Goal: Task Accomplishment & Management: Complete application form

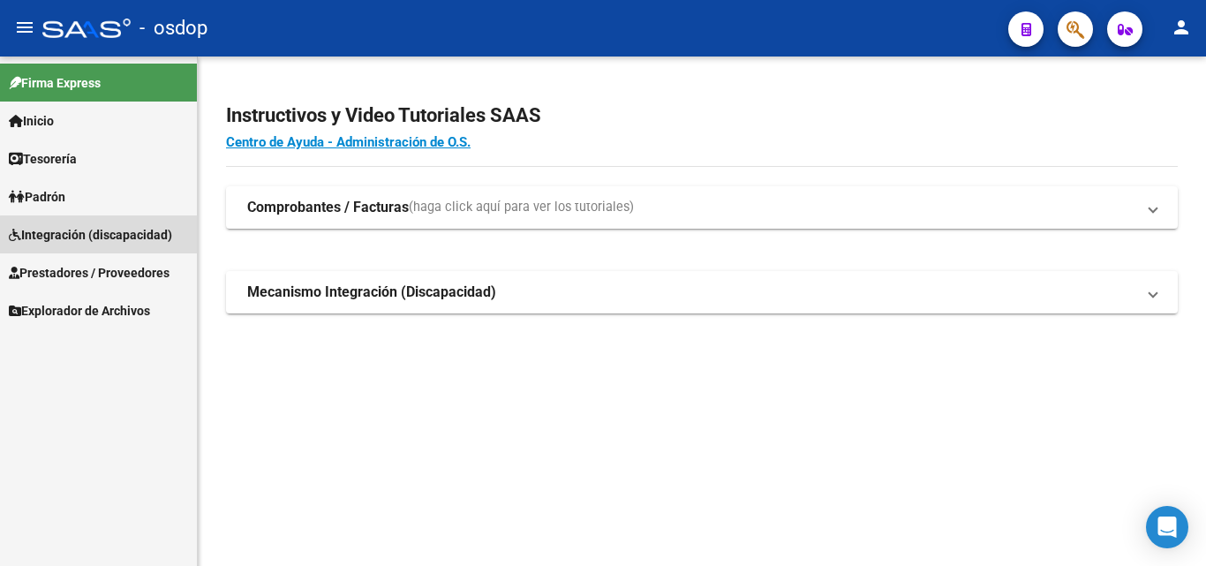
click at [129, 237] on span "Integración (discapacidad)" at bounding box center [90, 234] width 163 height 19
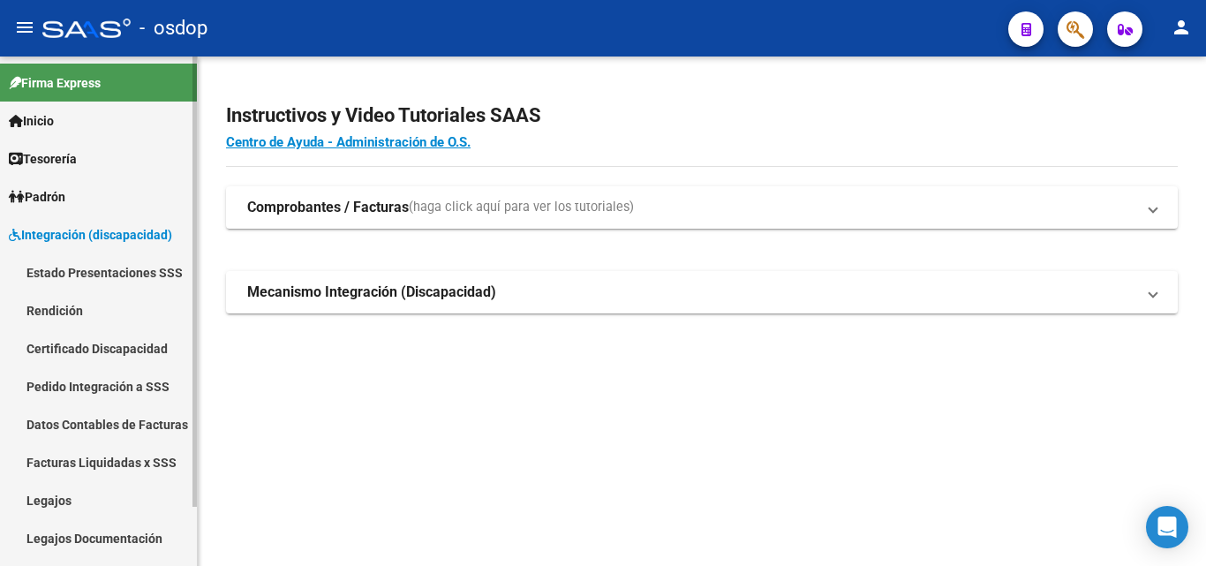
scroll to position [67, 0]
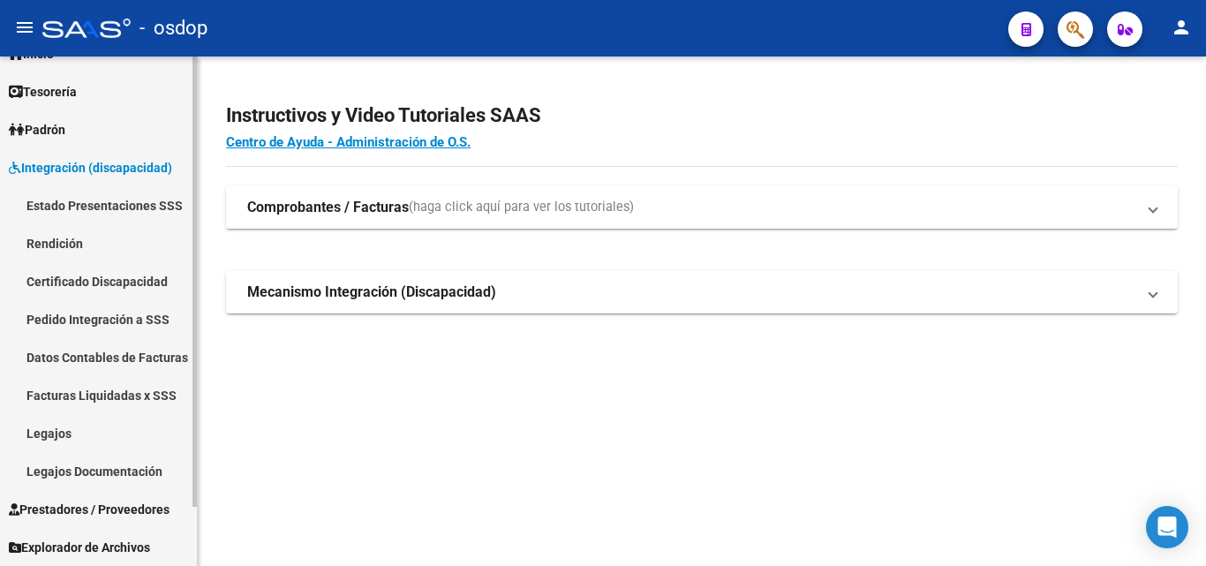
click at [141, 505] on span "Prestadores / Proveedores" at bounding box center [89, 509] width 161 height 19
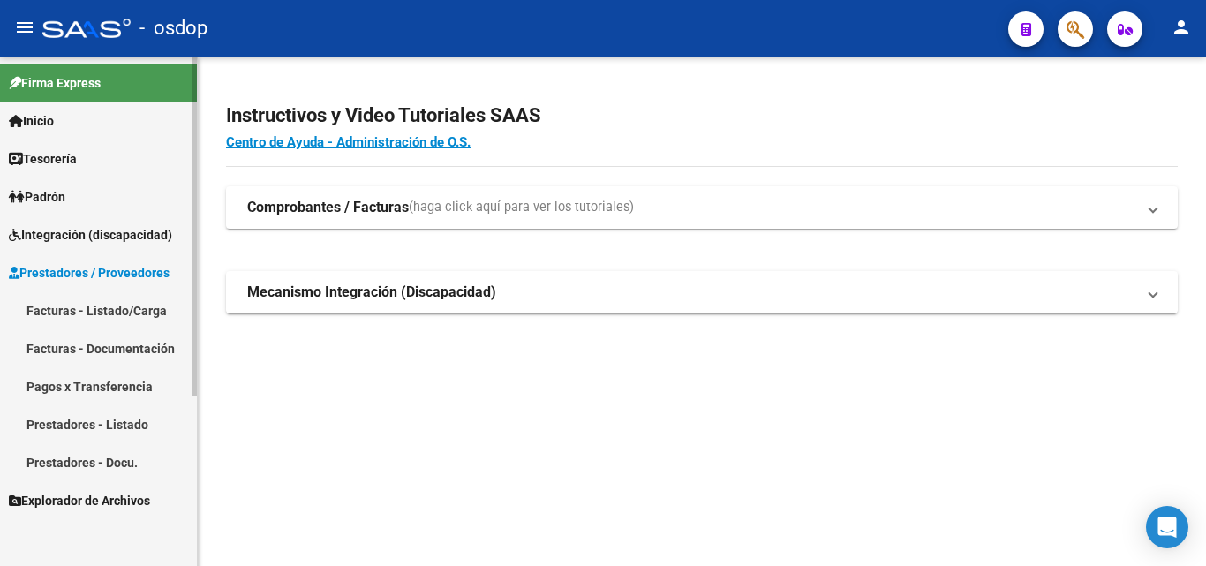
scroll to position [0, 0]
click at [125, 305] on link "Facturas - Listado/Carga" at bounding box center [98, 310] width 197 height 38
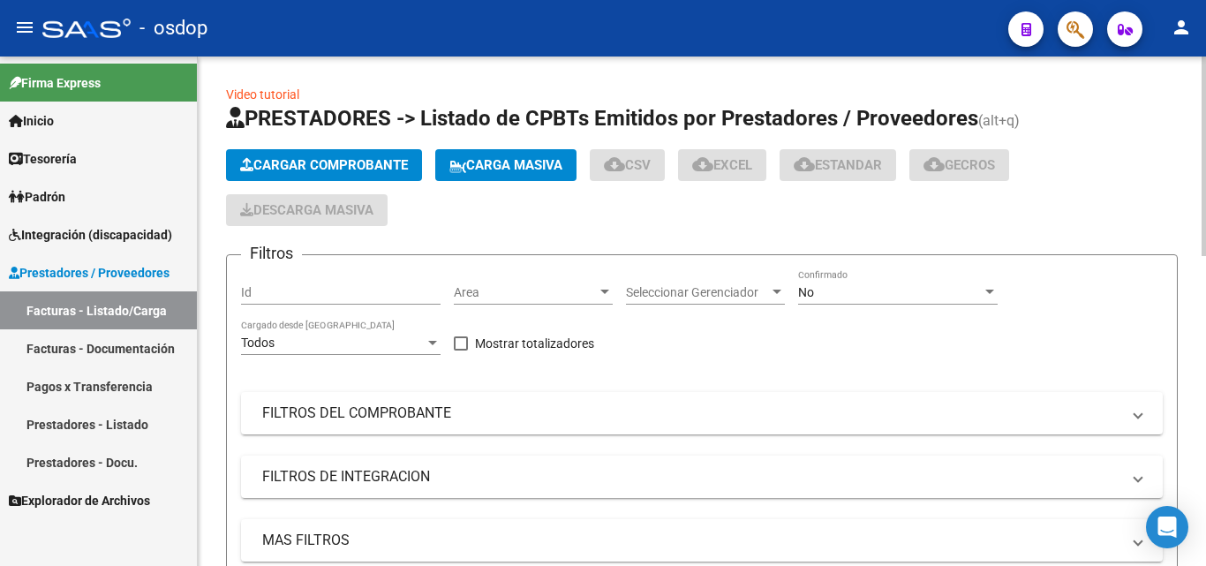
click at [302, 169] on span "Cargar Comprobante" at bounding box center [324, 165] width 168 height 16
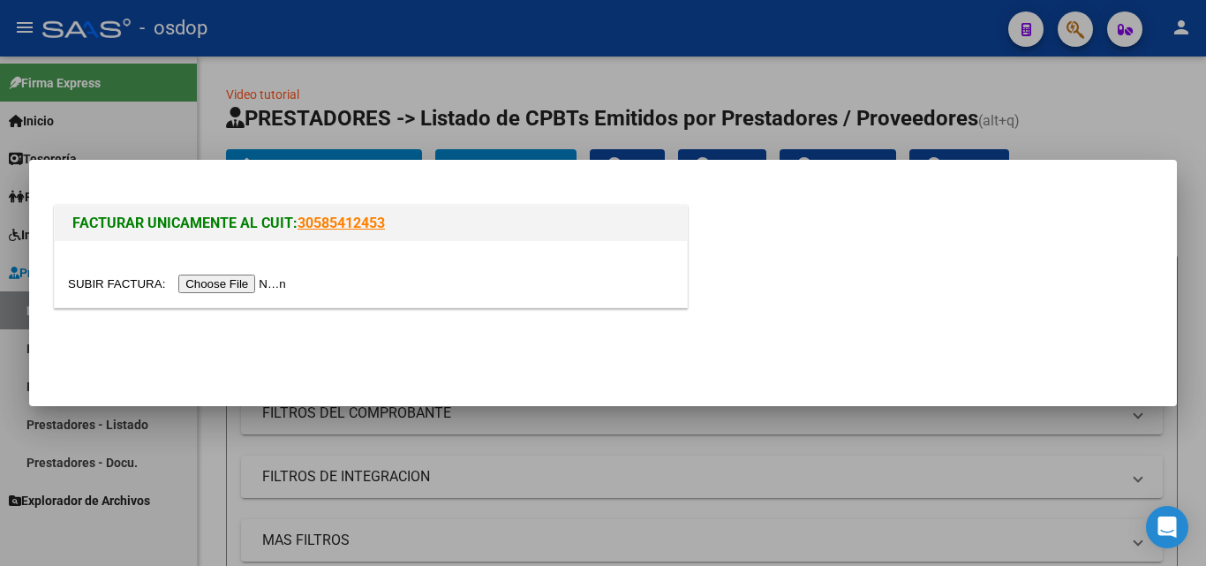
click at [249, 287] on input "file" at bounding box center [179, 284] width 223 height 19
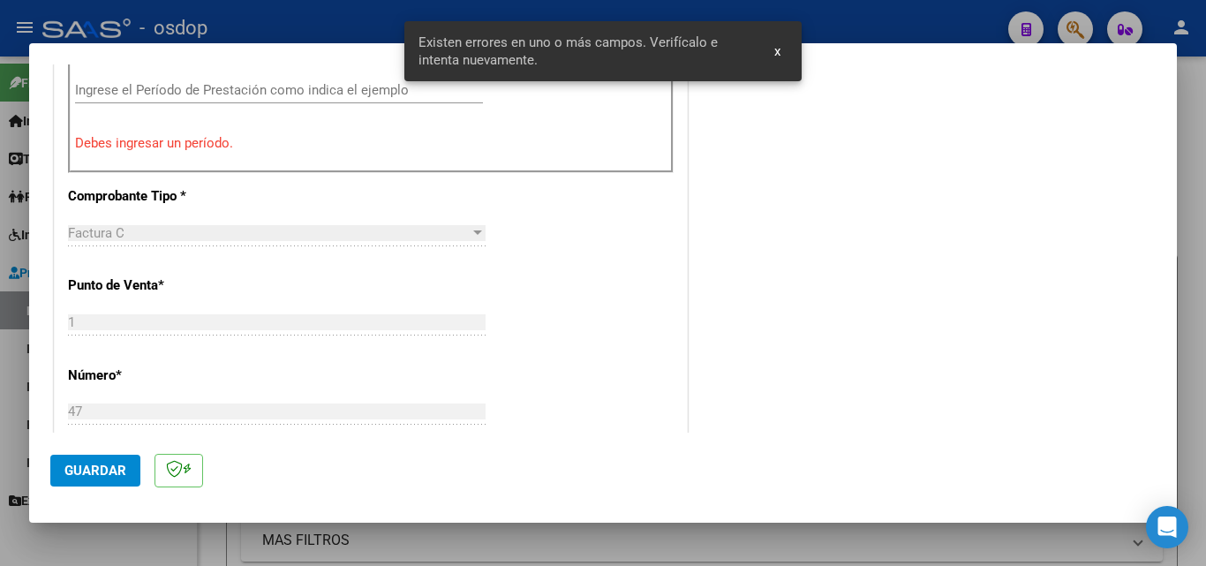
scroll to position [519, 0]
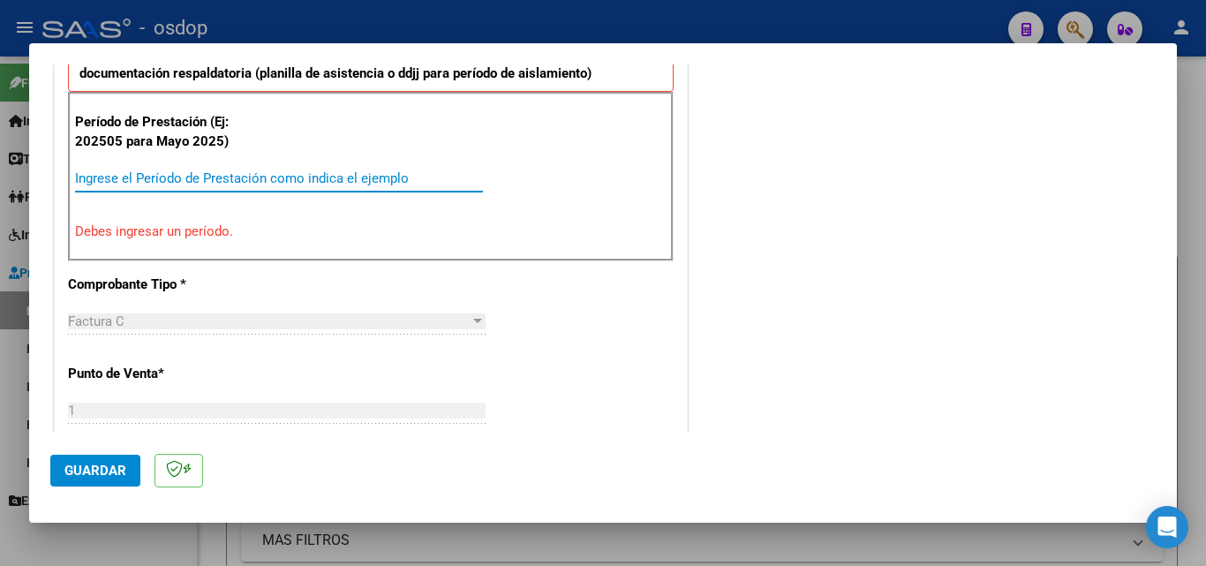
click at [119, 178] on input "Ingrese el Período de Prestación como indica el ejemplo" at bounding box center [279, 178] width 408 height 16
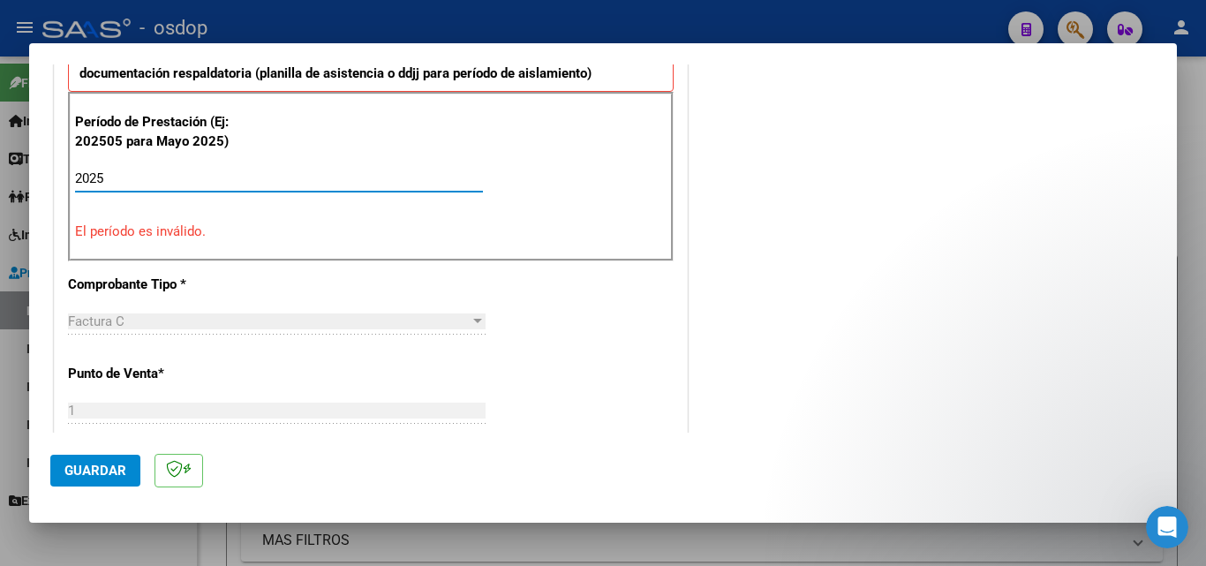
scroll to position [0, 0]
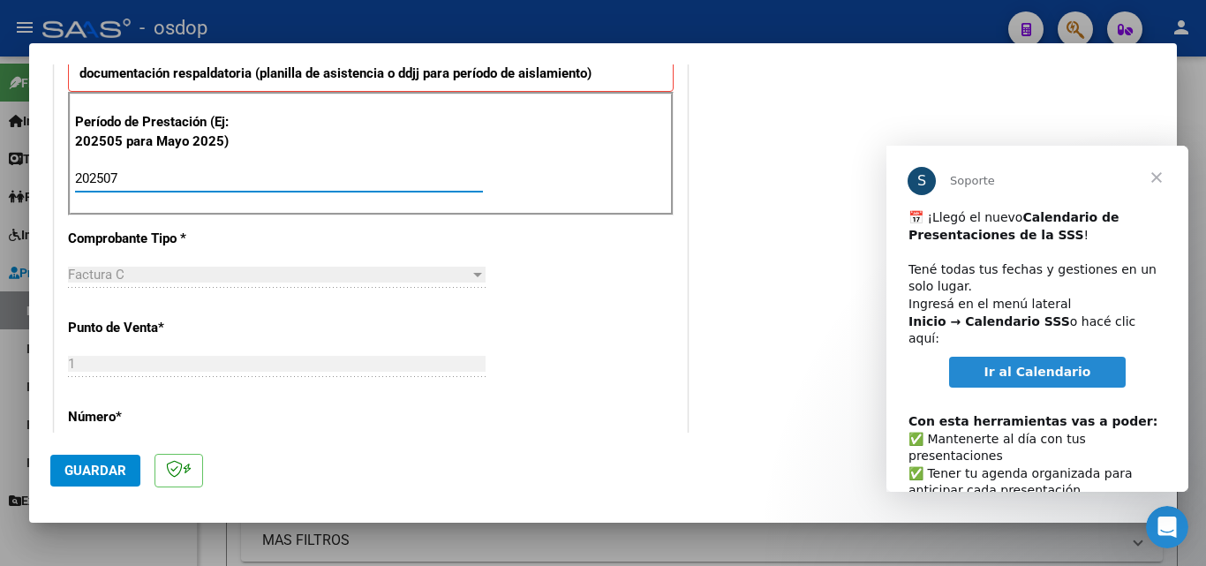
type input "202507"
click at [97, 473] on span "Guardar" at bounding box center [95, 471] width 62 height 16
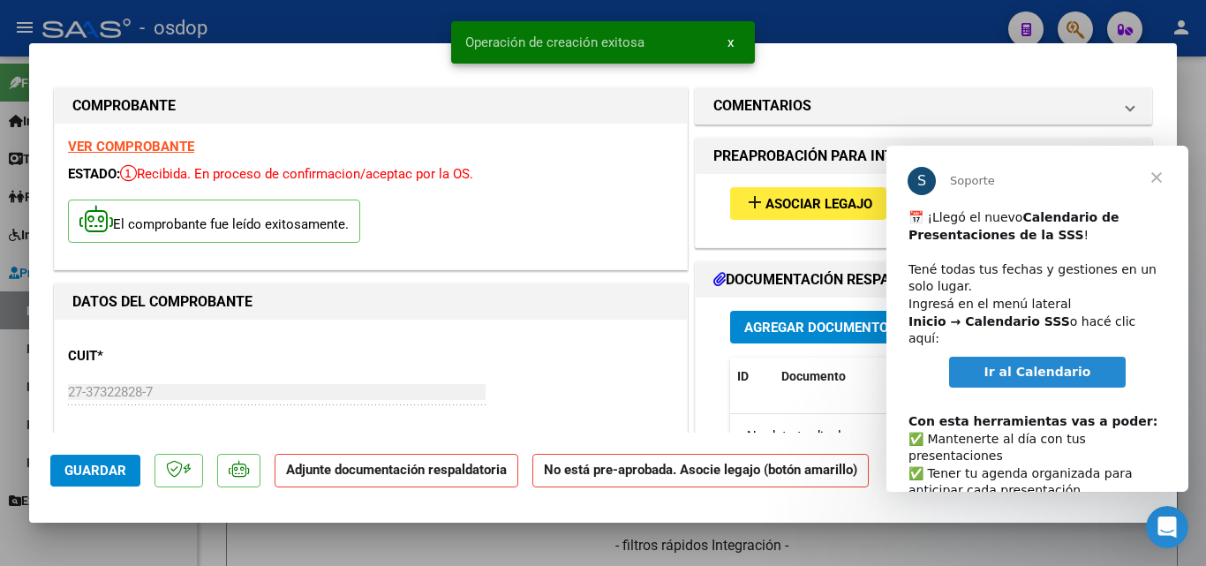
click at [1157, 182] on span "Cerrar" at bounding box center [1157, 178] width 64 height 64
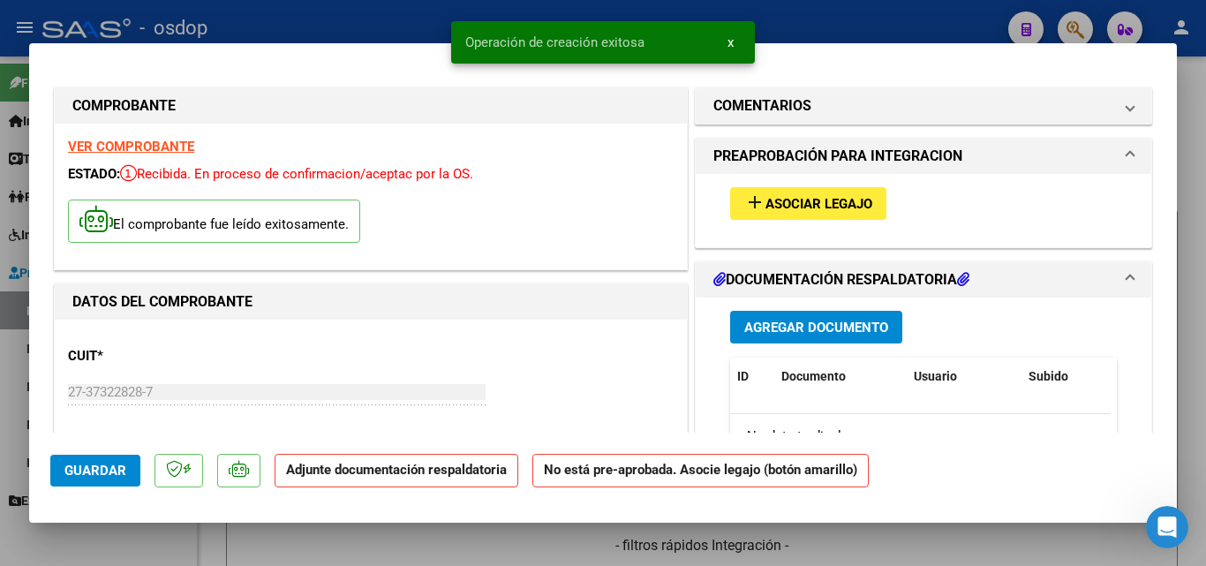
click at [786, 204] on span "Asociar Legajo" at bounding box center [819, 204] width 107 height 16
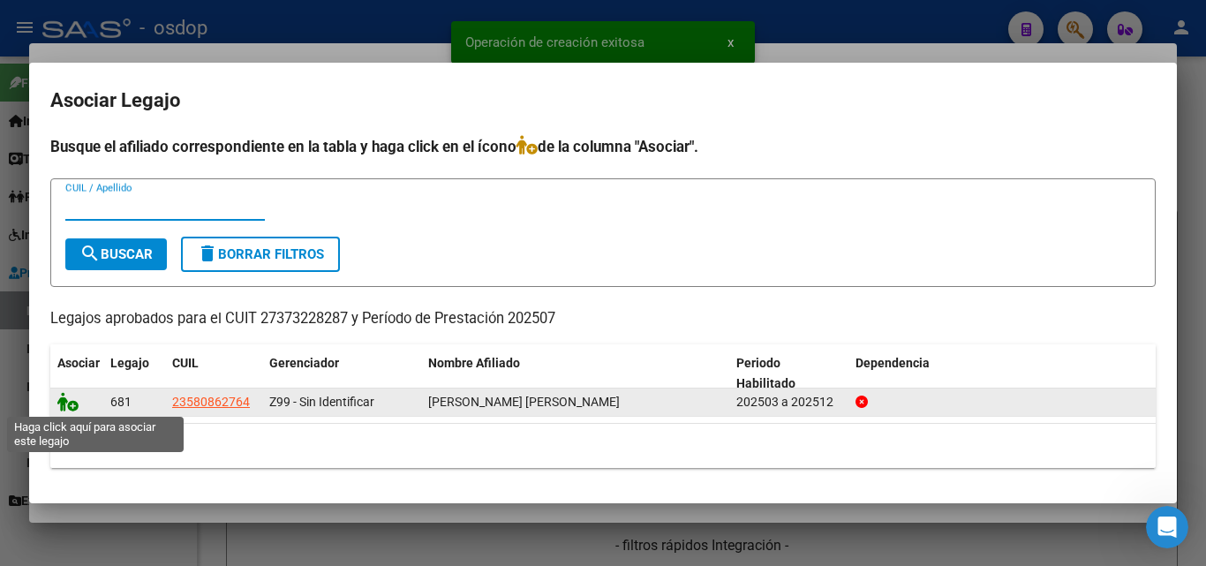
click at [64, 405] on icon at bounding box center [67, 401] width 21 height 19
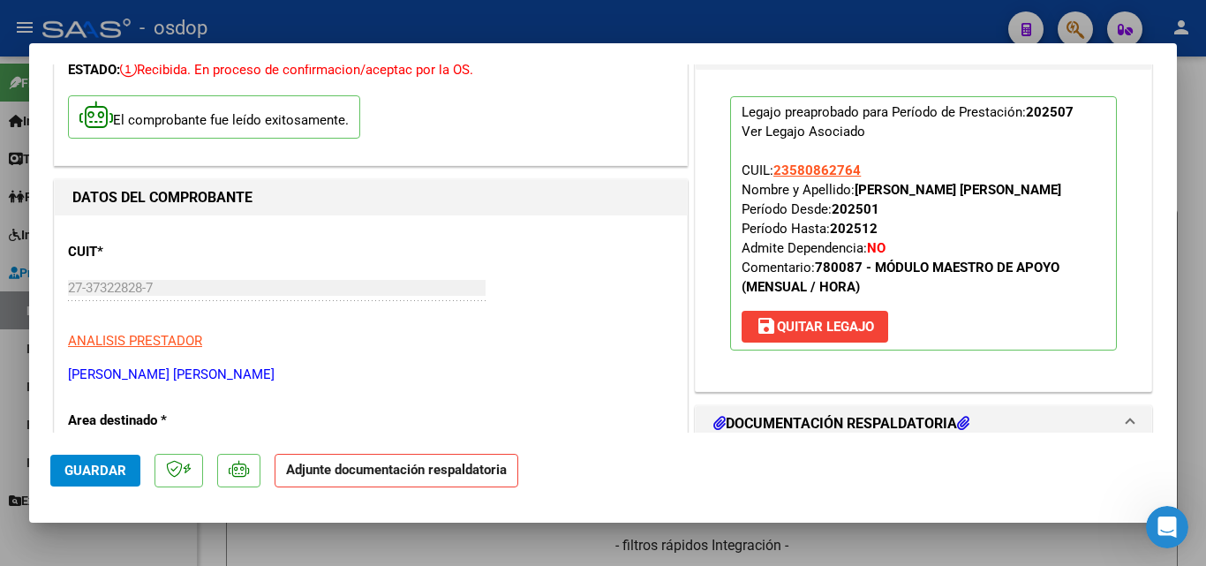
scroll to position [265, 0]
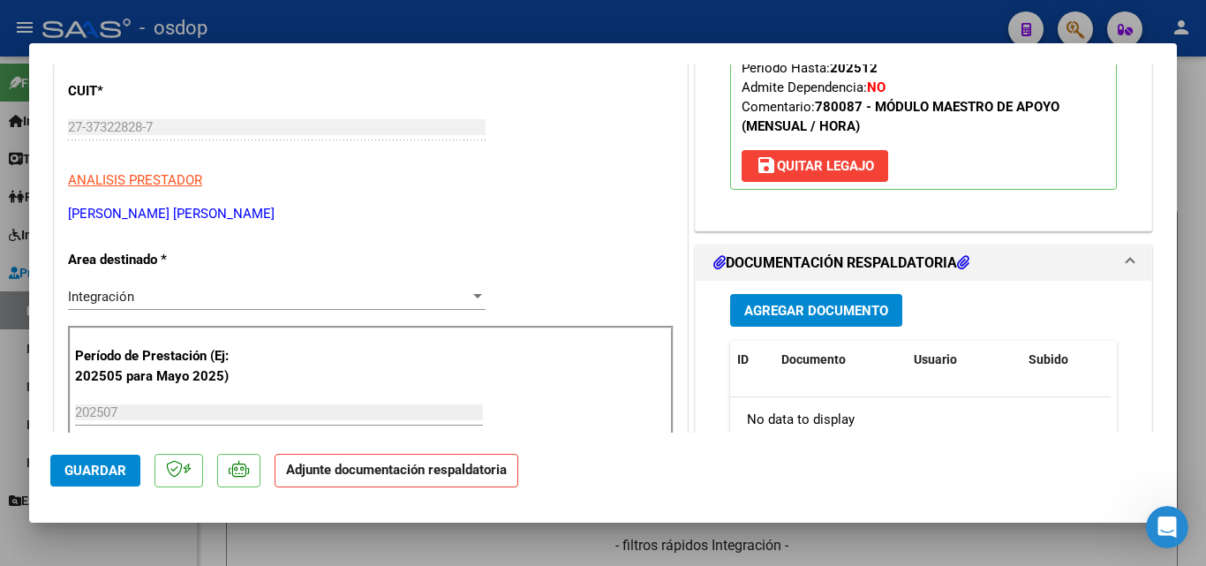
click at [861, 319] on span "Agregar Documento" at bounding box center [817, 311] width 144 height 16
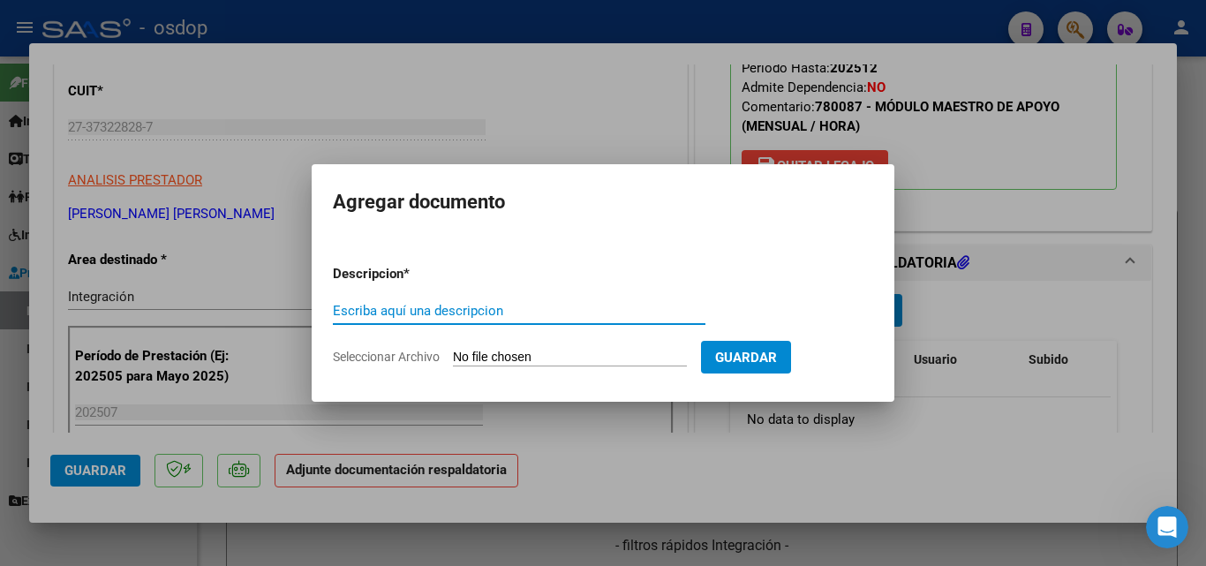
click at [433, 298] on div "Escriba aquí una descripcion" at bounding box center [519, 311] width 373 height 26
type input "ddjj"
click at [479, 352] on input "Seleccionar Archivo" at bounding box center [570, 358] width 234 height 17
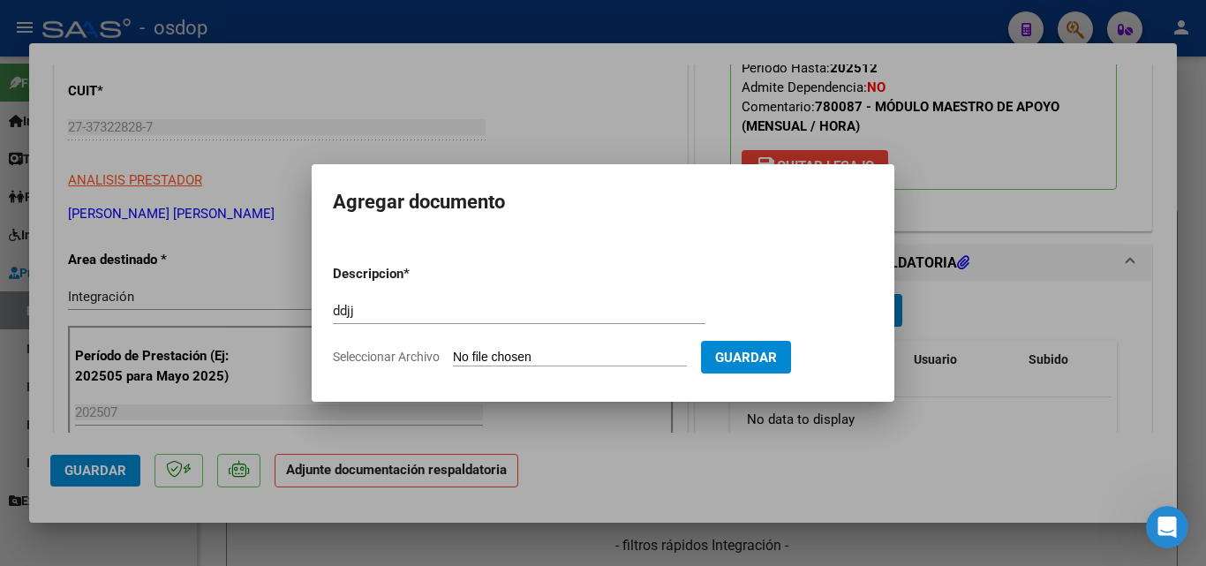
type input "C:\fakepath\asistencia [PERSON_NAME].pdf"
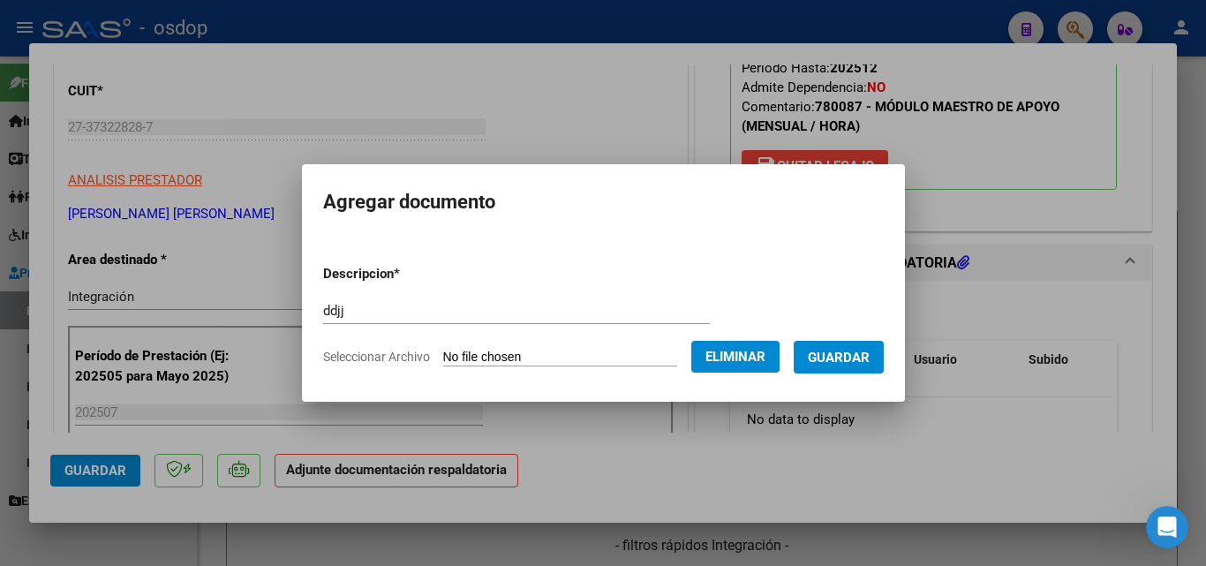
click at [856, 355] on span "Guardar" at bounding box center [839, 358] width 62 height 16
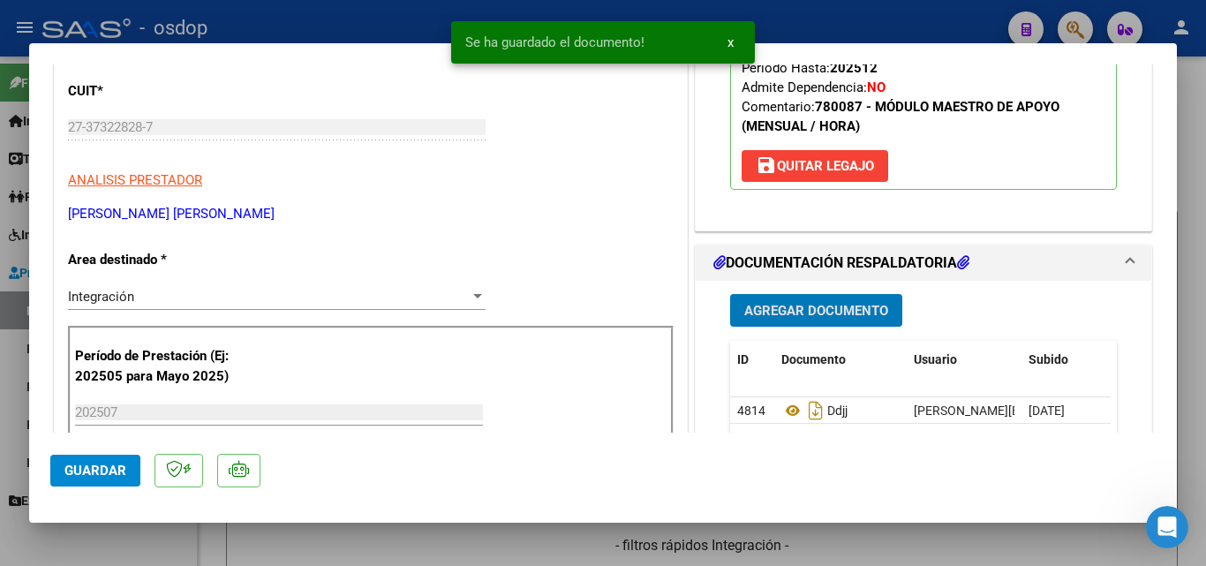
click at [893, 27] on div at bounding box center [603, 283] width 1206 height 566
type input "$ 0,00"
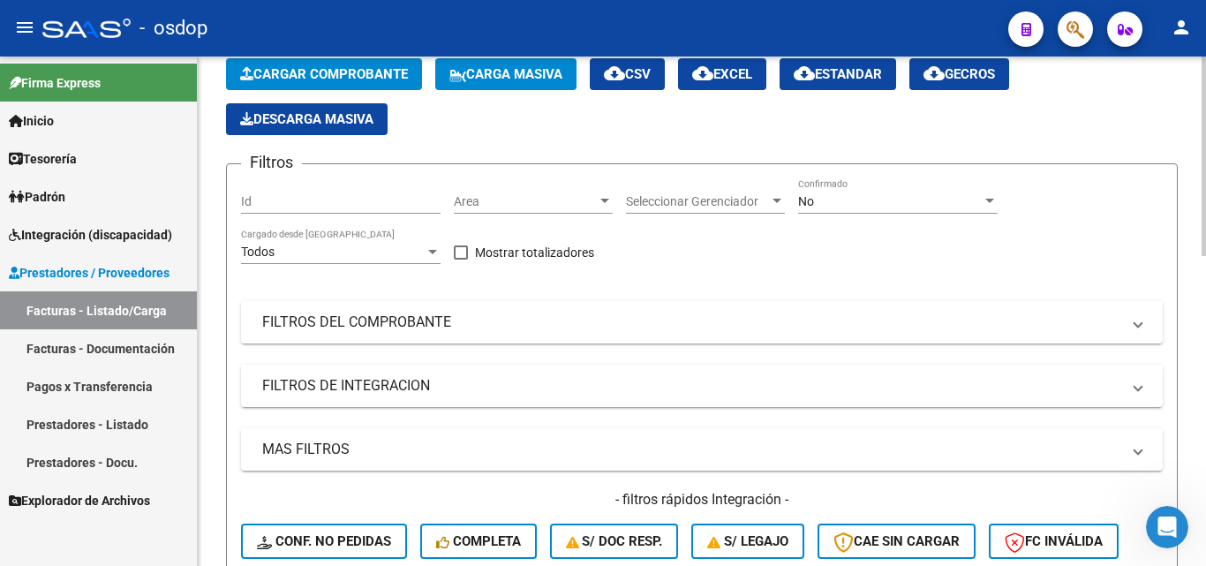
scroll to position [0, 0]
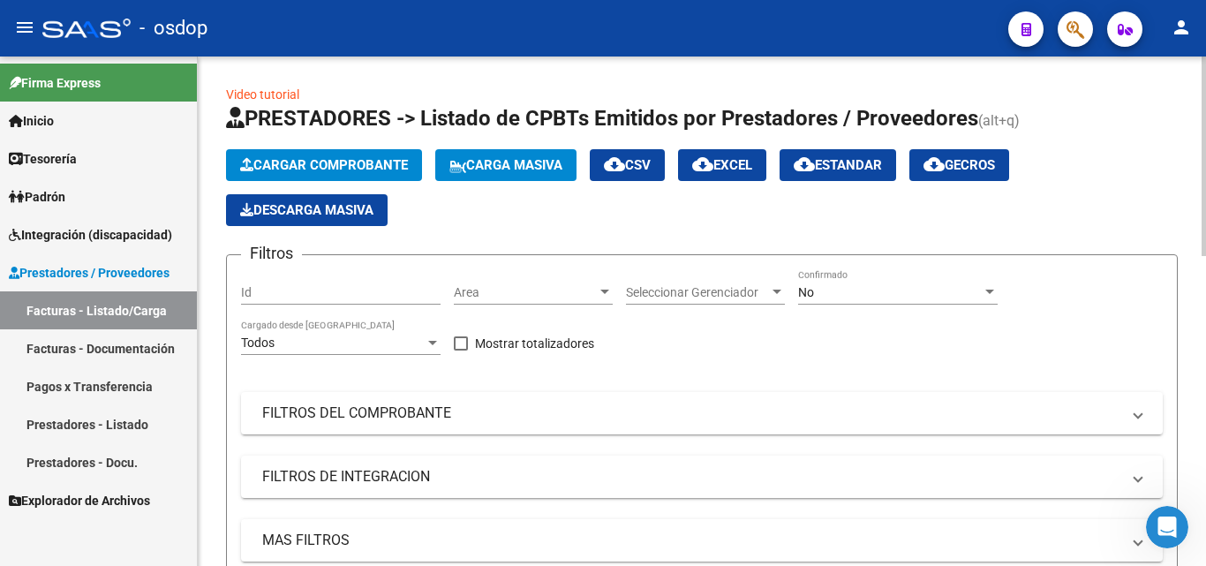
click at [344, 168] on span "Cargar Comprobante" at bounding box center [324, 165] width 168 height 16
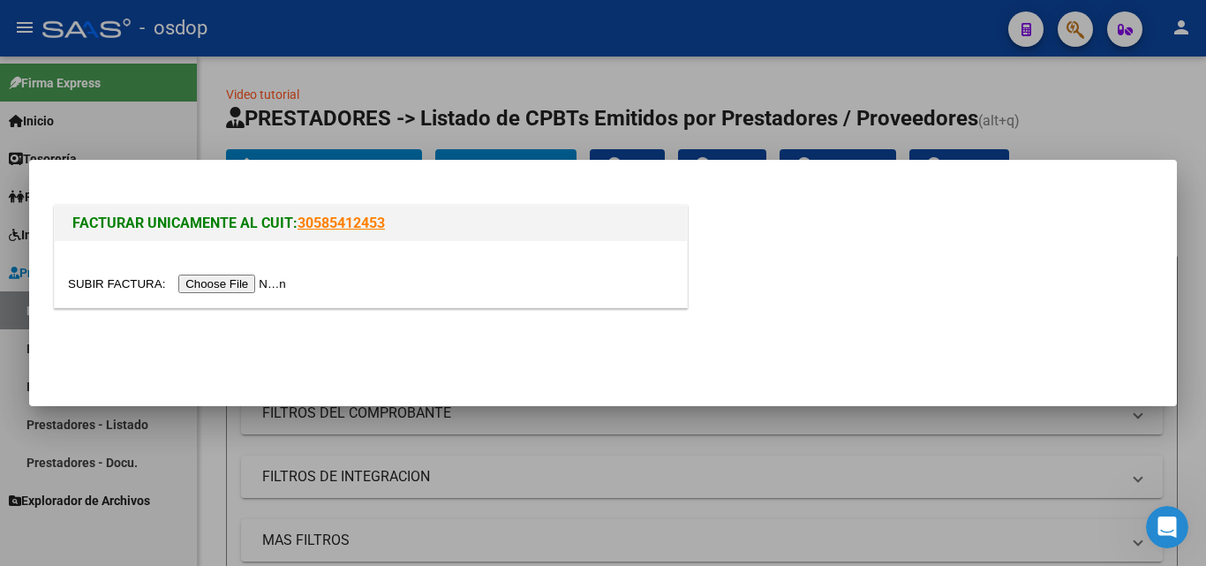
click at [277, 282] on input "file" at bounding box center [179, 284] width 223 height 19
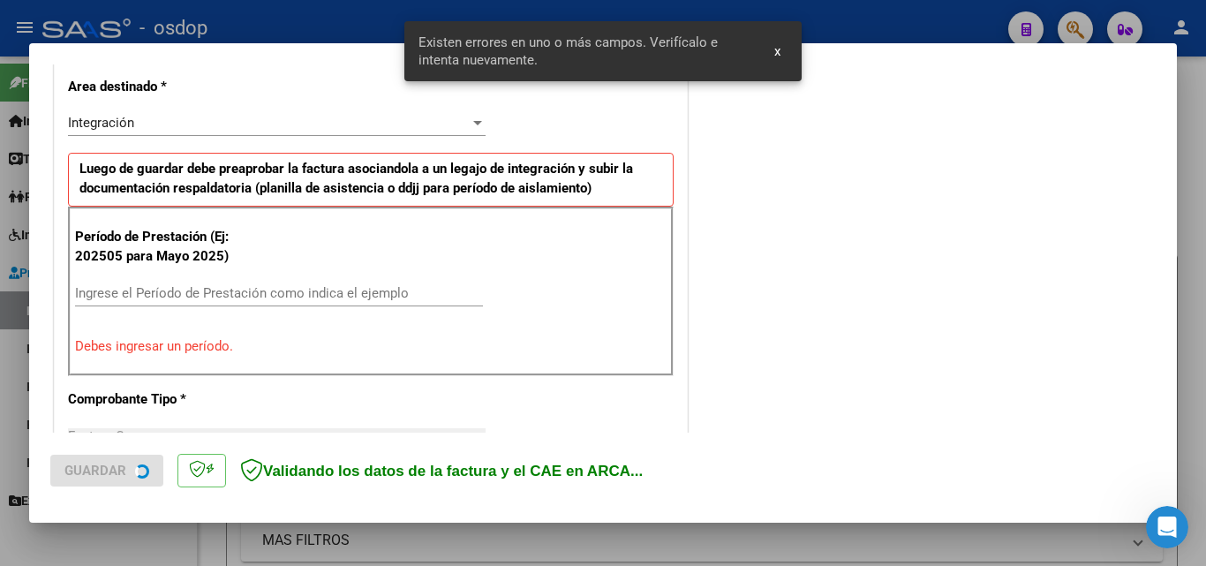
scroll to position [431, 0]
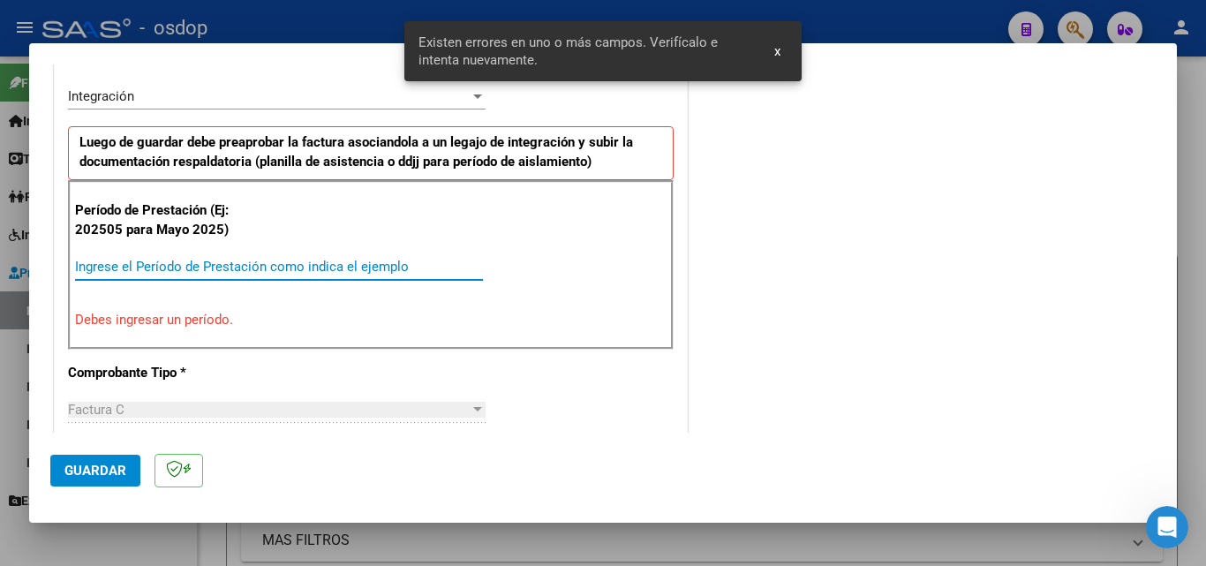
click at [267, 263] on input "Ingrese el Período de Prestación como indica el ejemplo" at bounding box center [279, 267] width 408 height 16
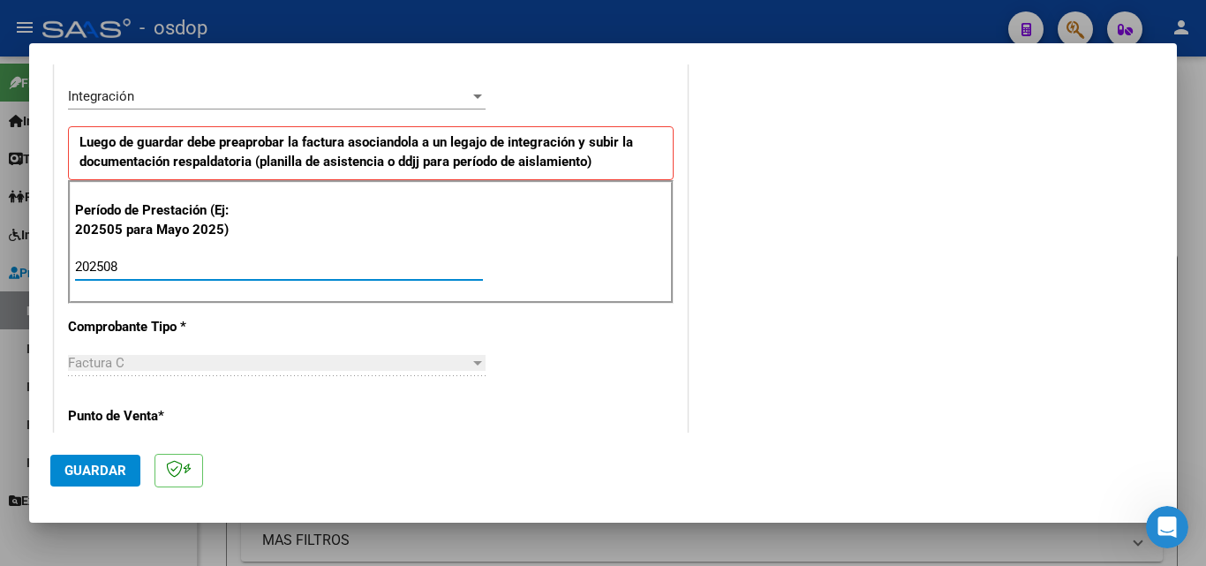
type input "202508"
click at [81, 461] on button "Guardar" at bounding box center [95, 471] width 90 height 32
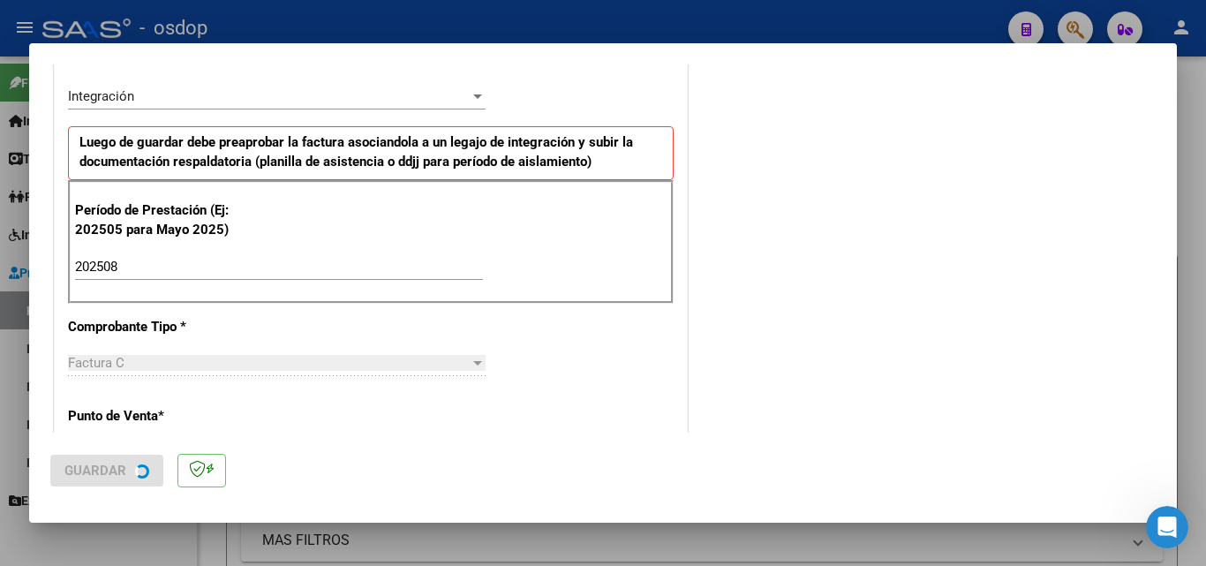
scroll to position [0, 0]
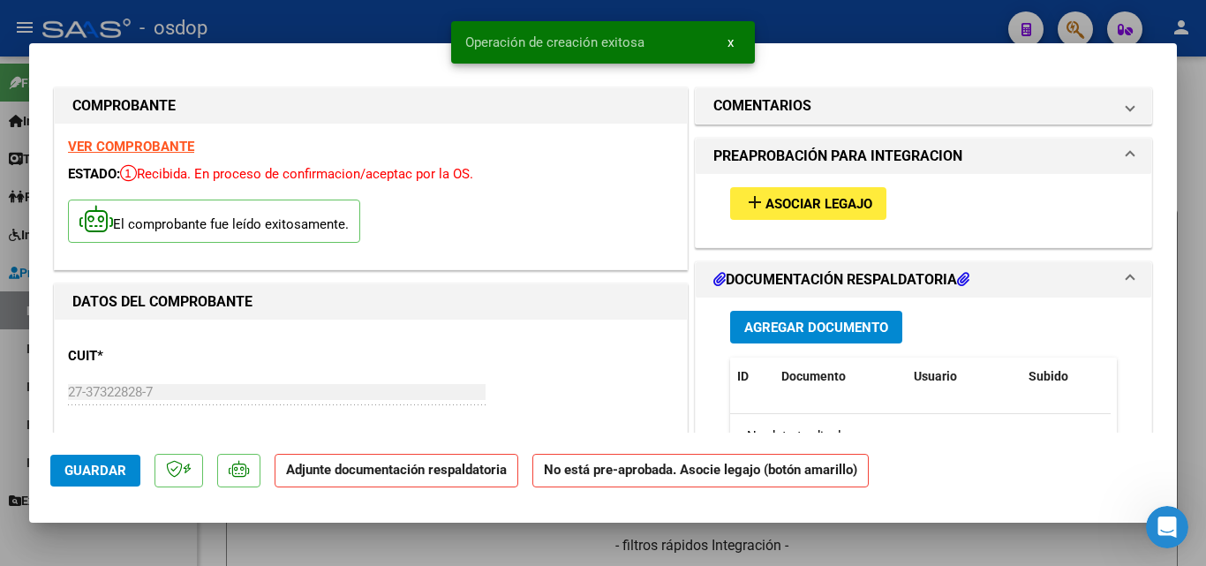
click at [747, 210] on mat-icon "add" at bounding box center [755, 202] width 21 height 21
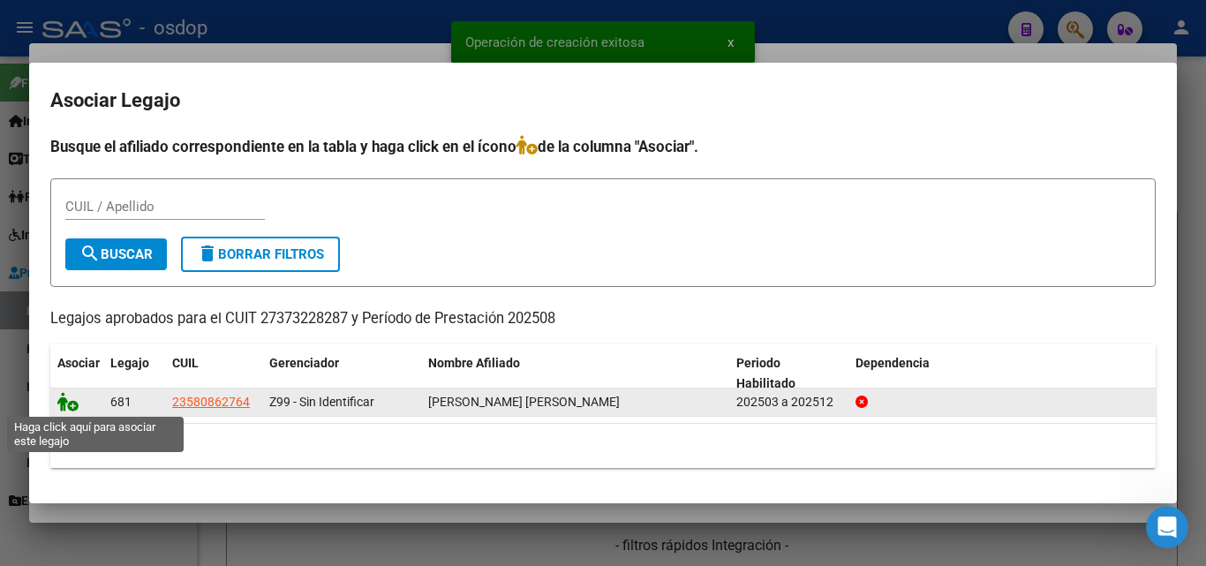
click at [72, 399] on icon at bounding box center [67, 401] width 21 height 19
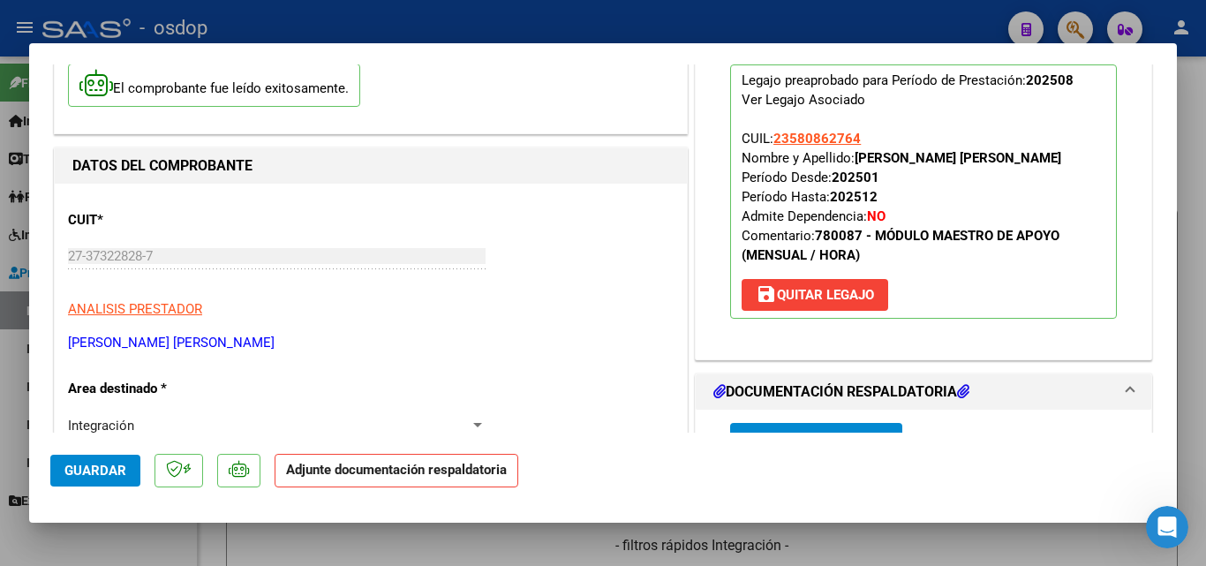
scroll to position [353, 0]
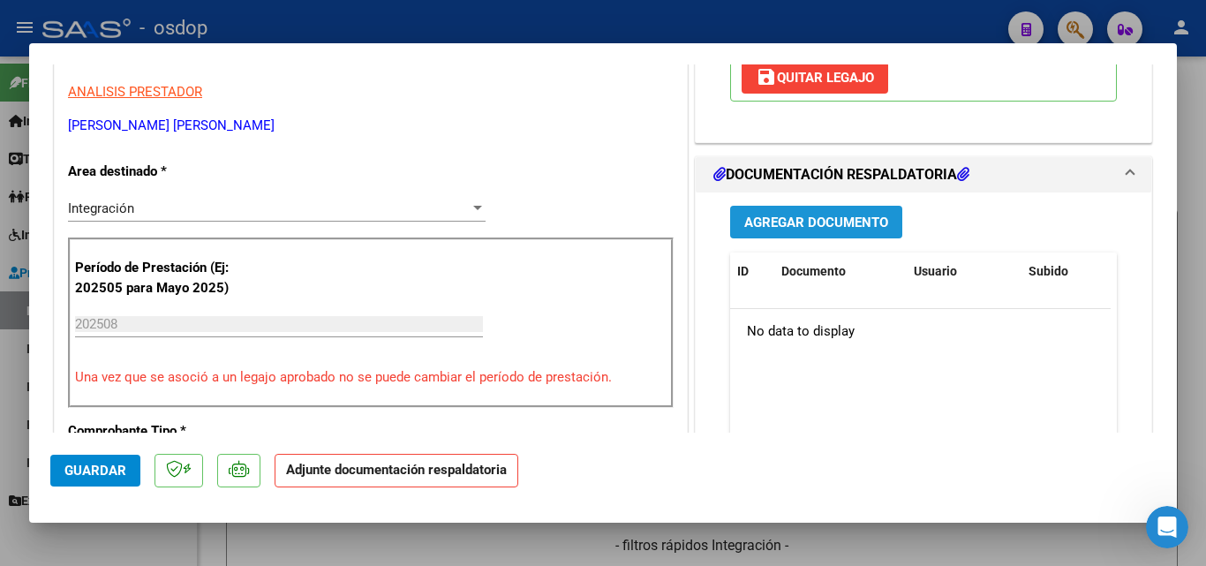
click at [786, 238] on button "Agregar Documento" at bounding box center [816, 222] width 172 height 33
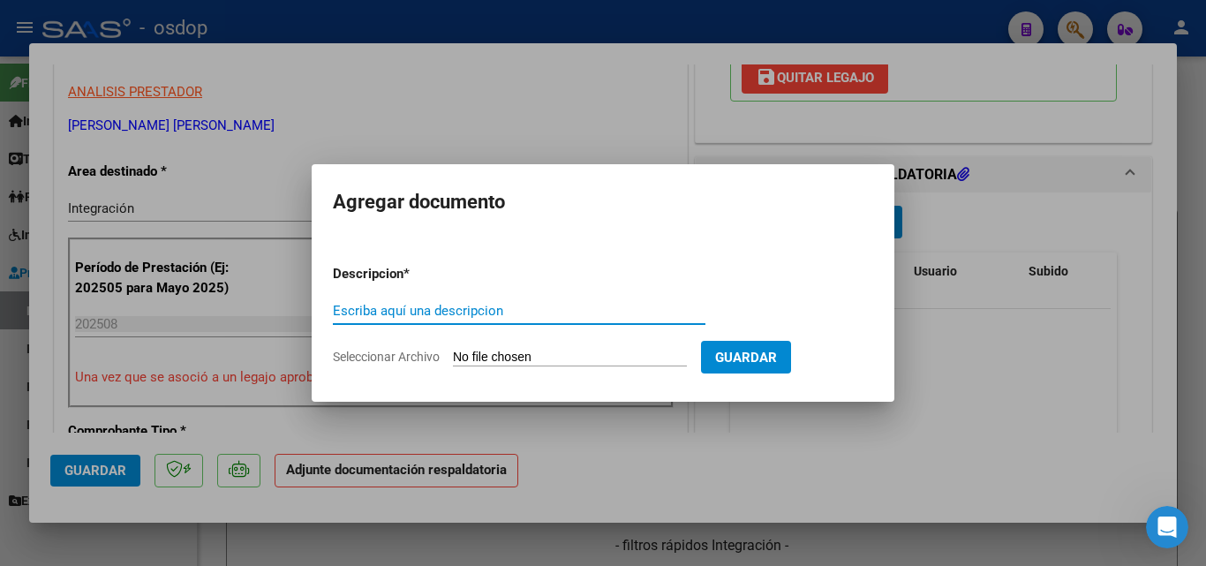
click at [408, 319] on div "Escriba aquí una descripcion" at bounding box center [519, 311] width 373 height 26
type input "ddjj"
click at [494, 354] on input "Seleccionar Archivo" at bounding box center [570, 358] width 234 height 17
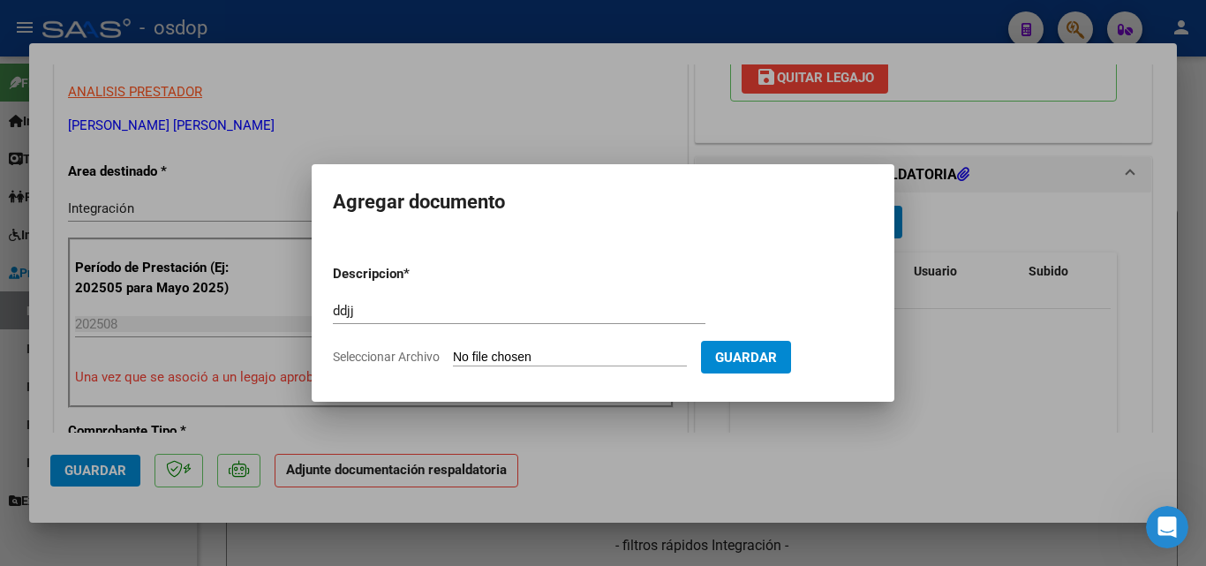
type input "C:\fakepath\asistencia [PERSON_NAME].pdf"
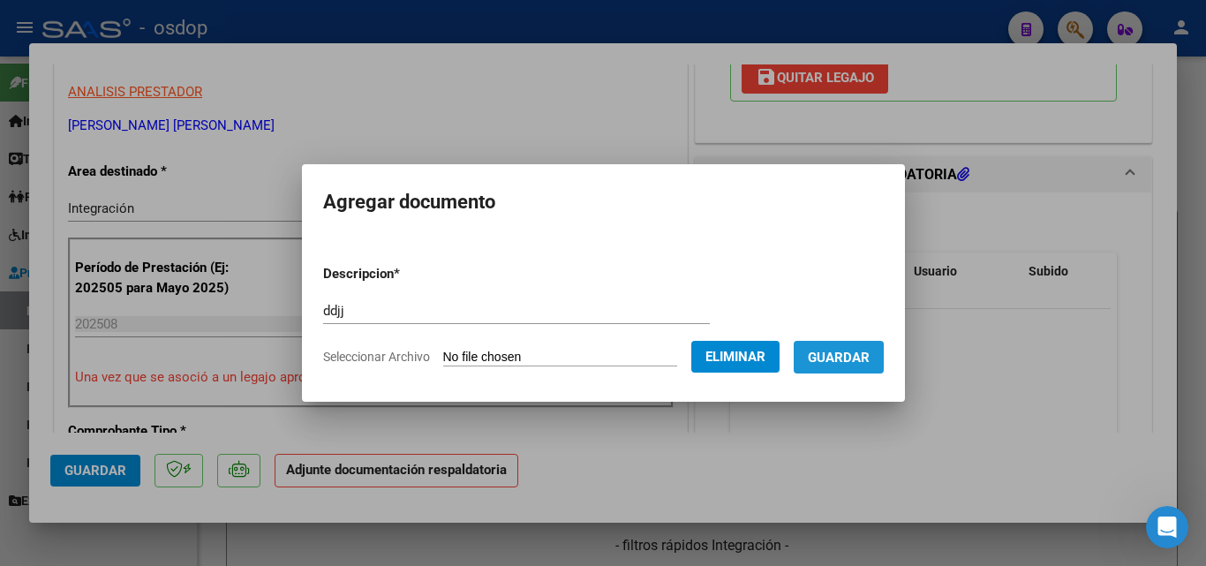
click at [851, 361] on span "Guardar" at bounding box center [839, 358] width 62 height 16
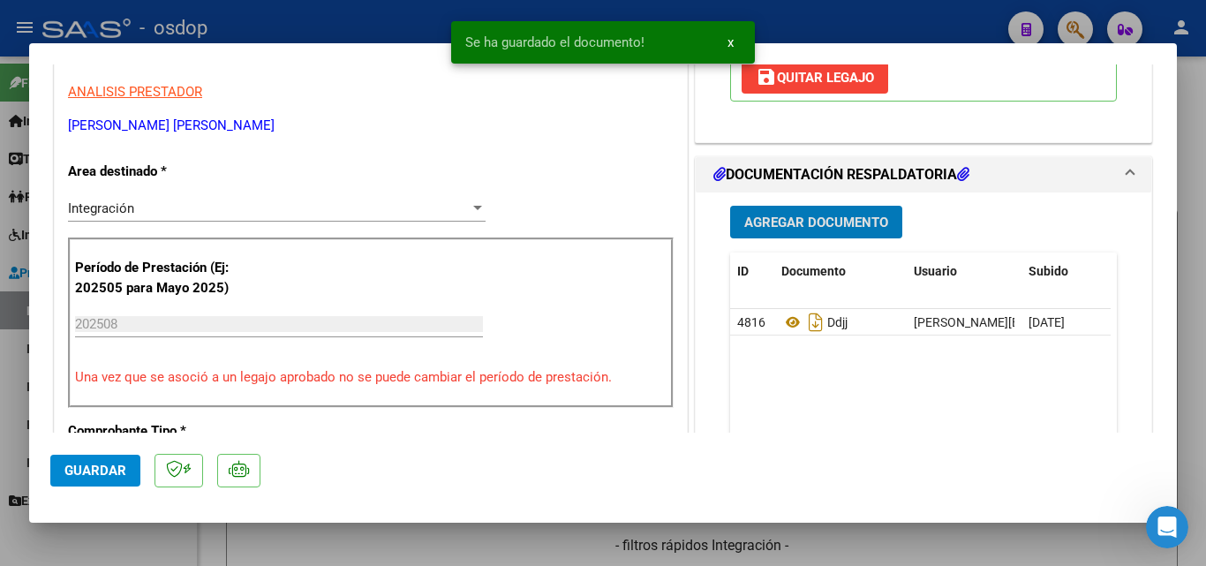
click at [813, 26] on div at bounding box center [603, 283] width 1206 height 566
type input "$ 0,00"
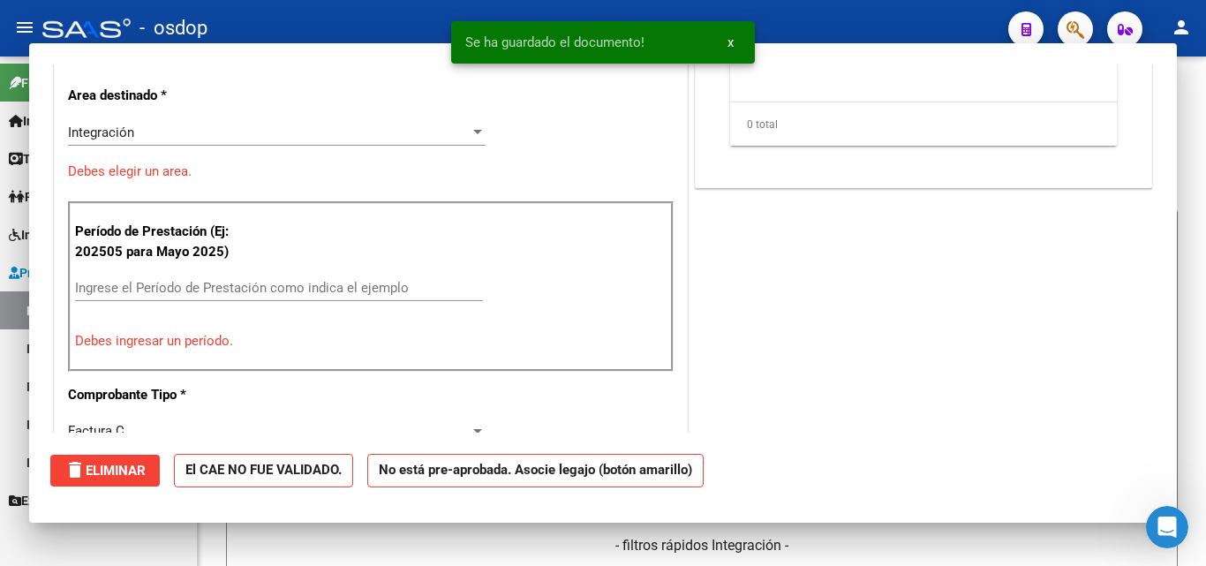
scroll to position [299, 0]
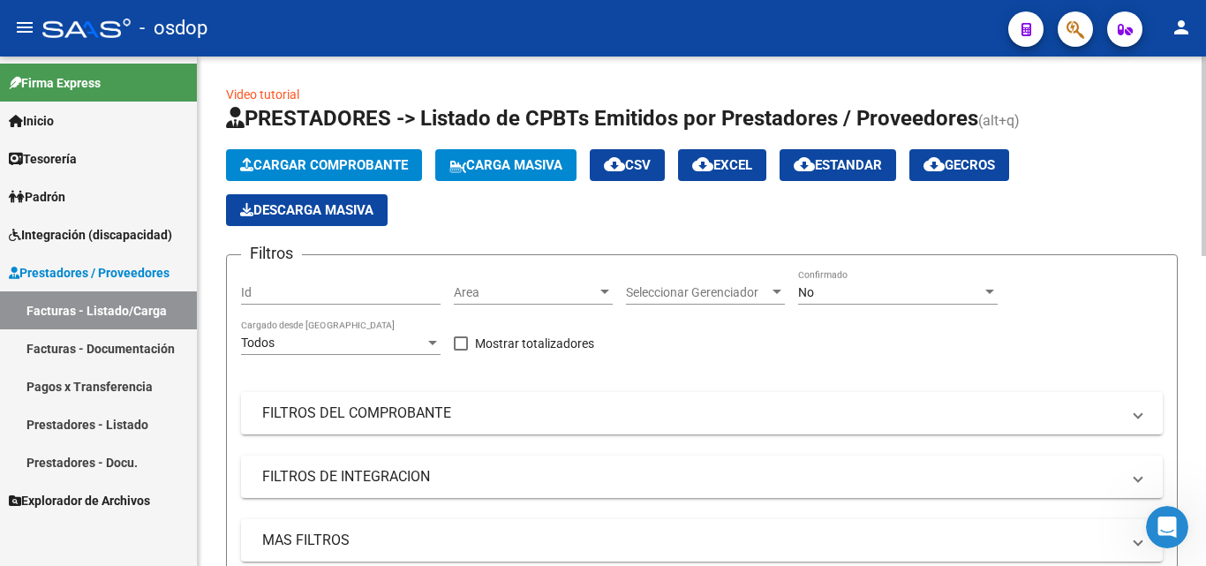
click at [369, 163] on span "Cargar Comprobante" at bounding box center [324, 165] width 168 height 16
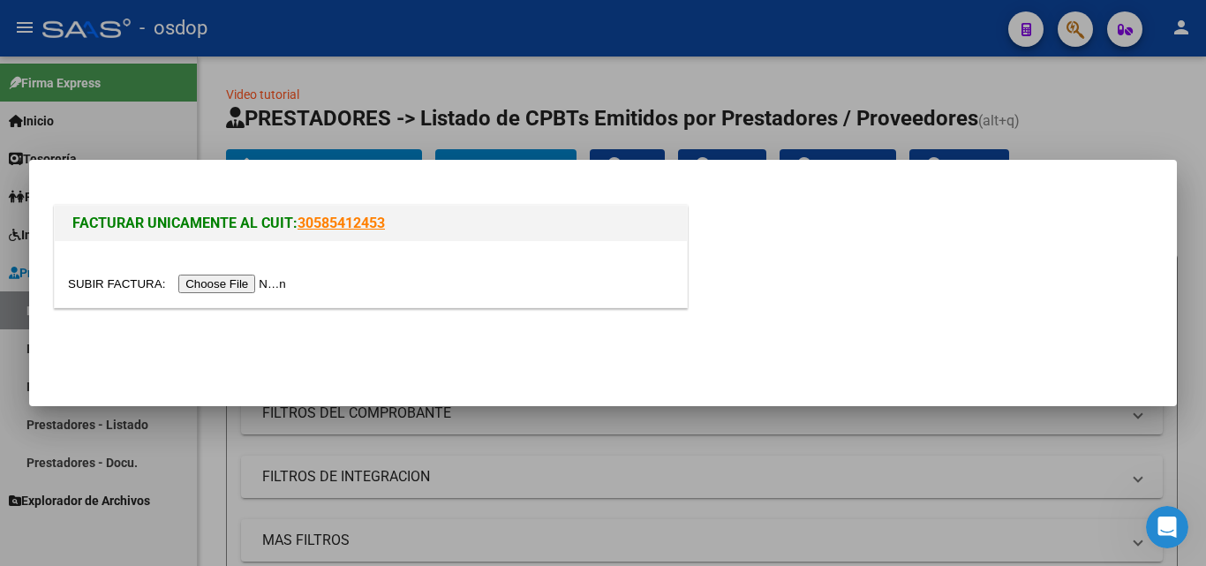
click at [246, 280] on input "file" at bounding box center [179, 284] width 223 height 19
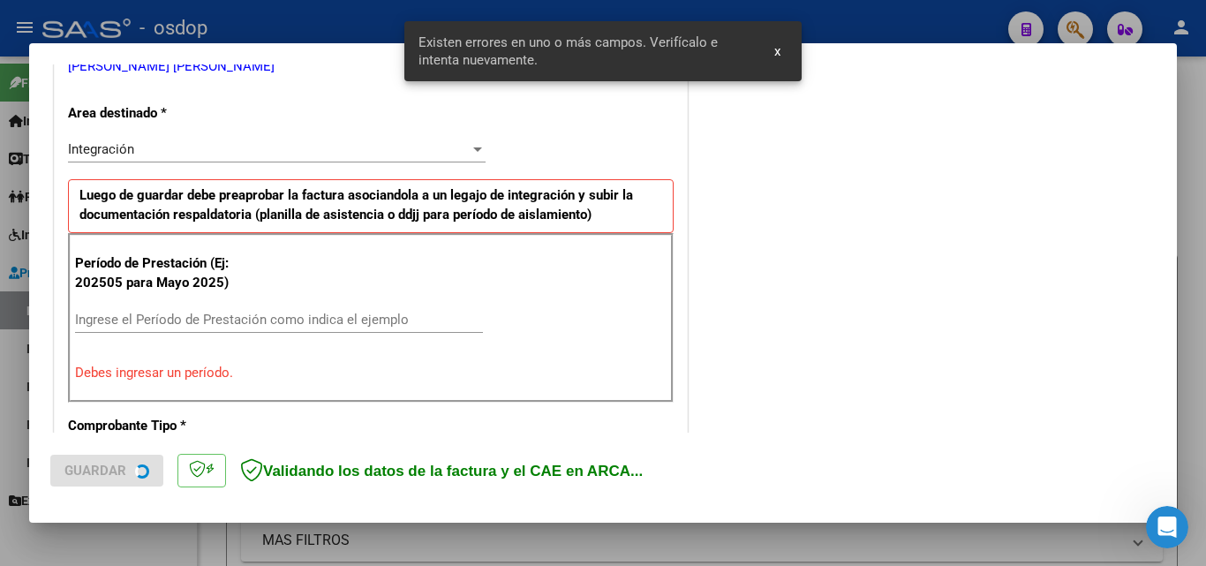
scroll to position [398, 0]
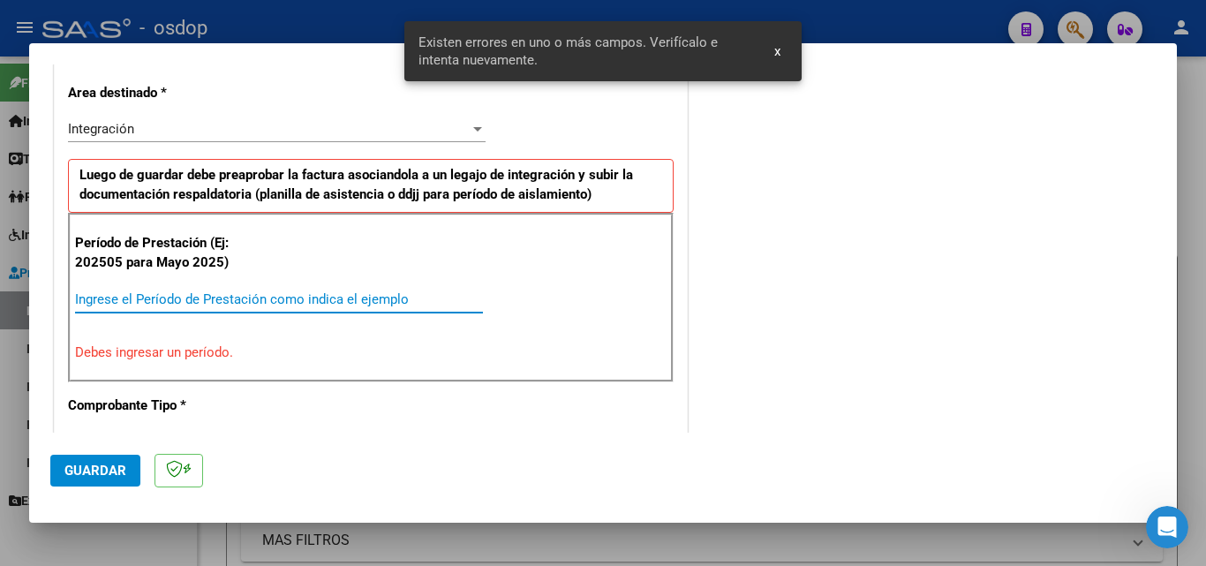
click at [152, 296] on input "Ingrese el Período de Prestación como indica el ejemplo" at bounding box center [279, 299] width 408 height 16
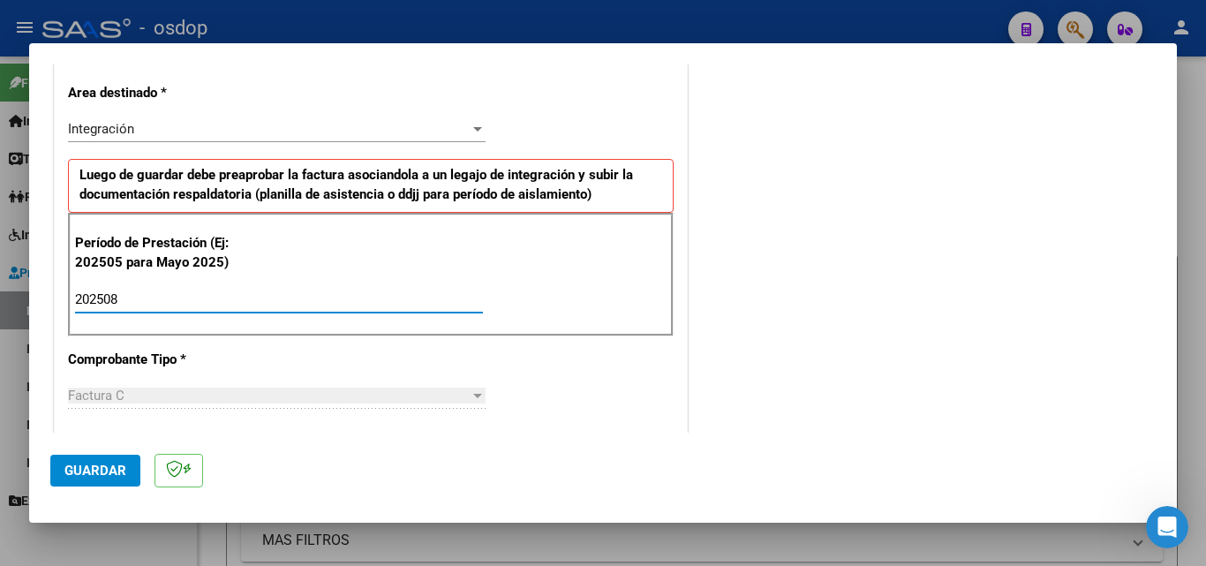
type input "202508"
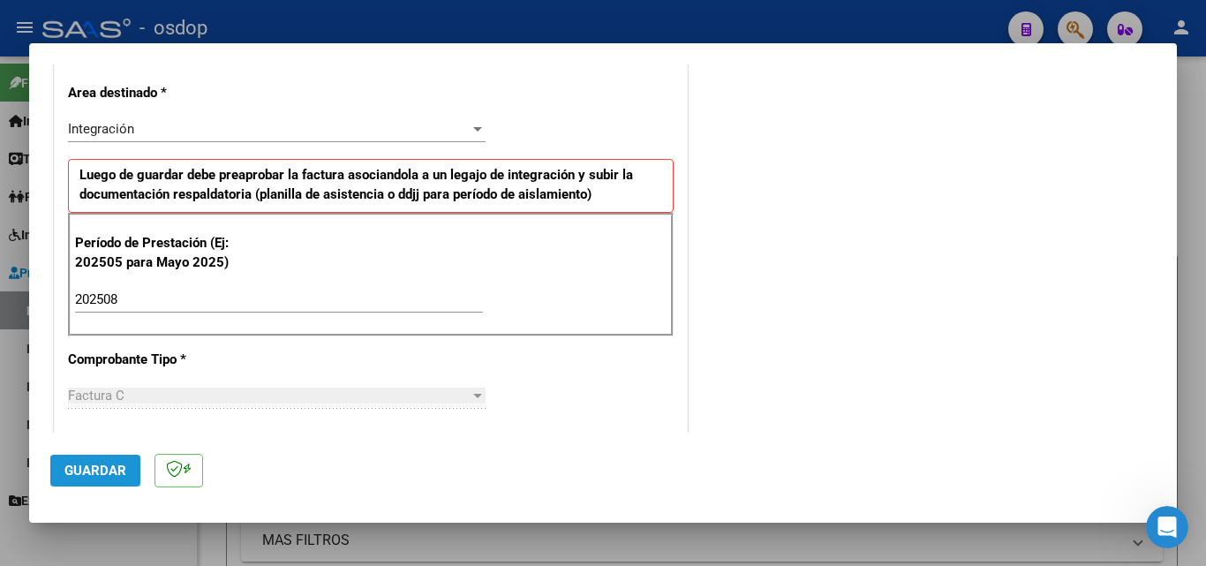
click at [96, 470] on span "Guardar" at bounding box center [95, 471] width 62 height 16
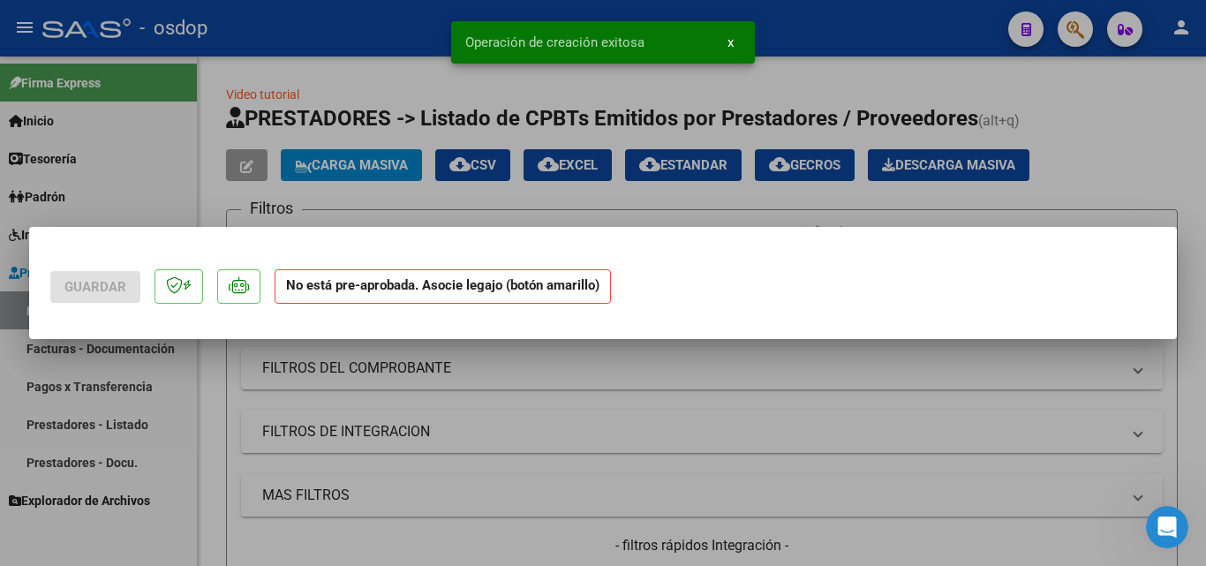
scroll to position [0, 0]
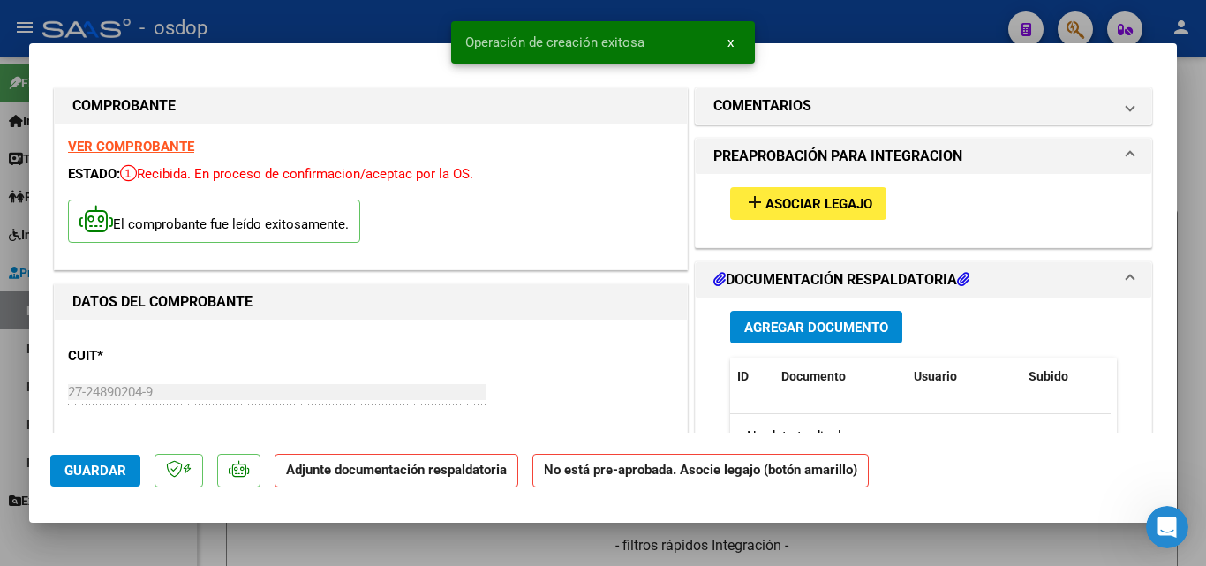
click at [745, 205] on mat-icon "add" at bounding box center [755, 202] width 21 height 21
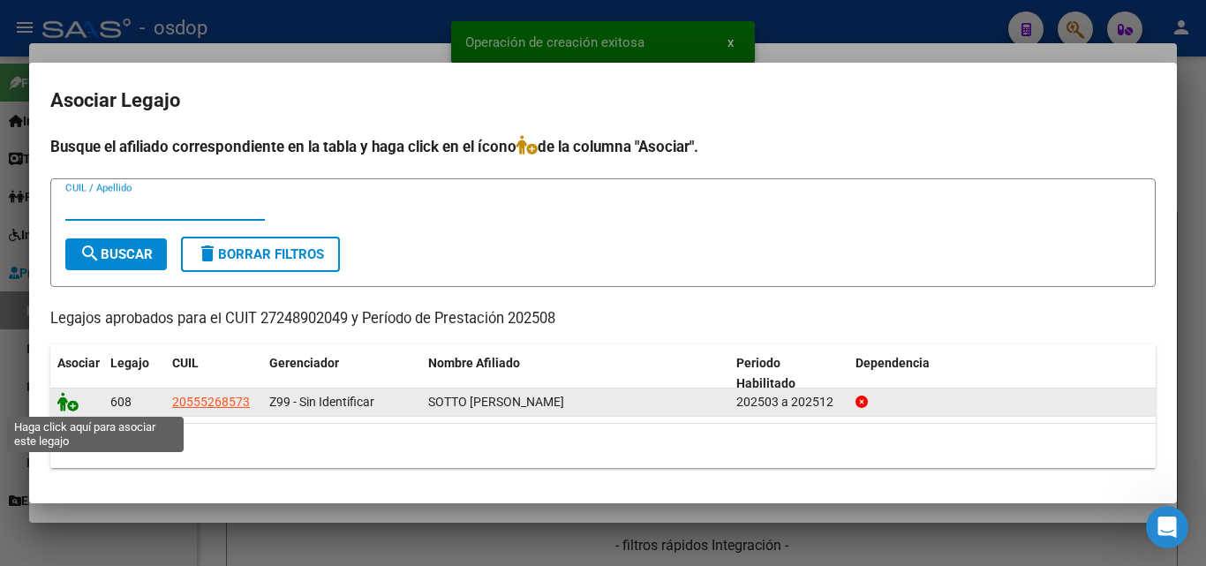
click at [73, 407] on icon at bounding box center [67, 401] width 21 height 19
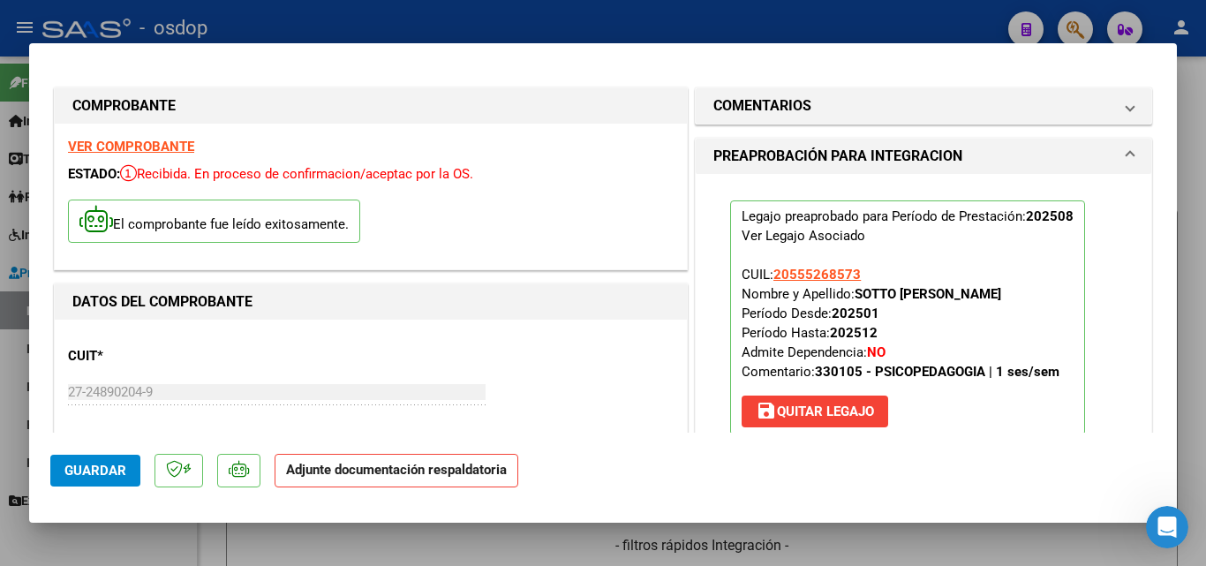
scroll to position [265, 0]
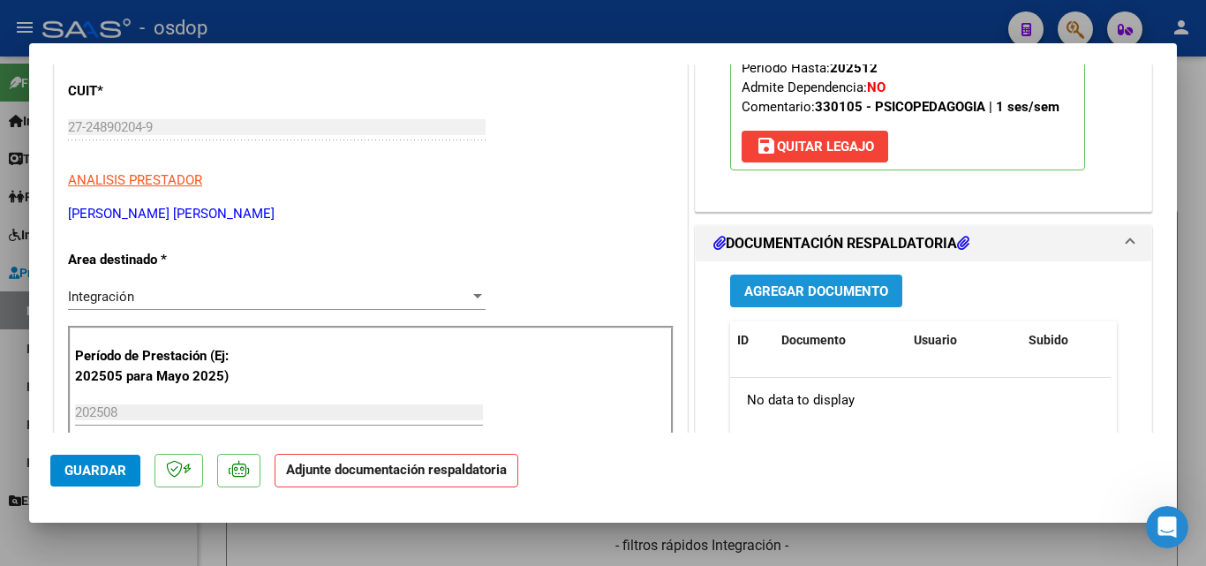
click at [841, 284] on span "Agregar Documento" at bounding box center [817, 292] width 144 height 16
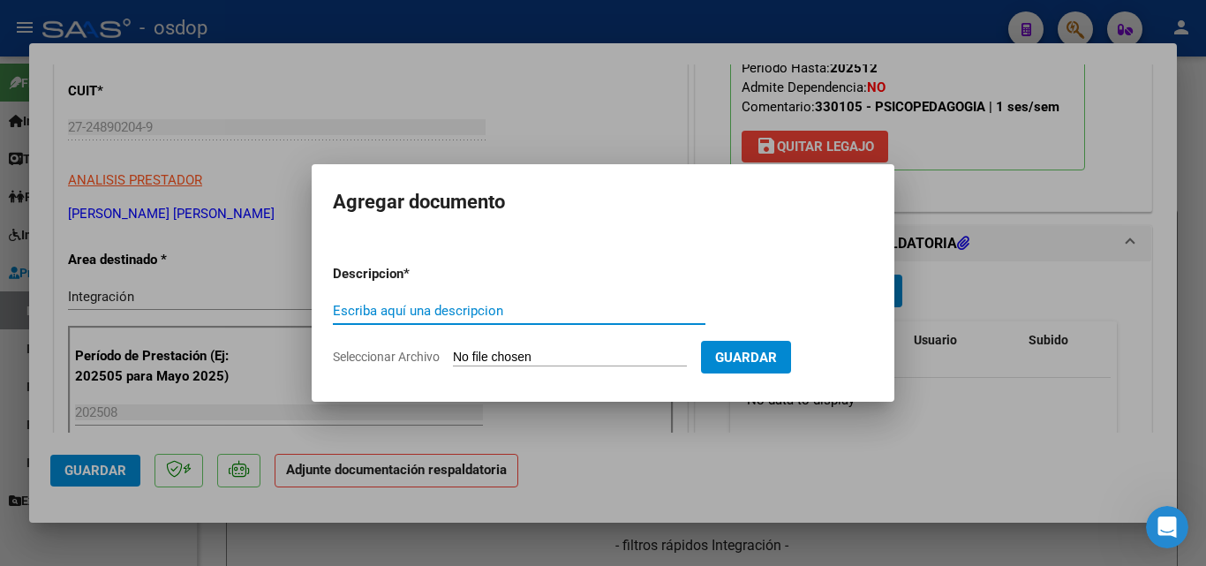
click at [391, 309] on input "Escriba aquí una descripcion" at bounding box center [519, 311] width 373 height 16
type input "ddjj"
click at [518, 355] on input "Seleccionar Archivo" at bounding box center [570, 358] width 234 height 17
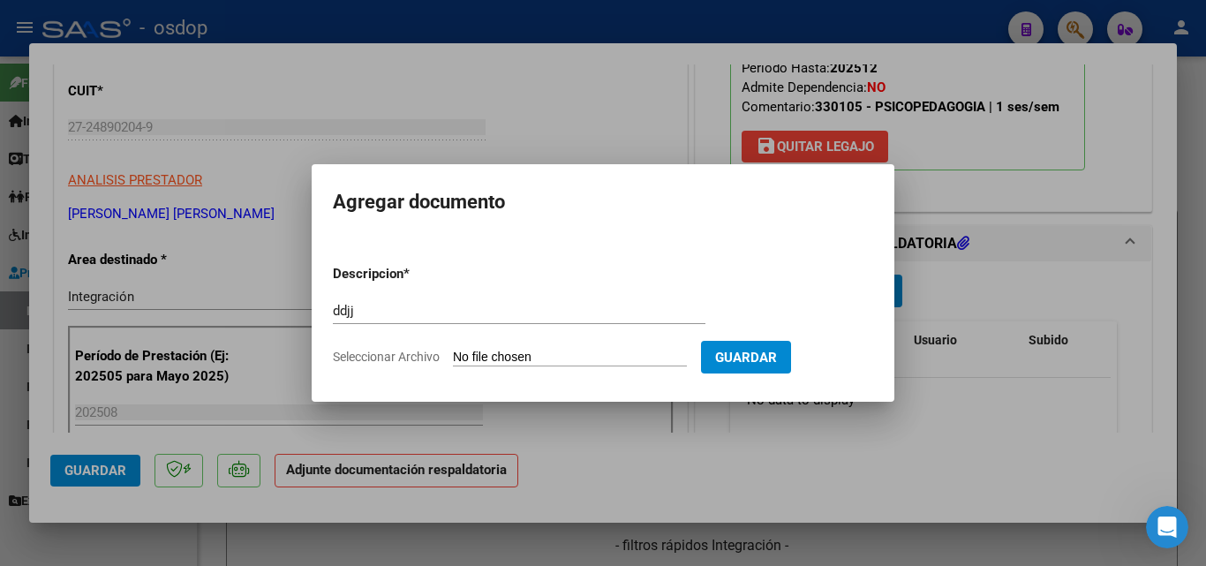
type input "C:\fakepath\asistencia Sotto.pdf"
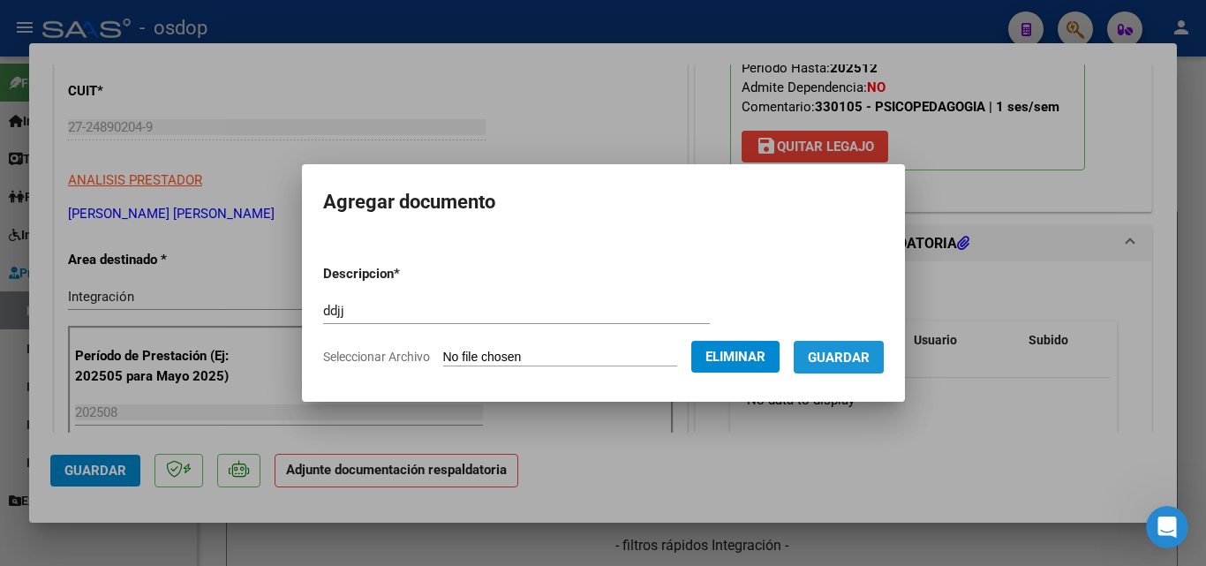
click at [854, 353] on span "Guardar" at bounding box center [839, 358] width 62 height 16
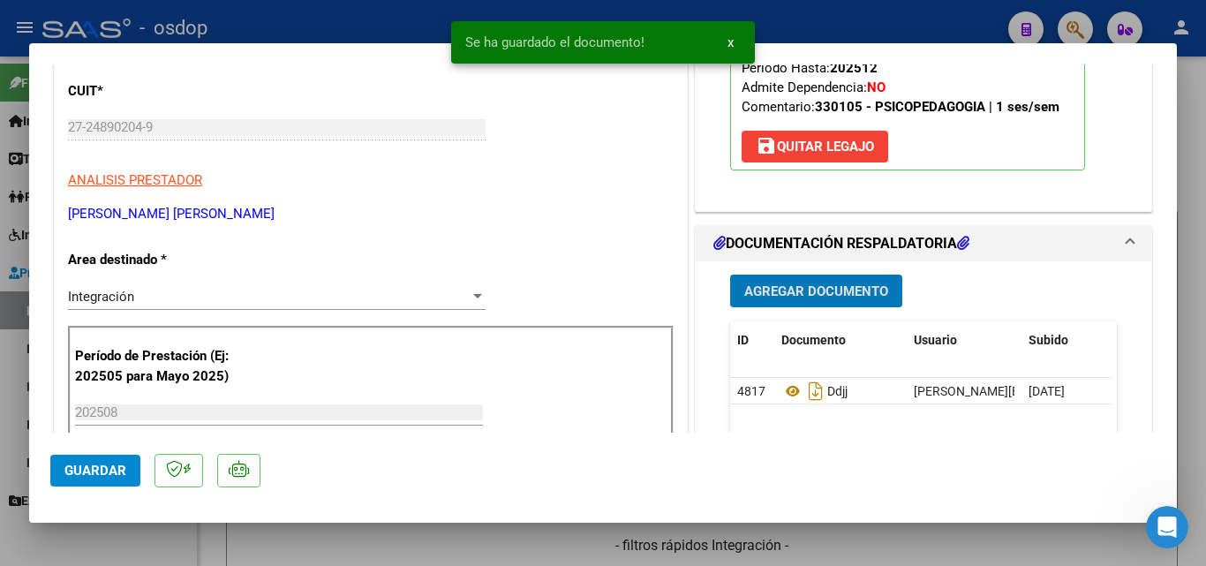
click at [788, 10] on div at bounding box center [603, 283] width 1206 height 566
type input "$ 0,00"
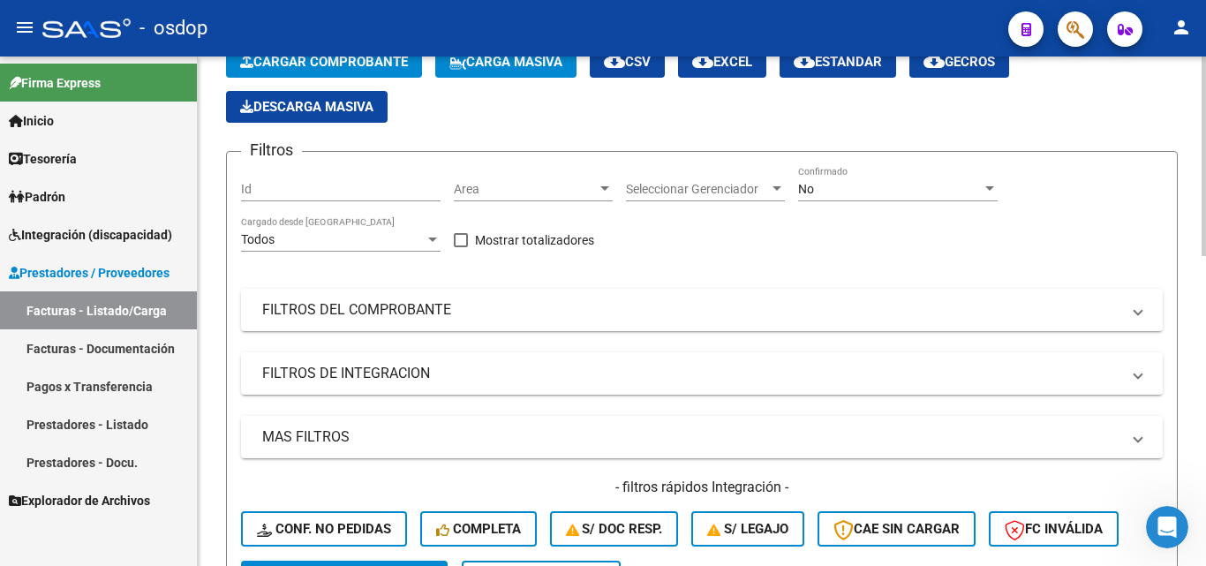
scroll to position [0, 0]
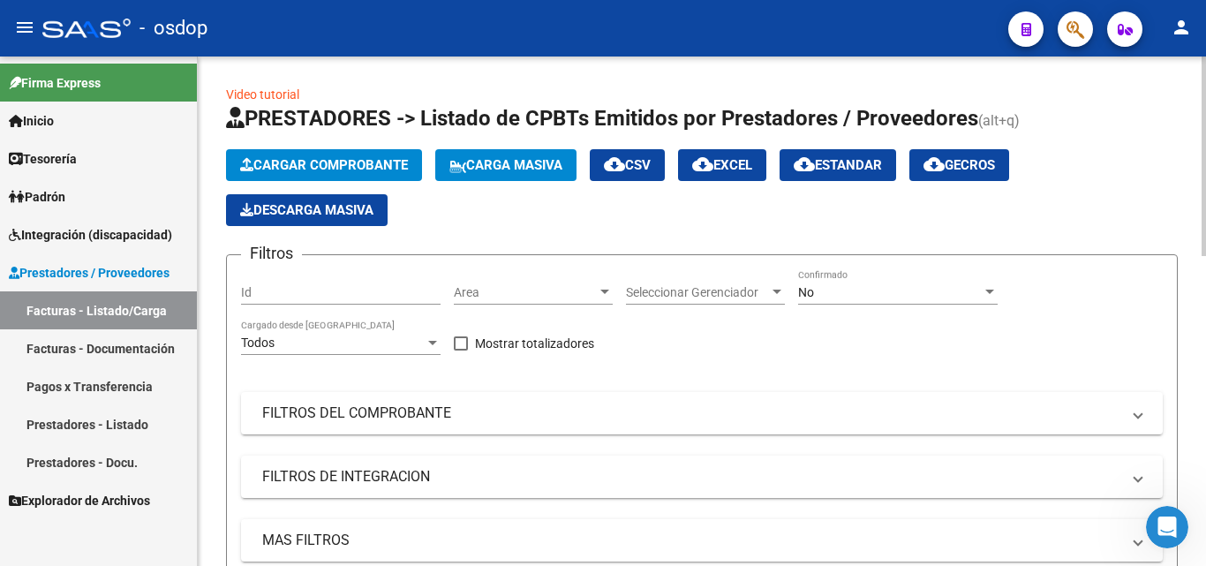
click at [351, 155] on button "Cargar Comprobante" at bounding box center [324, 165] width 196 height 32
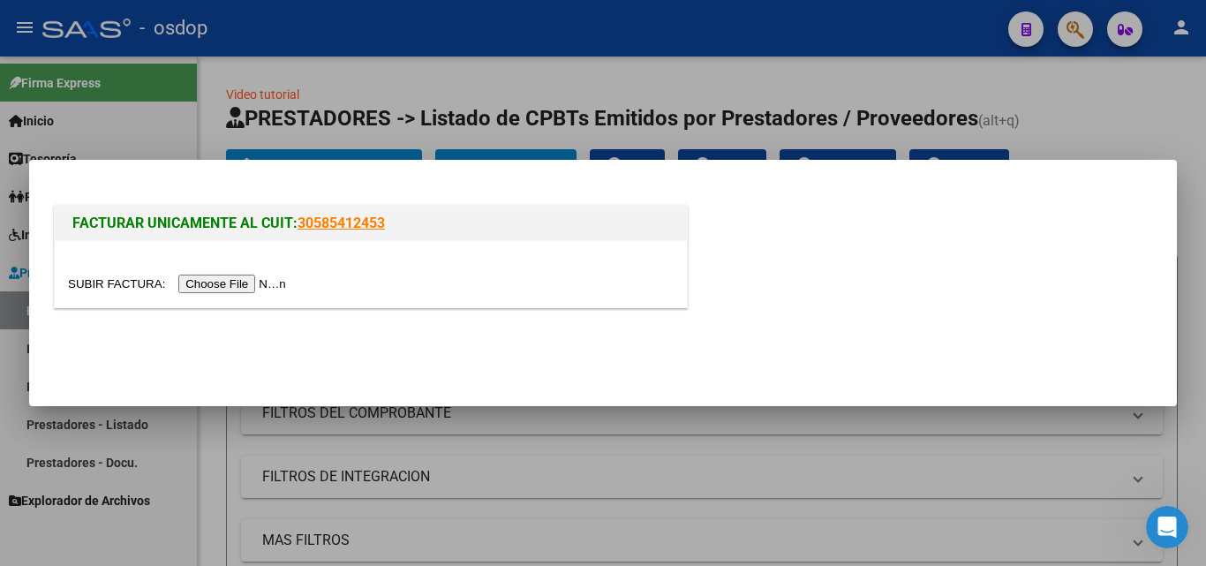
click at [240, 289] on input "file" at bounding box center [179, 284] width 223 height 19
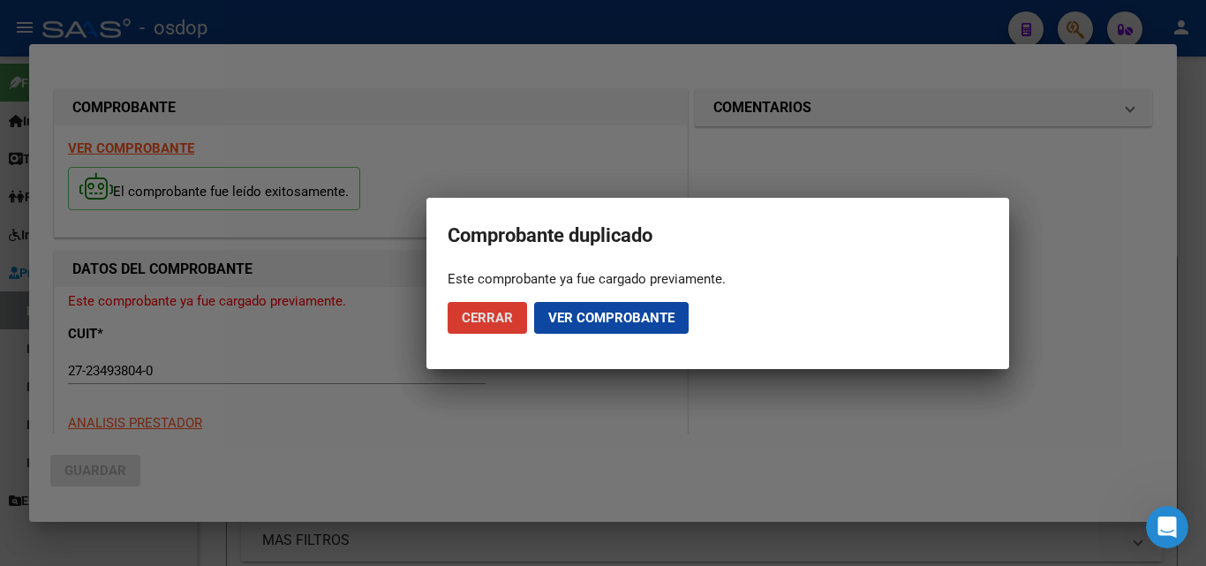
click at [682, 13] on div at bounding box center [603, 283] width 1206 height 566
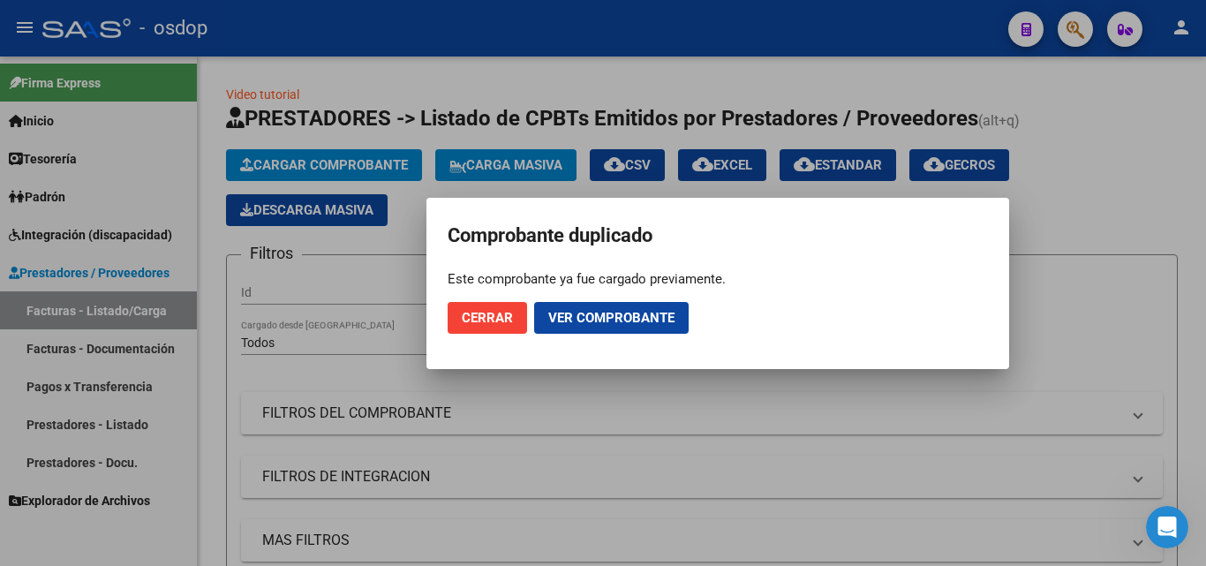
click at [973, 43] on div at bounding box center [603, 283] width 1206 height 566
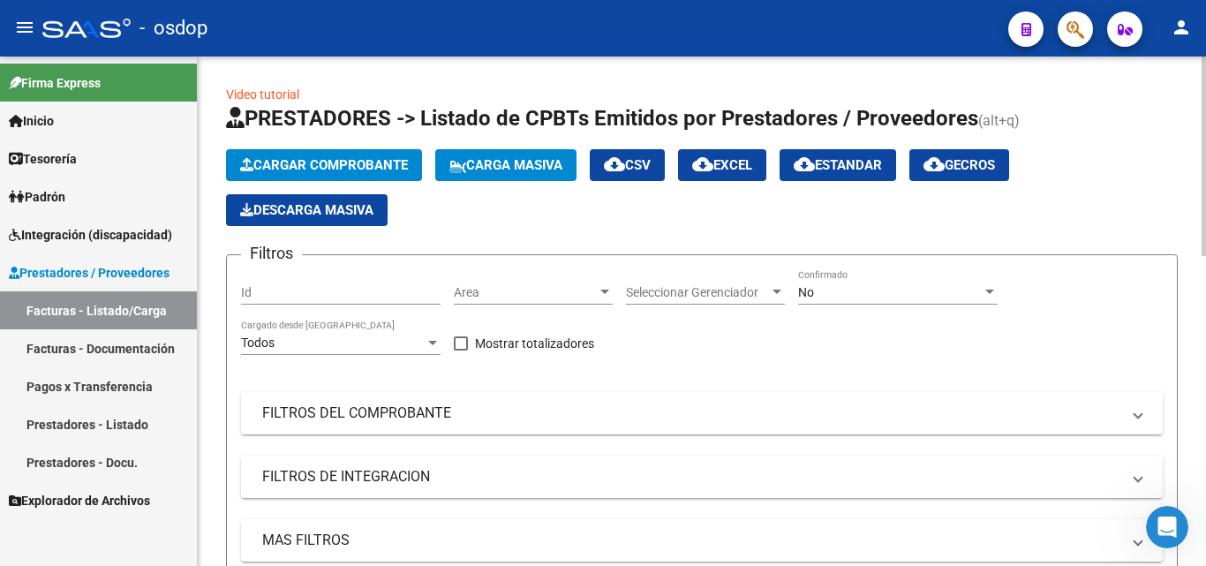
click at [390, 155] on button "Cargar Comprobante" at bounding box center [324, 165] width 196 height 32
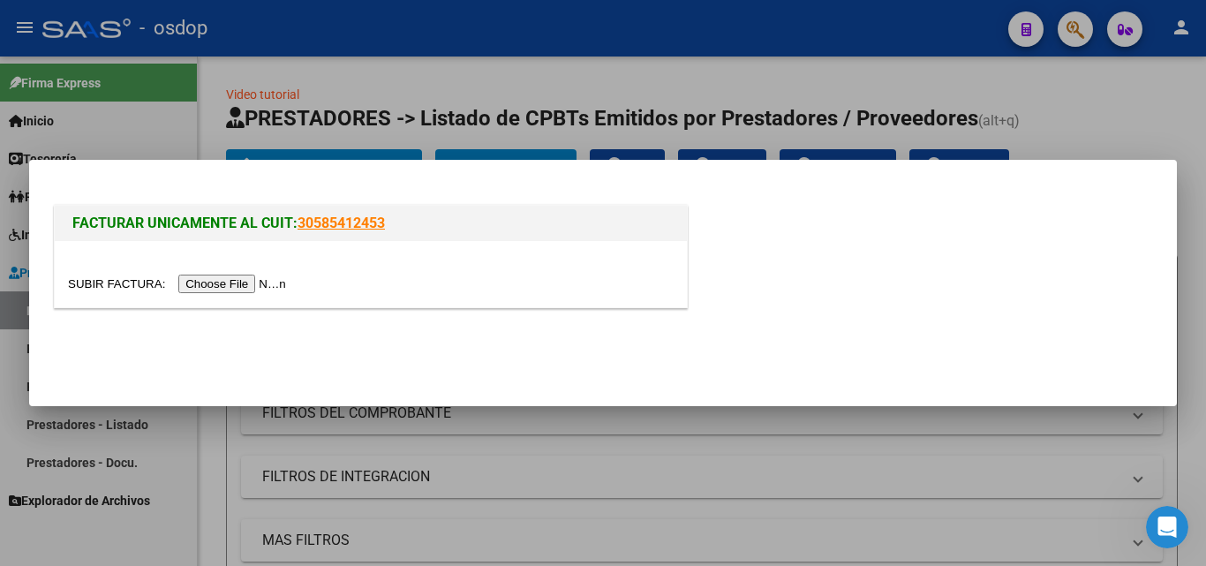
click at [230, 288] on input "file" at bounding box center [179, 284] width 223 height 19
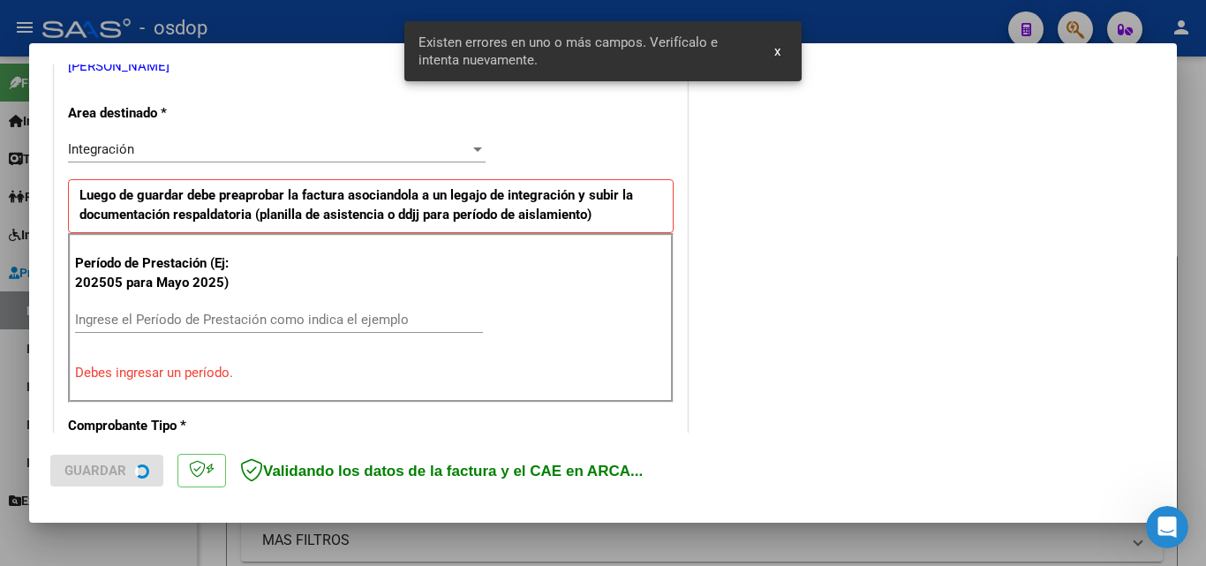
scroll to position [398, 0]
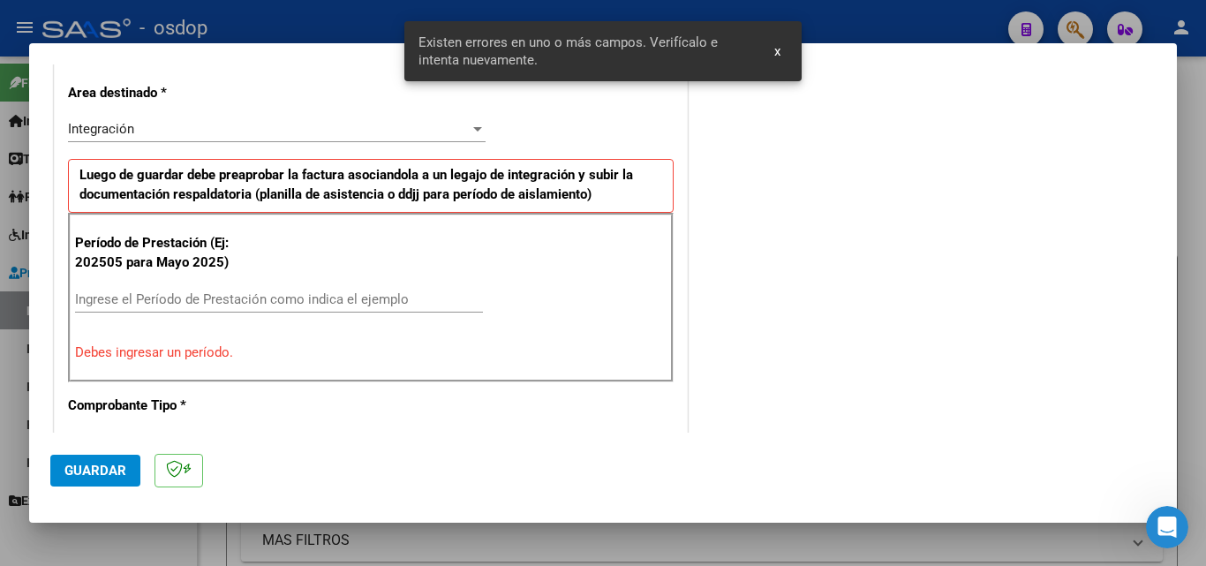
click at [131, 300] on input "Ingrese el Período de Prestación como indica el ejemplo" at bounding box center [279, 299] width 408 height 16
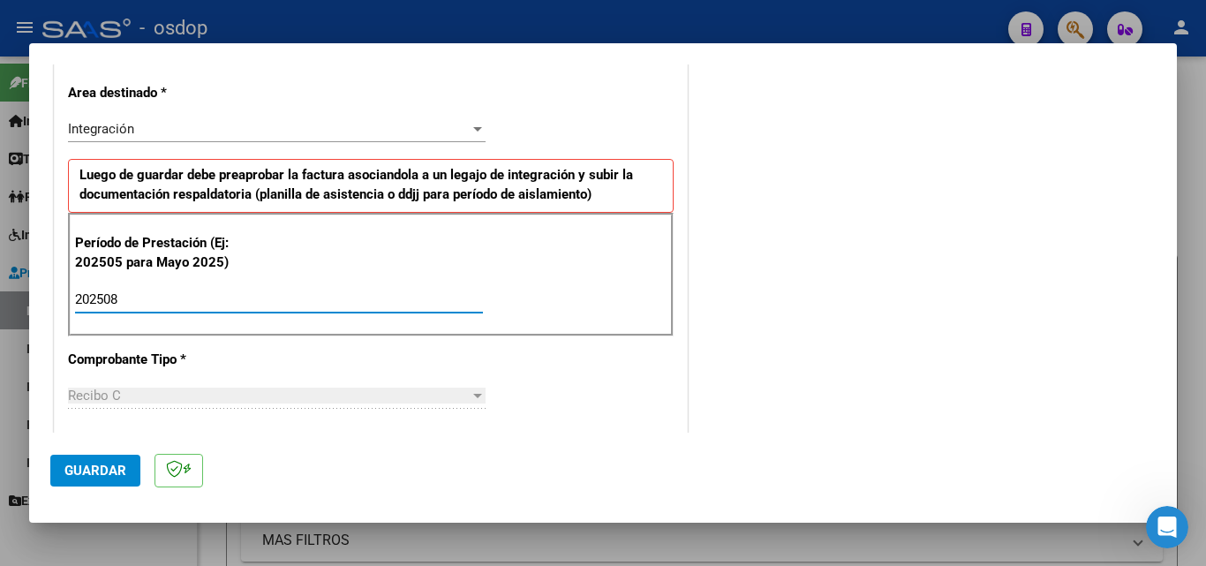
type input "202508"
click at [96, 473] on span "Guardar" at bounding box center [95, 471] width 62 height 16
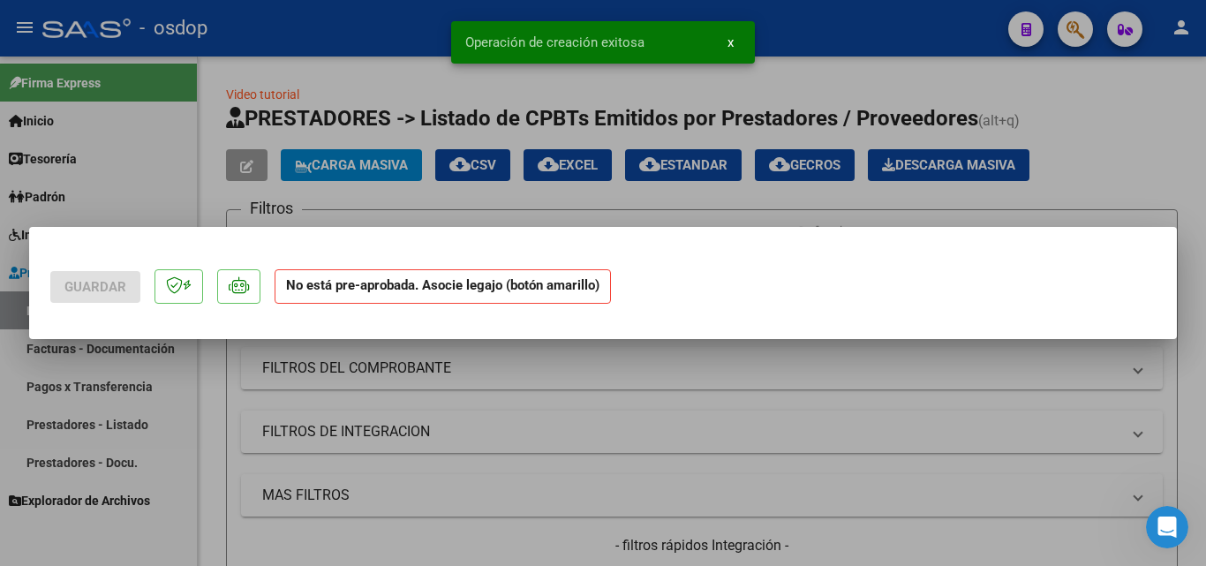
scroll to position [0, 0]
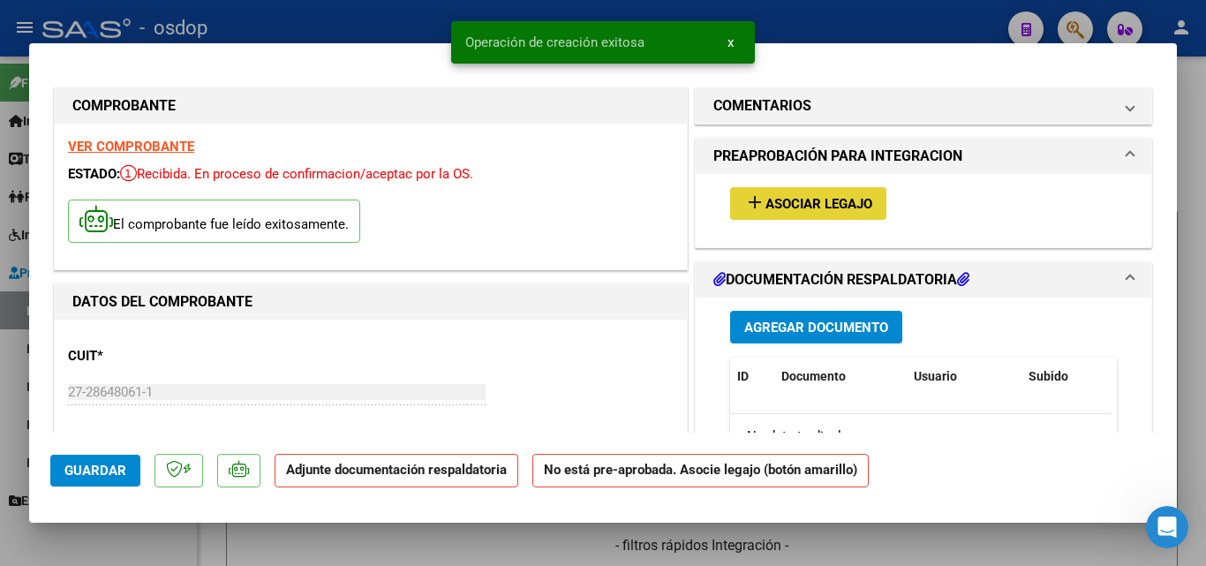
click at [748, 197] on mat-icon "add" at bounding box center [755, 202] width 21 height 21
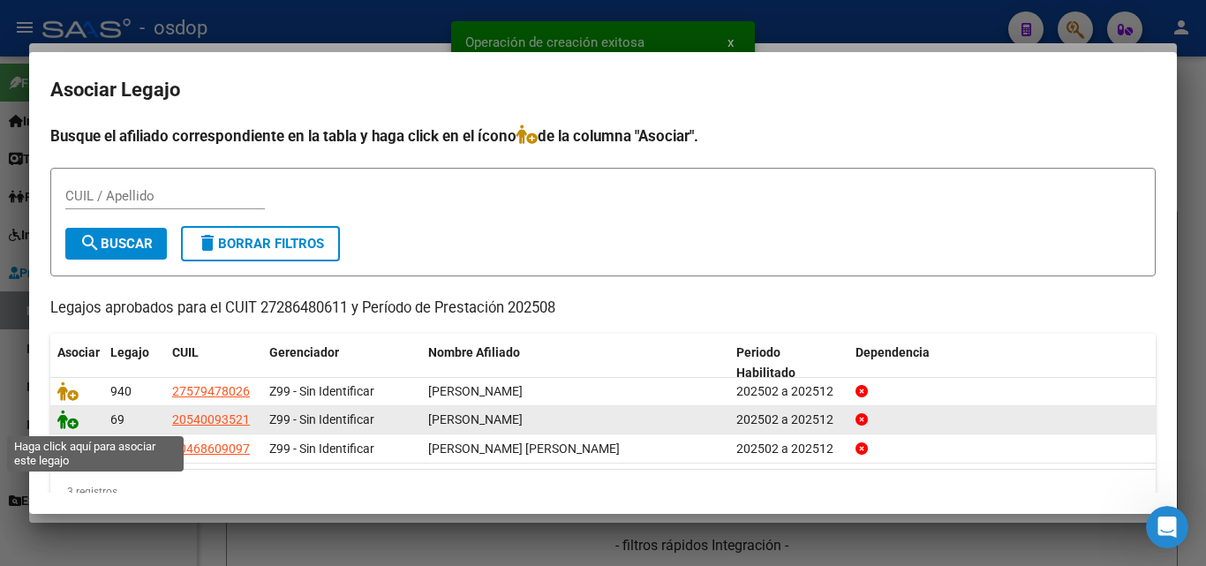
click at [66, 418] on icon at bounding box center [67, 419] width 21 height 19
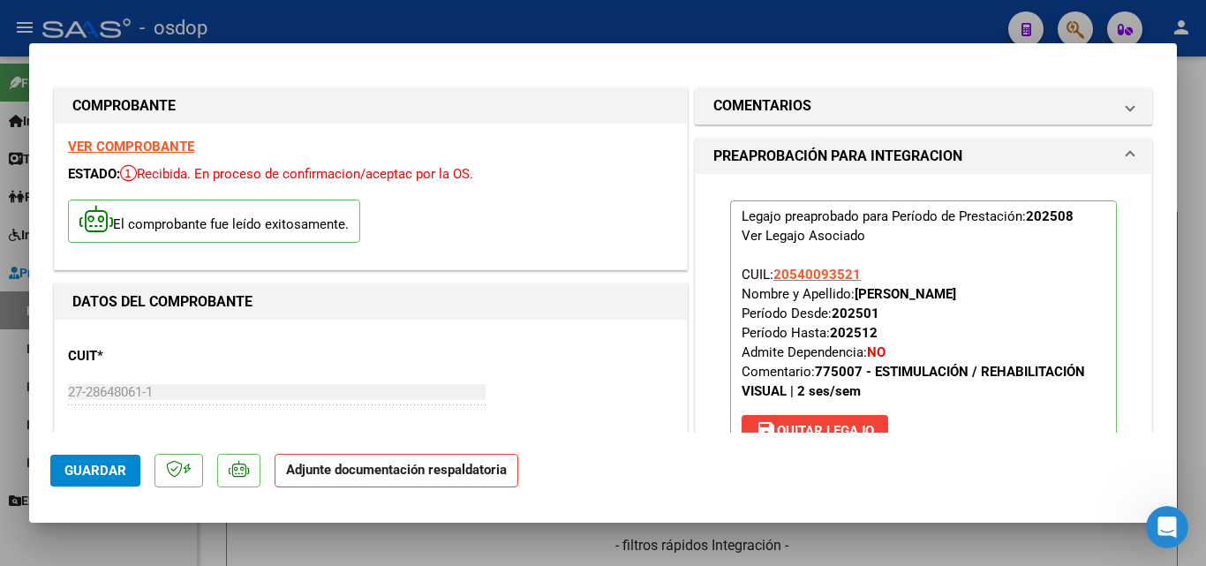
scroll to position [265, 0]
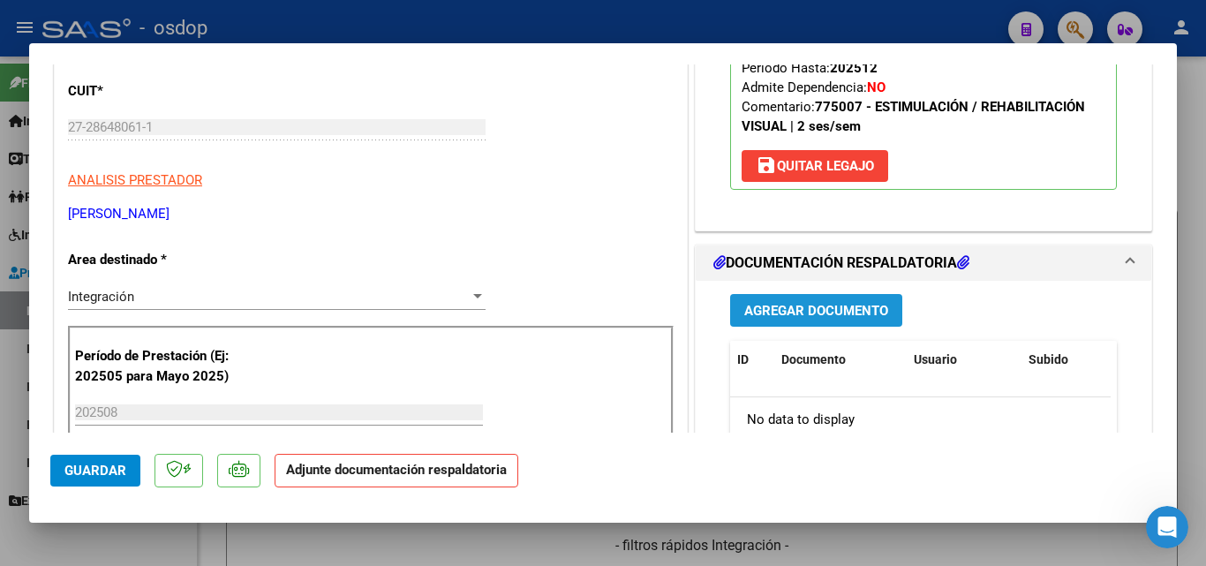
click at [802, 306] on span "Agregar Documento" at bounding box center [817, 311] width 144 height 16
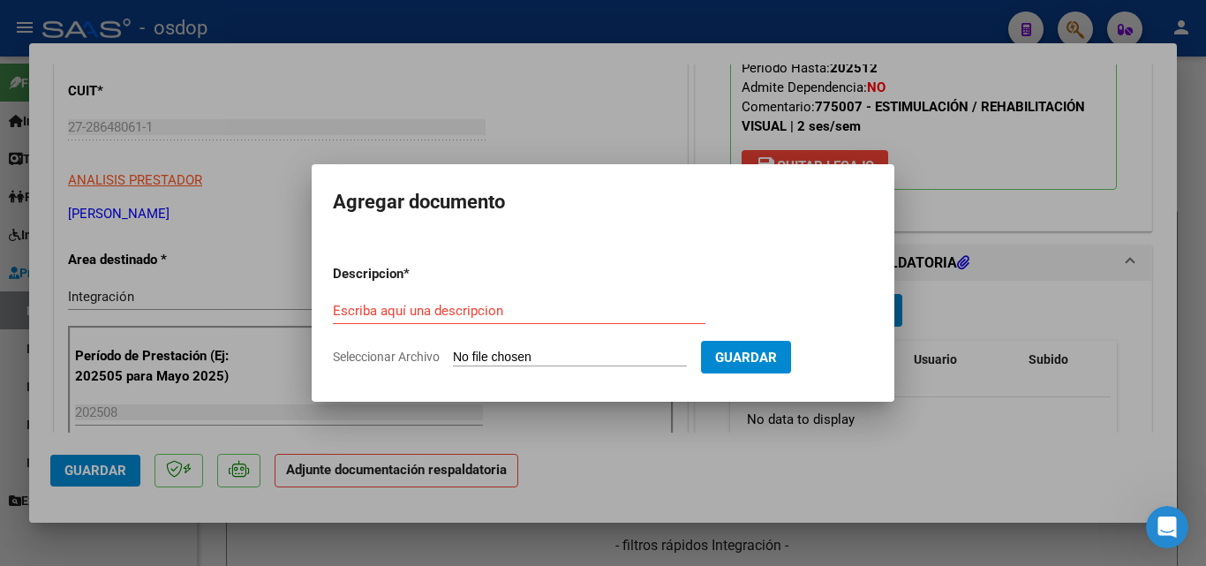
click at [397, 300] on div "Escriba aquí una descripcion" at bounding box center [519, 311] width 373 height 26
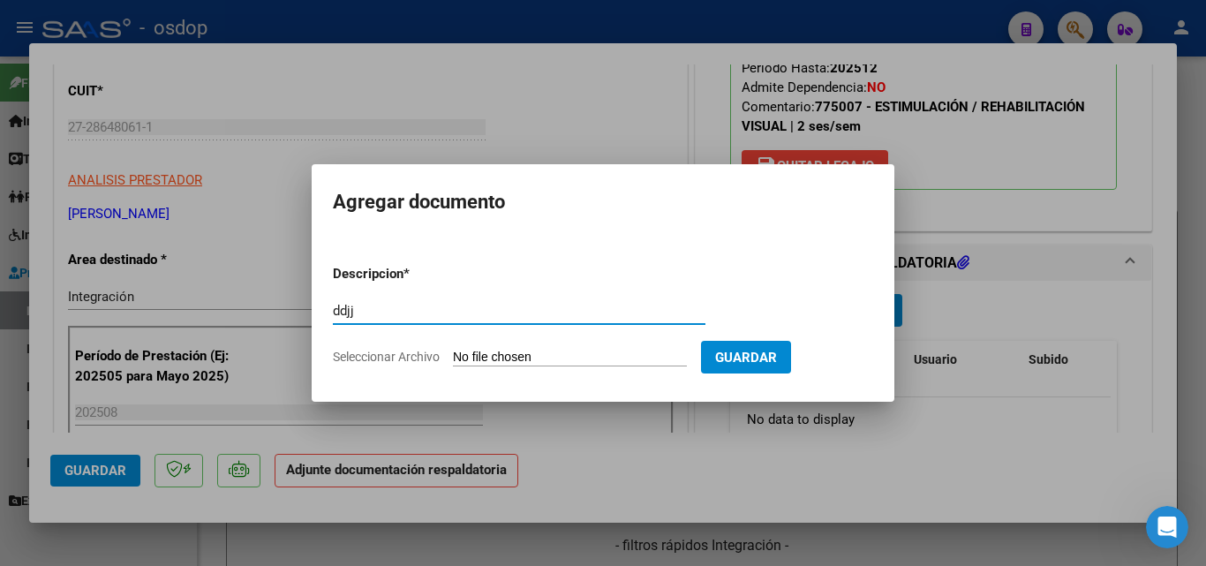
type input "ddjj"
click at [519, 357] on input "Seleccionar Archivo" at bounding box center [570, 358] width 234 height 17
type input "C:\fakepath\Asist. [PERSON_NAME] AG.pdf"
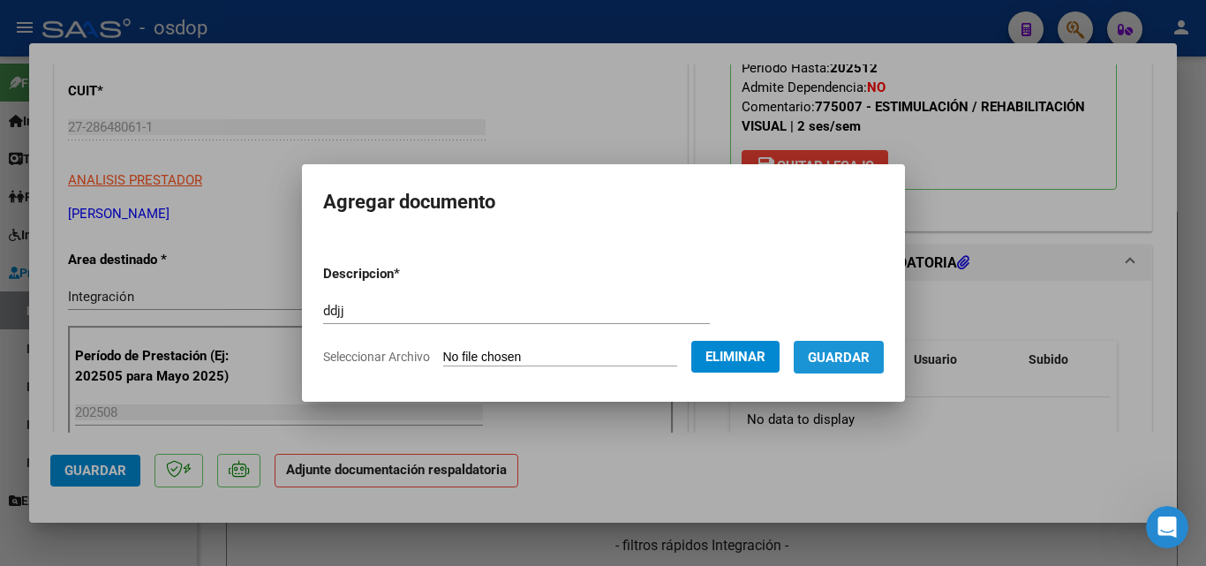
click at [849, 356] on span "Guardar" at bounding box center [839, 358] width 62 height 16
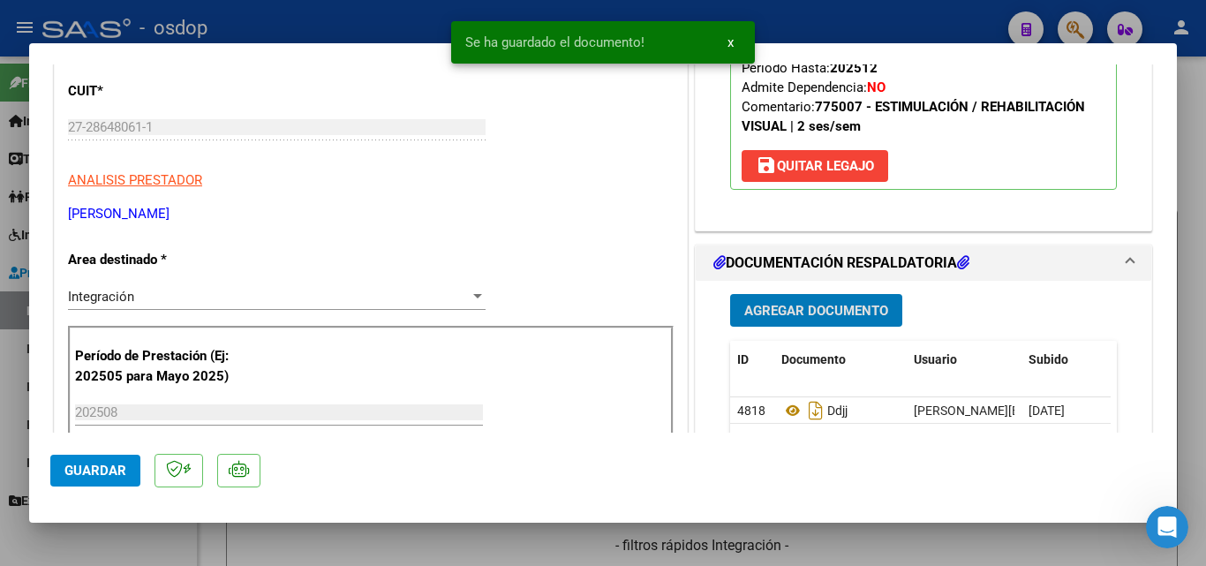
click at [396, 28] on div at bounding box center [603, 283] width 1206 height 566
type input "$ 0,00"
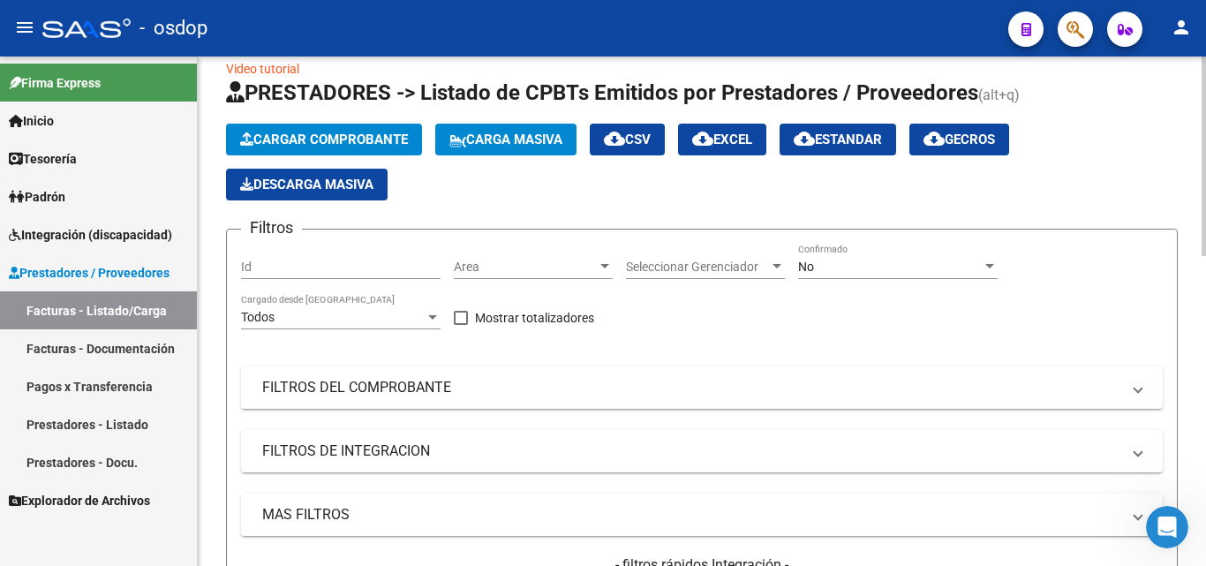
scroll to position [0, 0]
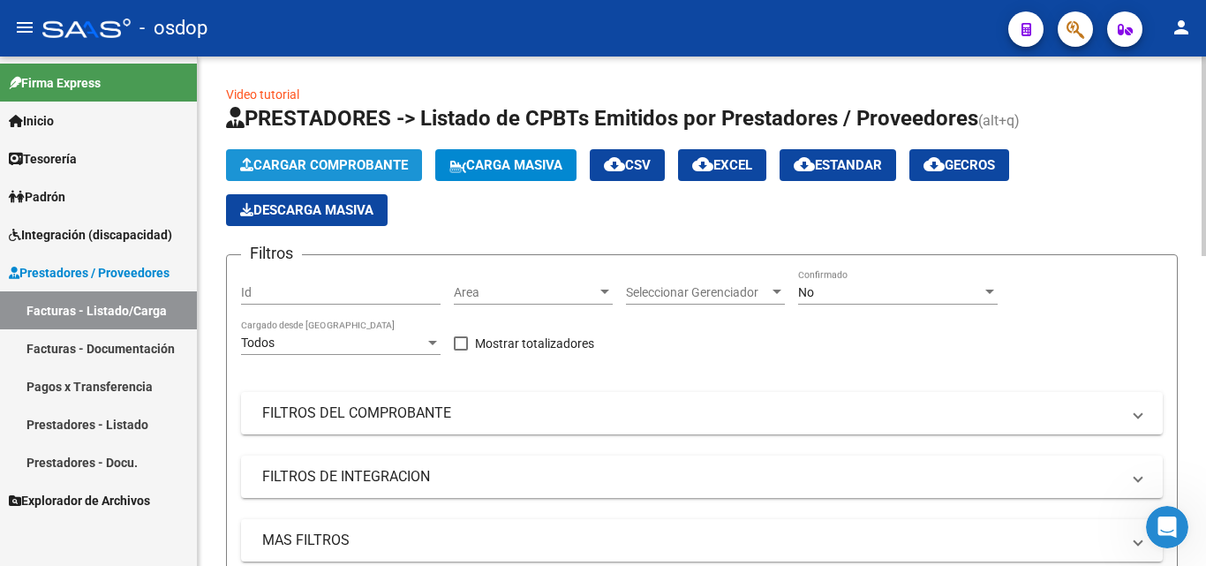
click at [340, 172] on span "Cargar Comprobante" at bounding box center [324, 165] width 168 height 16
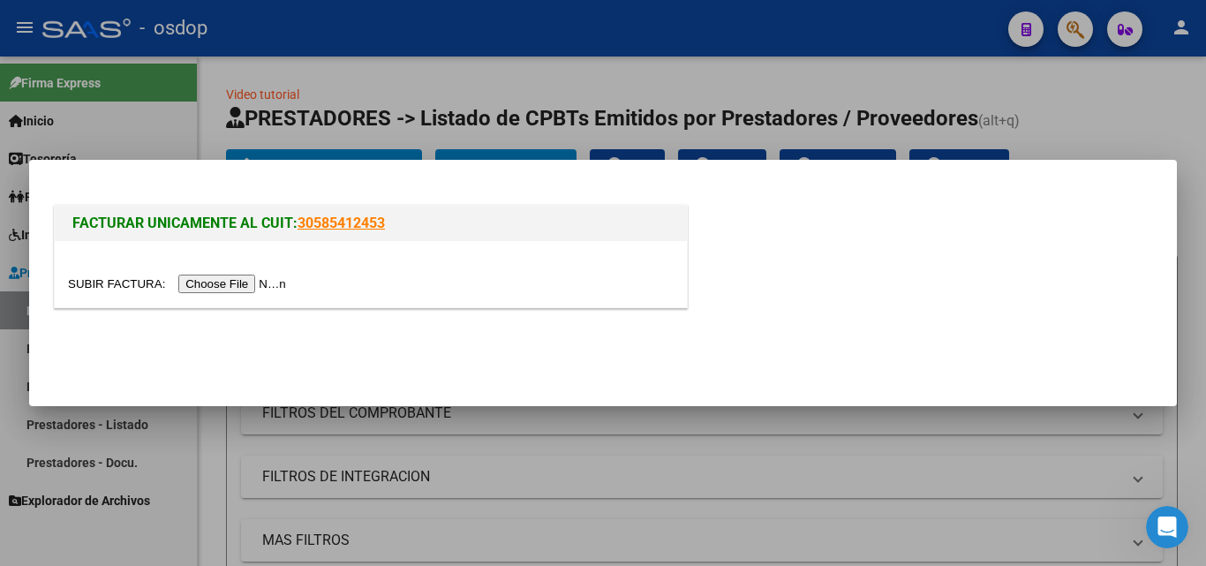
click at [243, 290] on input "file" at bounding box center [179, 284] width 223 height 19
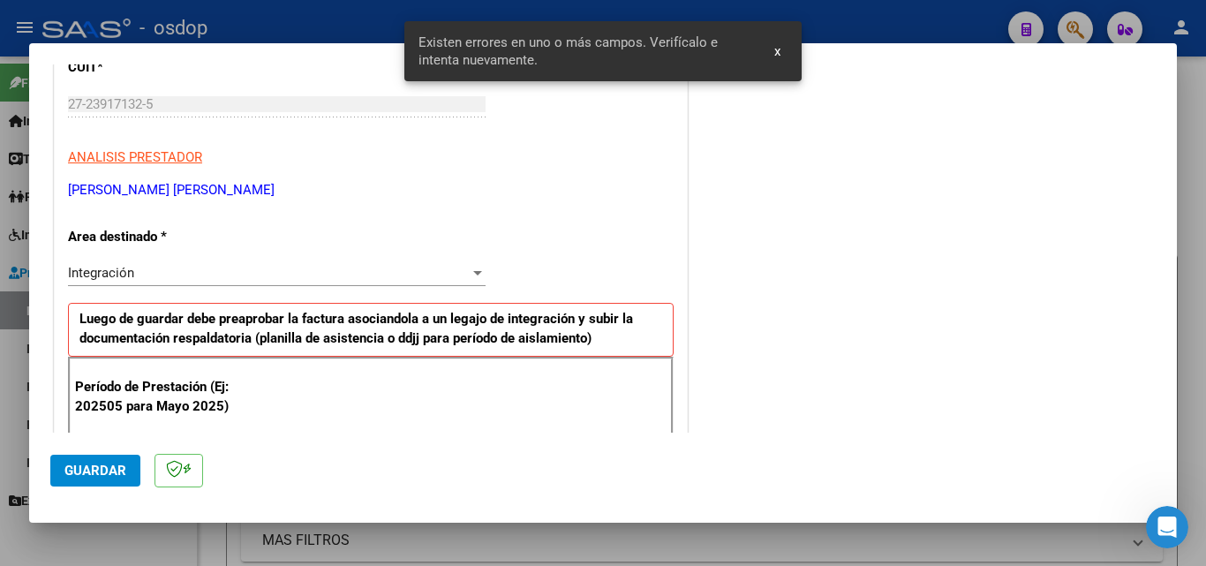
scroll to position [343, 0]
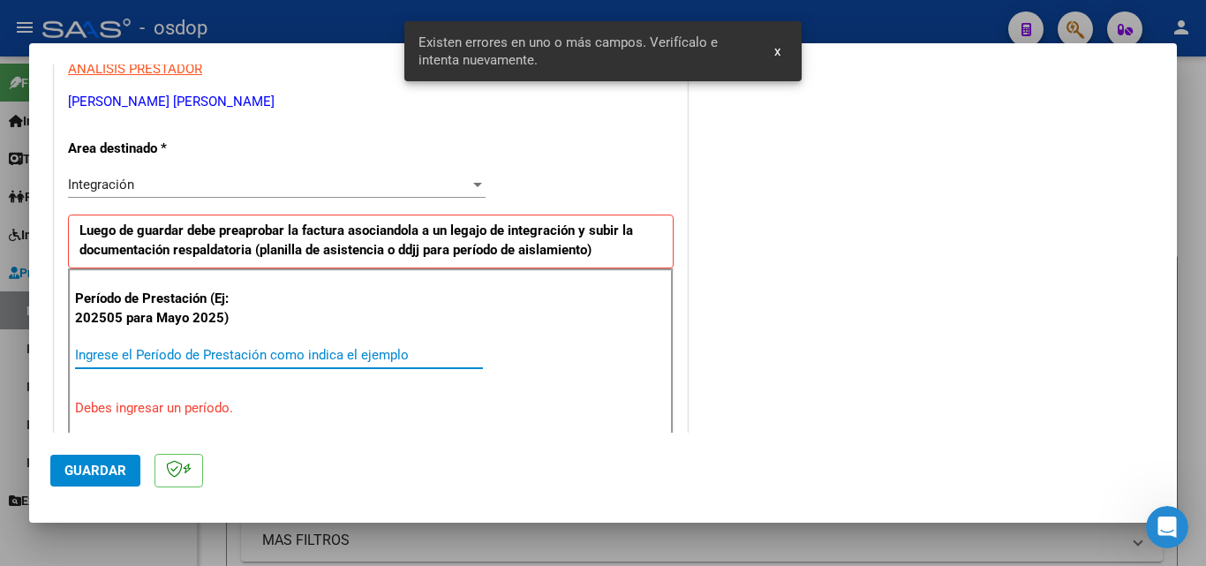
click at [137, 352] on input "Ingrese el Período de Prestación como indica el ejemplo" at bounding box center [279, 355] width 408 height 16
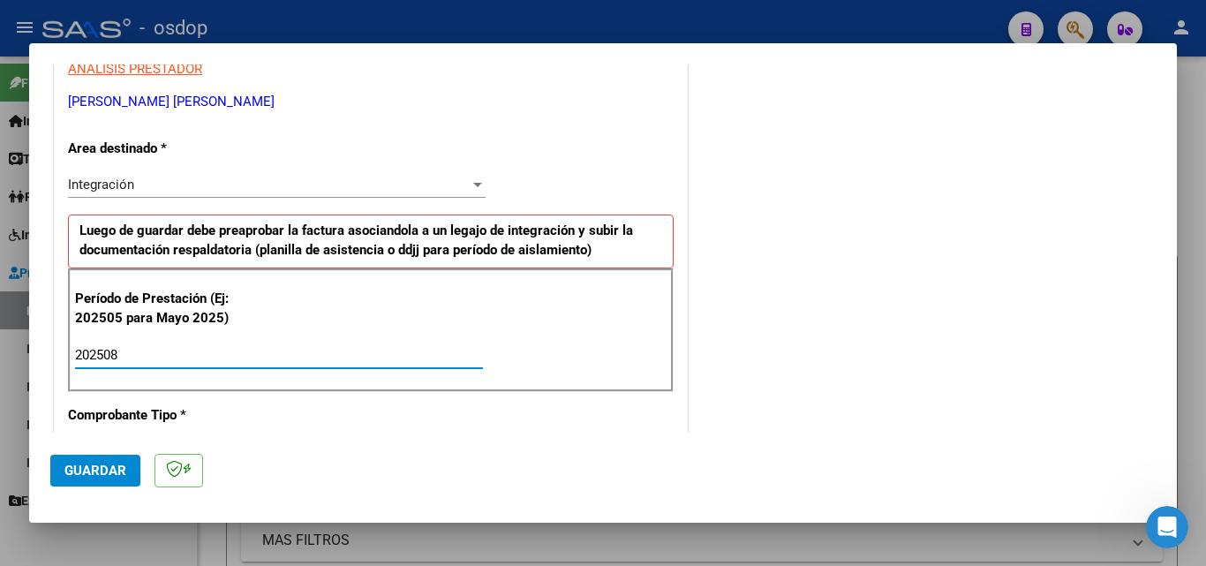
type input "202508"
click at [103, 465] on span "Guardar" at bounding box center [95, 471] width 62 height 16
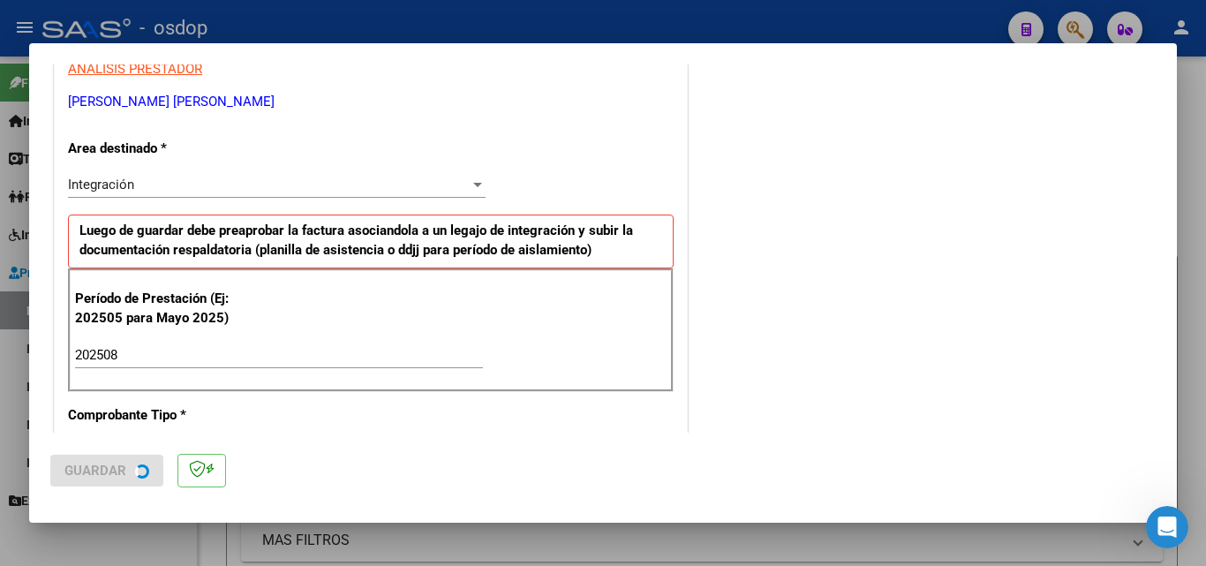
scroll to position [0, 0]
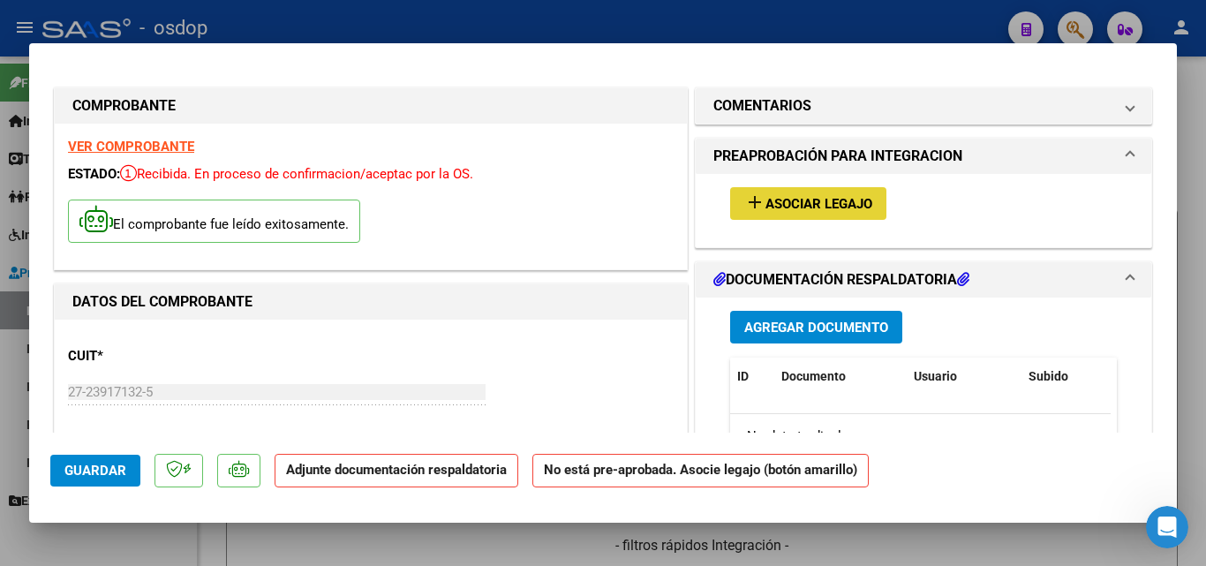
click at [746, 202] on mat-icon "add" at bounding box center [755, 202] width 21 height 21
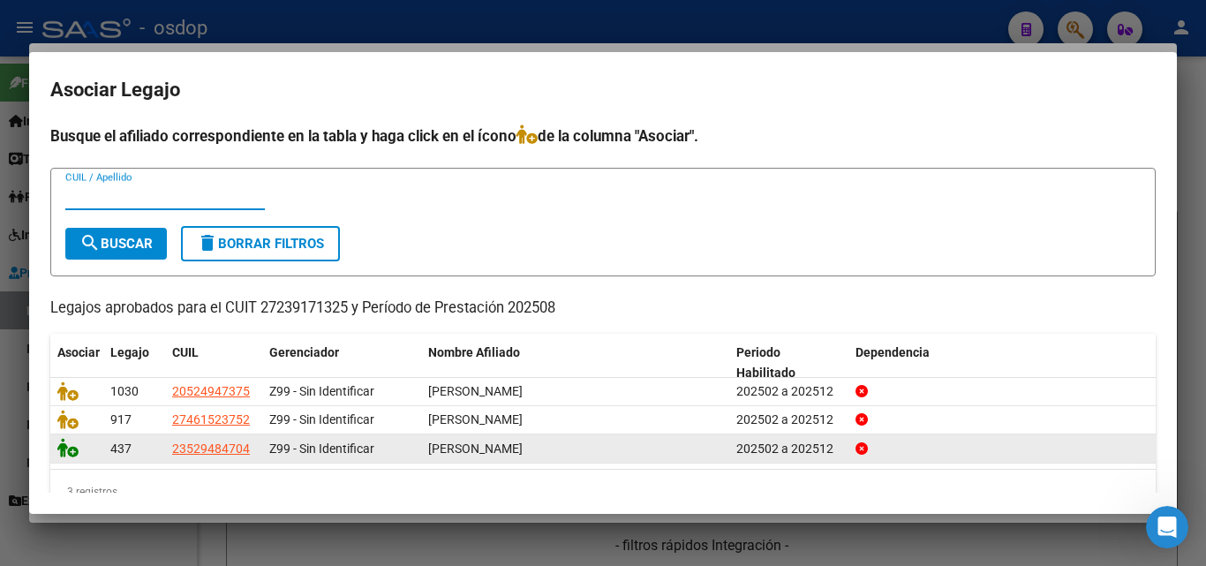
click at [62, 451] on icon at bounding box center [67, 447] width 21 height 19
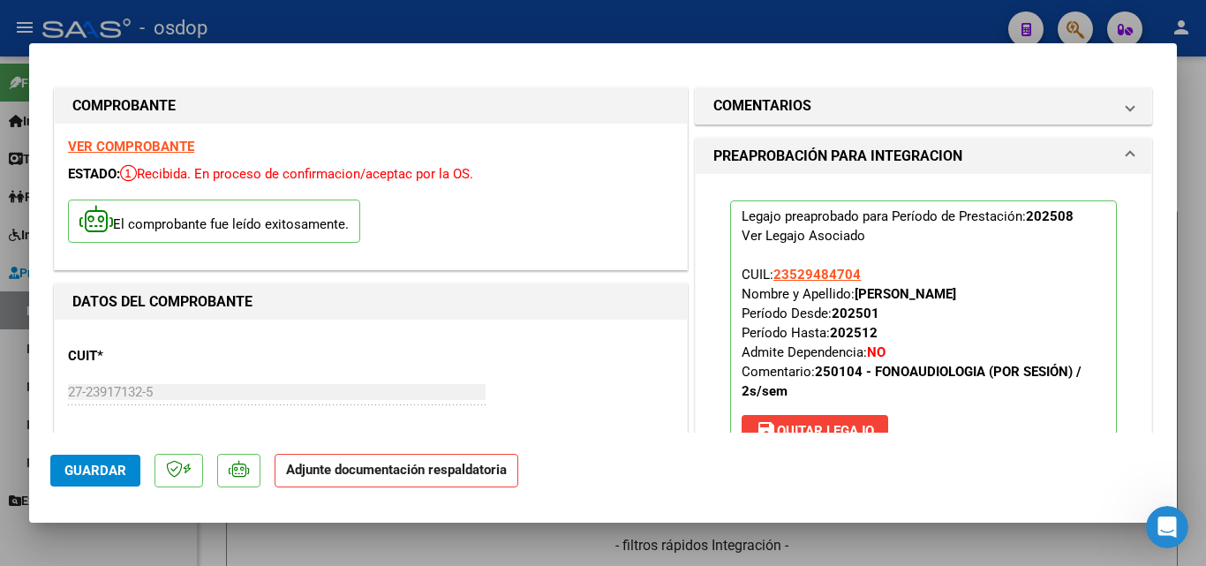
scroll to position [265, 0]
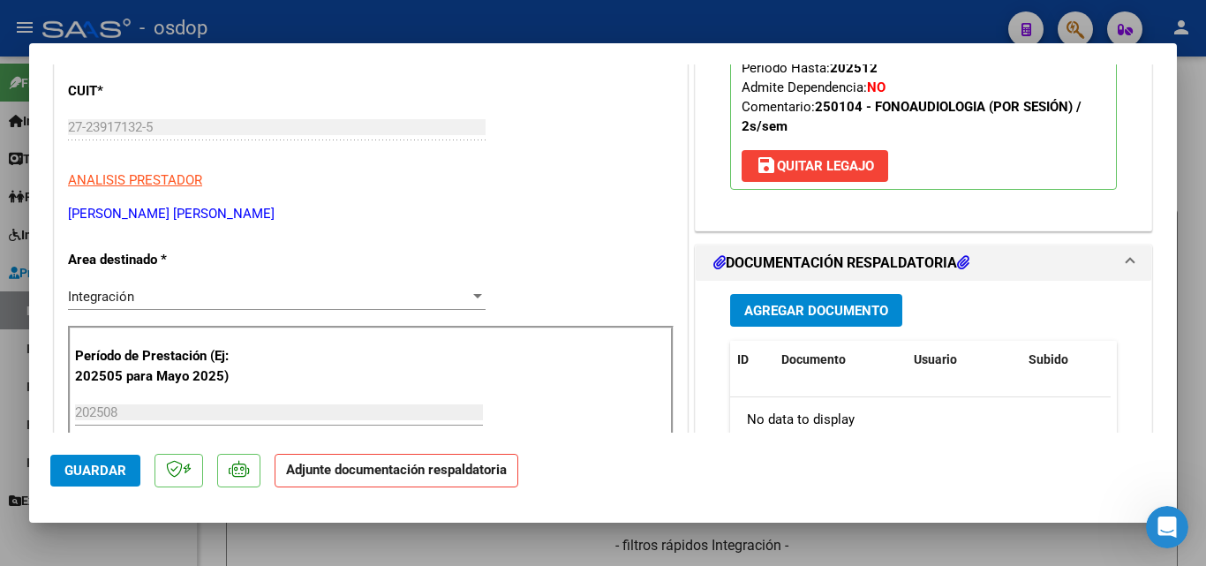
click at [828, 309] on span "Agregar Documento" at bounding box center [817, 311] width 144 height 16
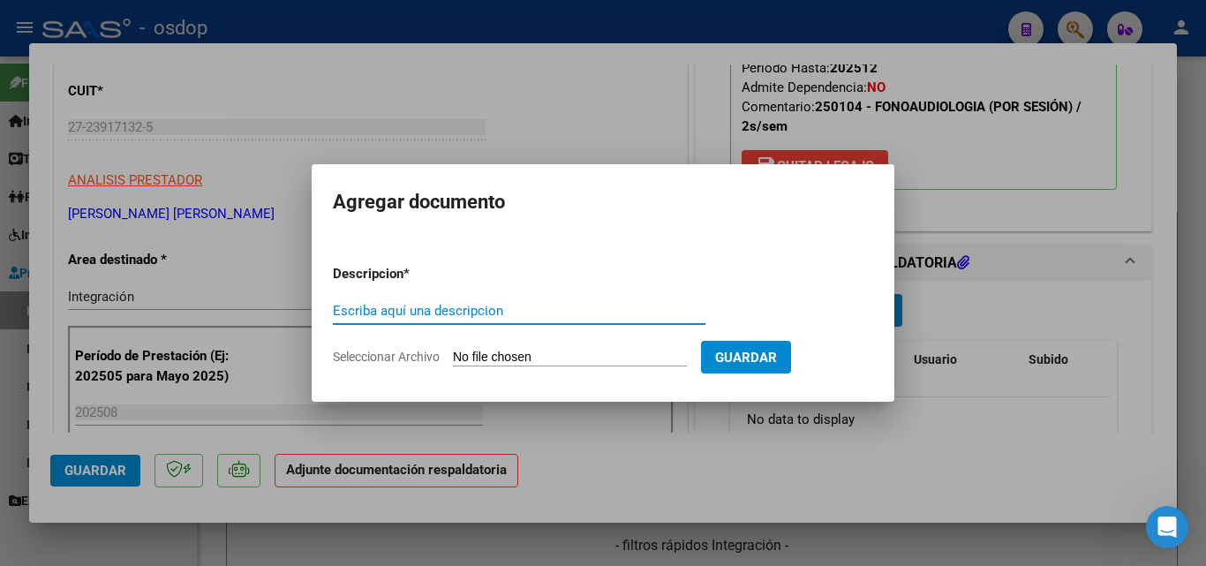
click at [376, 314] on input "Escriba aquí una descripcion" at bounding box center [519, 311] width 373 height 16
type input "ddjj"
click at [470, 354] on input "Seleccionar Archivo" at bounding box center [570, 358] width 234 height 17
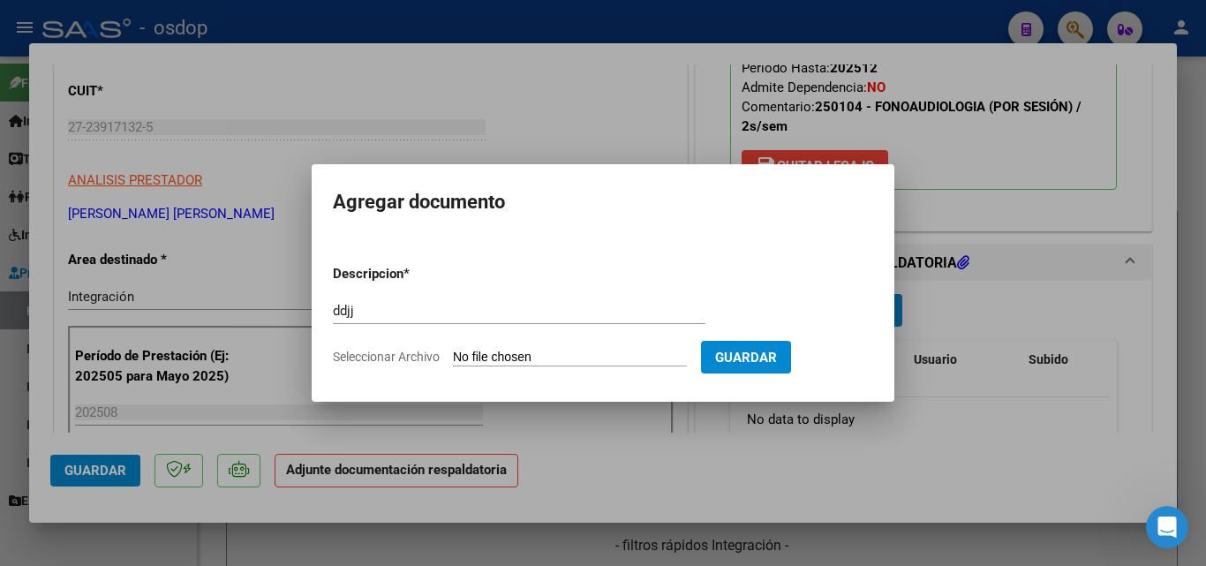
type input "C:\fakepath\asist [PERSON_NAME] AG 25.pdf"
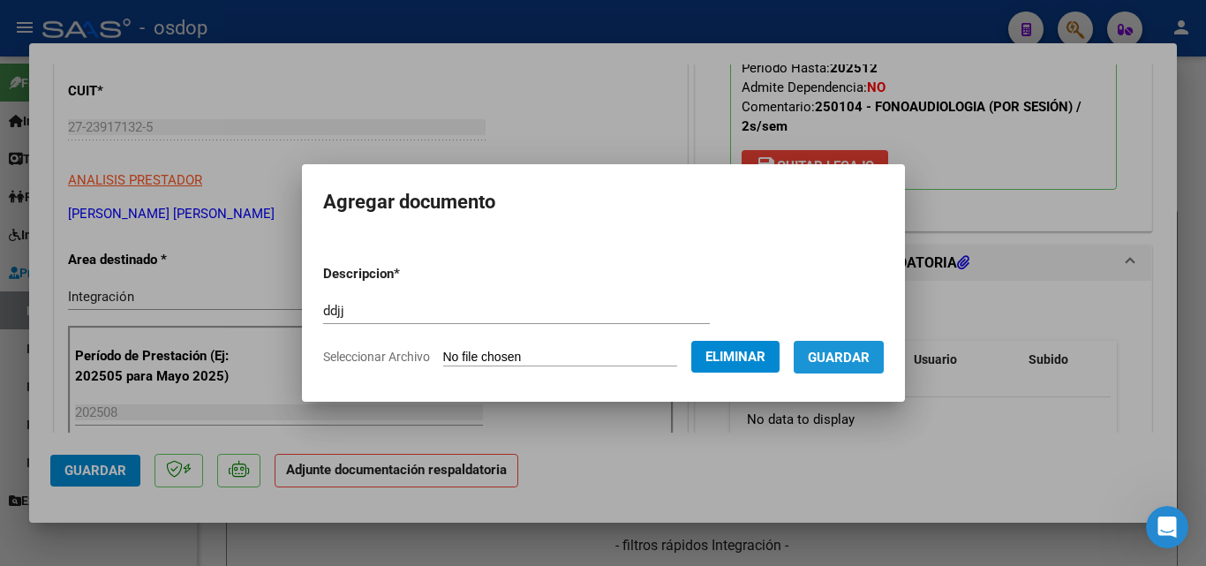
click at [842, 363] on span "Guardar" at bounding box center [839, 358] width 62 height 16
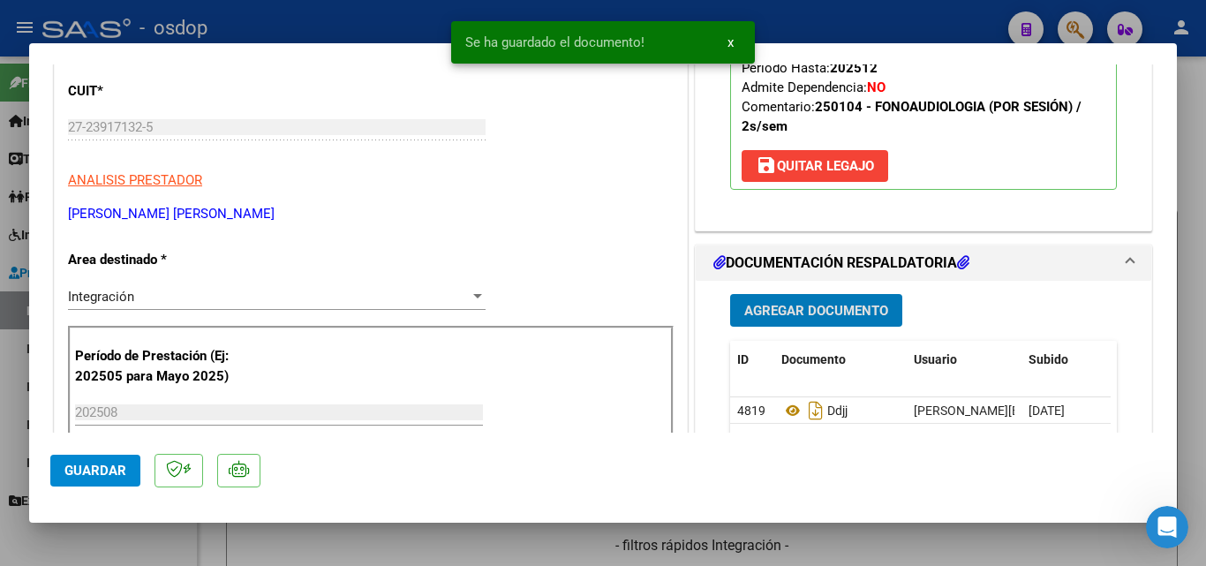
click at [650, 4] on div "Se ha guardado el documento! x" at bounding box center [603, 42] width 346 height 85
click at [773, 12] on div "Se ha guardado el documento! x" at bounding box center [603, 42] width 346 height 85
click at [790, 14] on div at bounding box center [603, 283] width 1206 height 566
type input "$ 0,00"
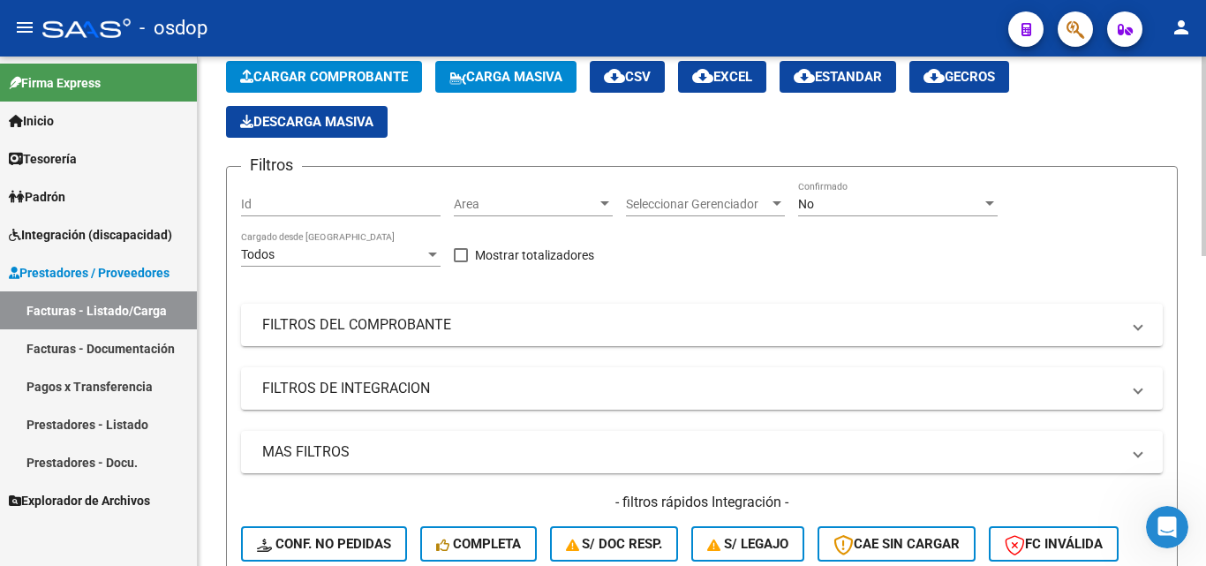
scroll to position [0, 0]
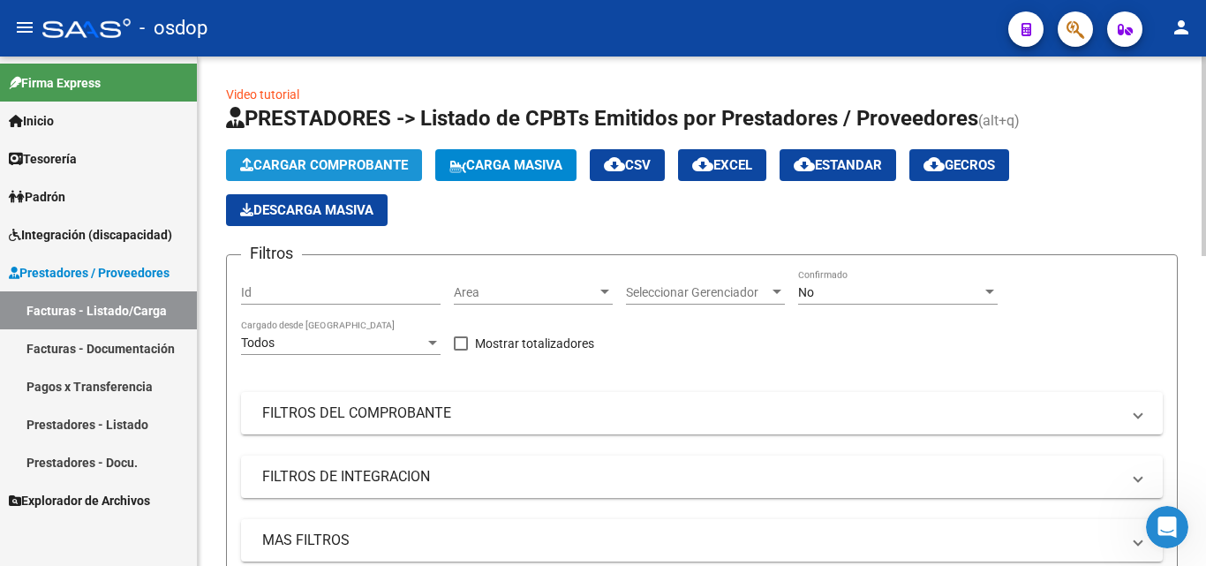
click at [379, 152] on button "Cargar Comprobante" at bounding box center [324, 165] width 196 height 32
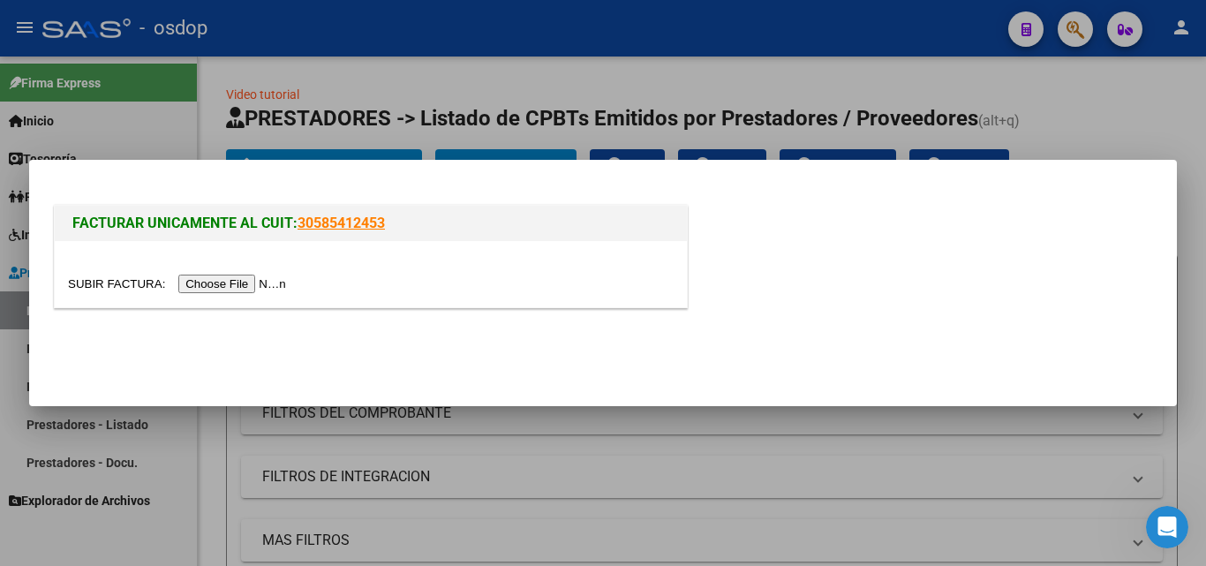
click at [249, 285] on input "file" at bounding box center [179, 284] width 223 height 19
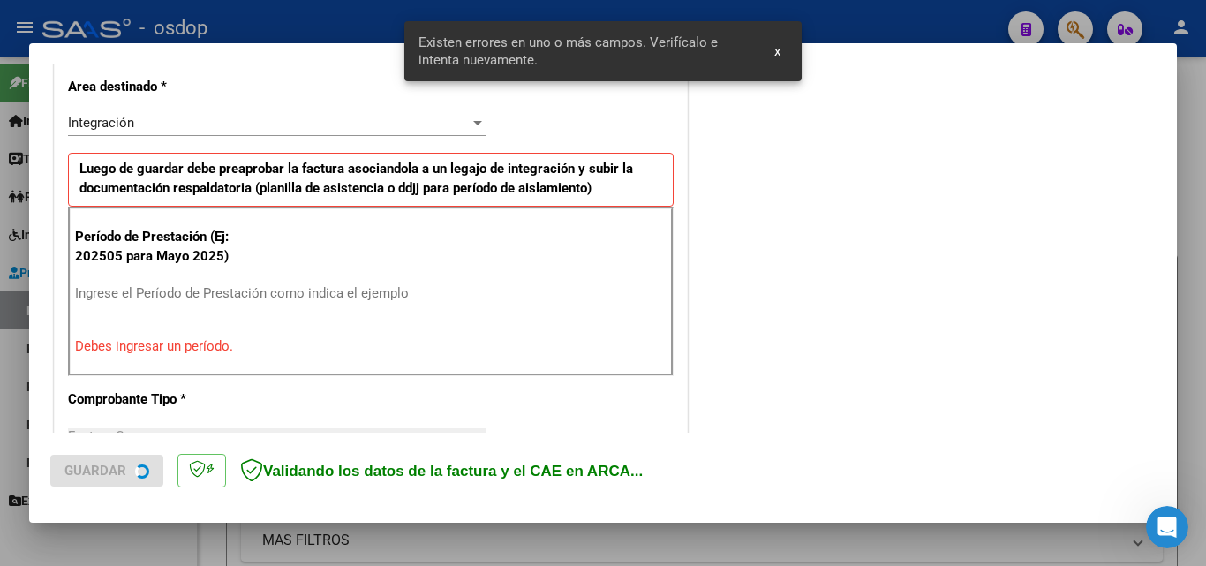
scroll to position [431, 0]
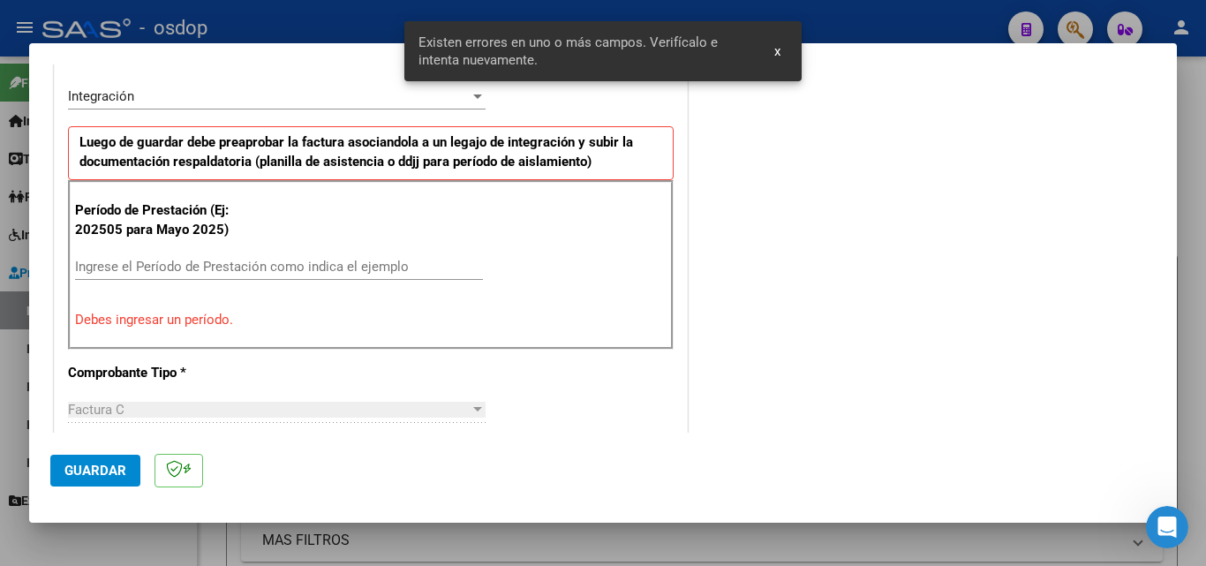
click at [104, 256] on div "Ingrese el Período de Prestación como indica el ejemplo" at bounding box center [279, 266] width 408 height 26
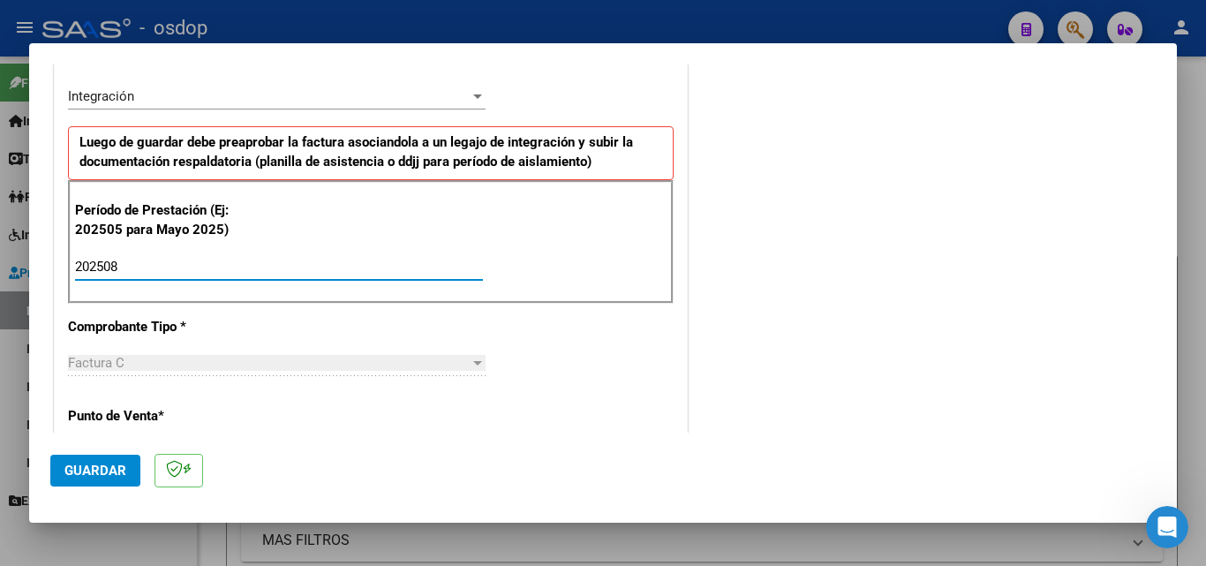
type input "202508"
click at [101, 480] on button "Guardar" at bounding box center [95, 471] width 90 height 32
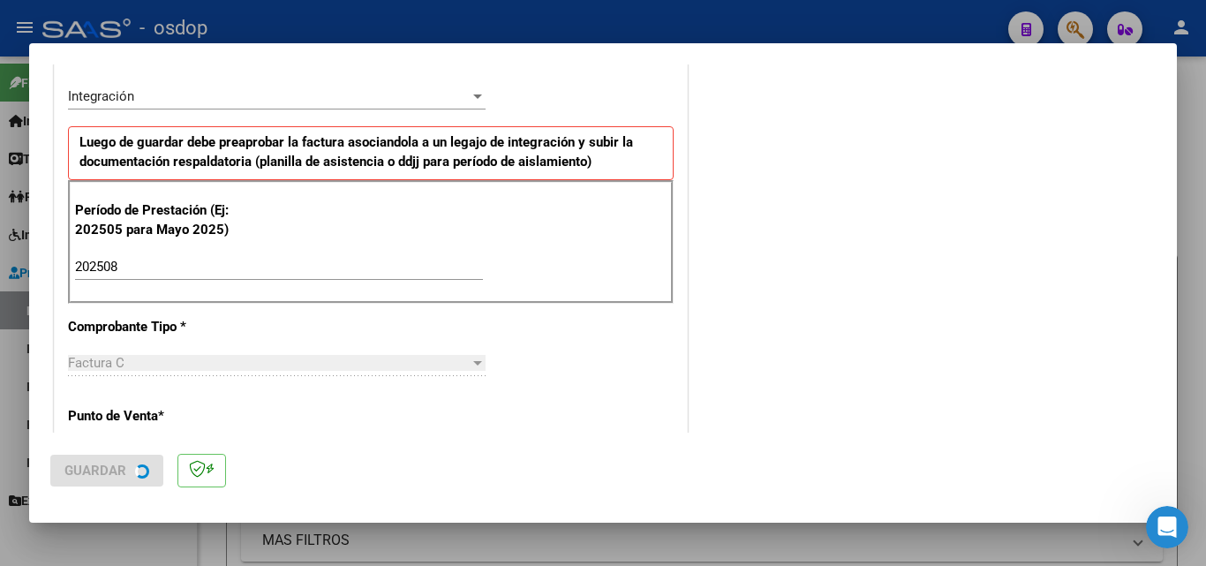
scroll to position [0, 0]
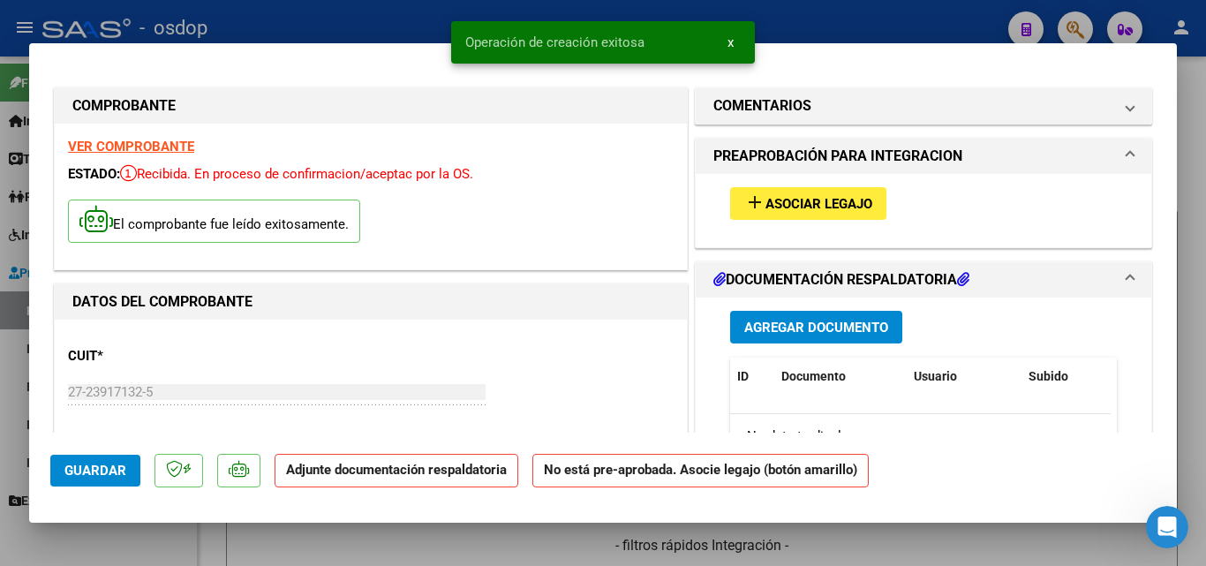
click at [745, 210] on mat-icon "add" at bounding box center [755, 202] width 21 height 21
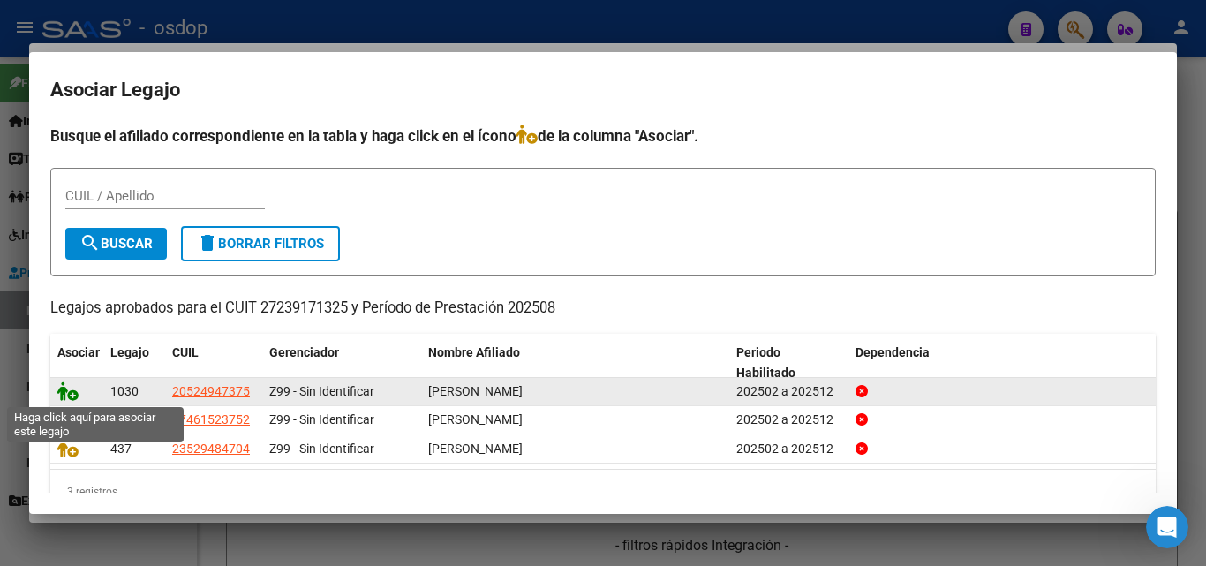
click at [65, 391] on icon at bounding box center [67, 391] width 21 height 19
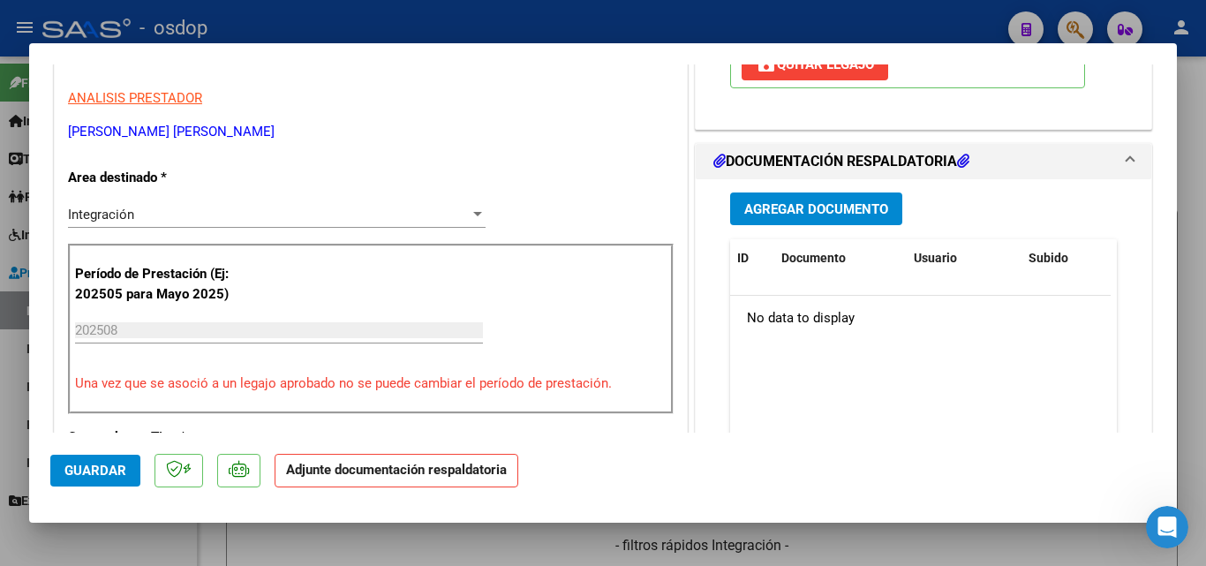
scroll to position [353, 0]
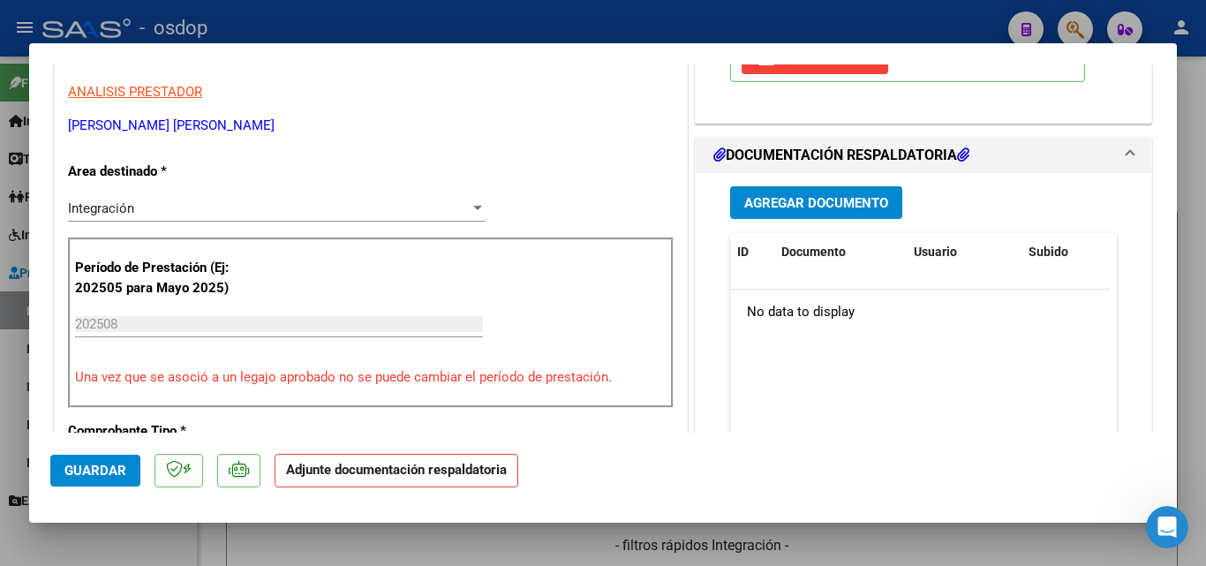
click at [813, 193] on button "Agregar Documento" at bounding box center [816, 202] width 172 height 33
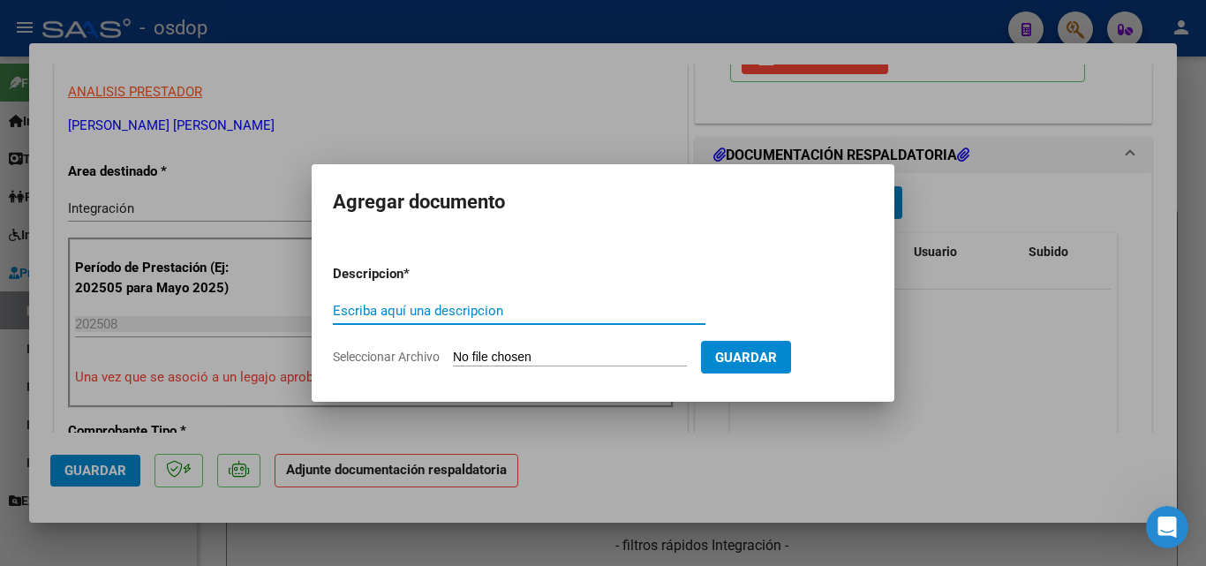
click at [379, 317] on input "Escriba aquí una descripcion" at bounding box center [519, 311] width 373 height 16
type input "ddjj"
click at [500, 357] on input "Seleccionar Archivo" at bounding box center [570, 358] width 234 height 17
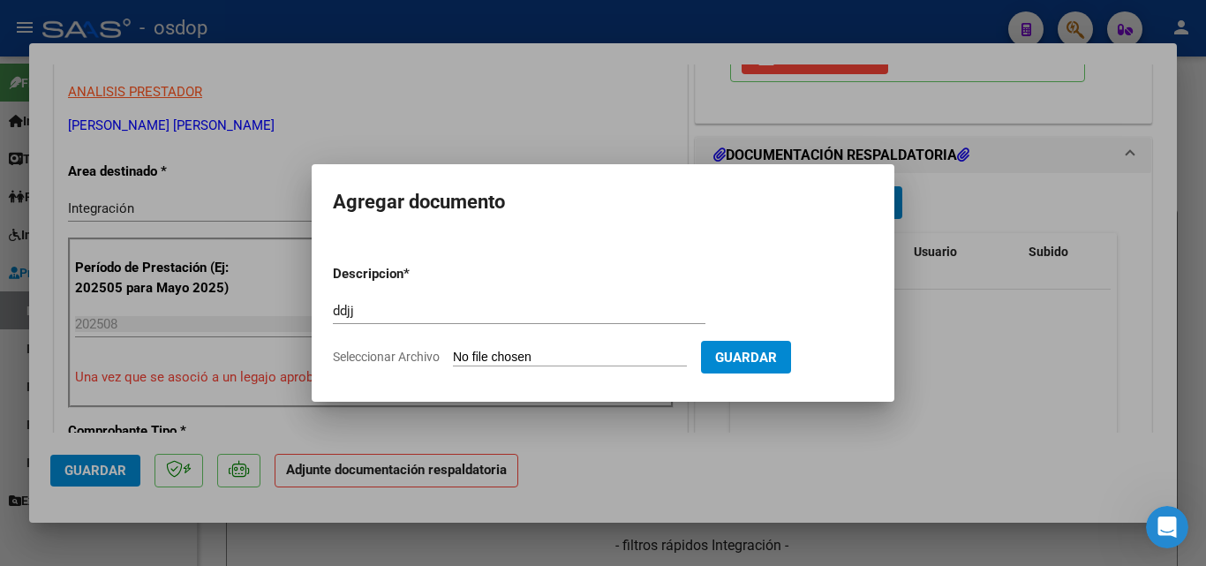
type input "C:\fakepath\asist [PERSON_NAME] AG 25.pdf"
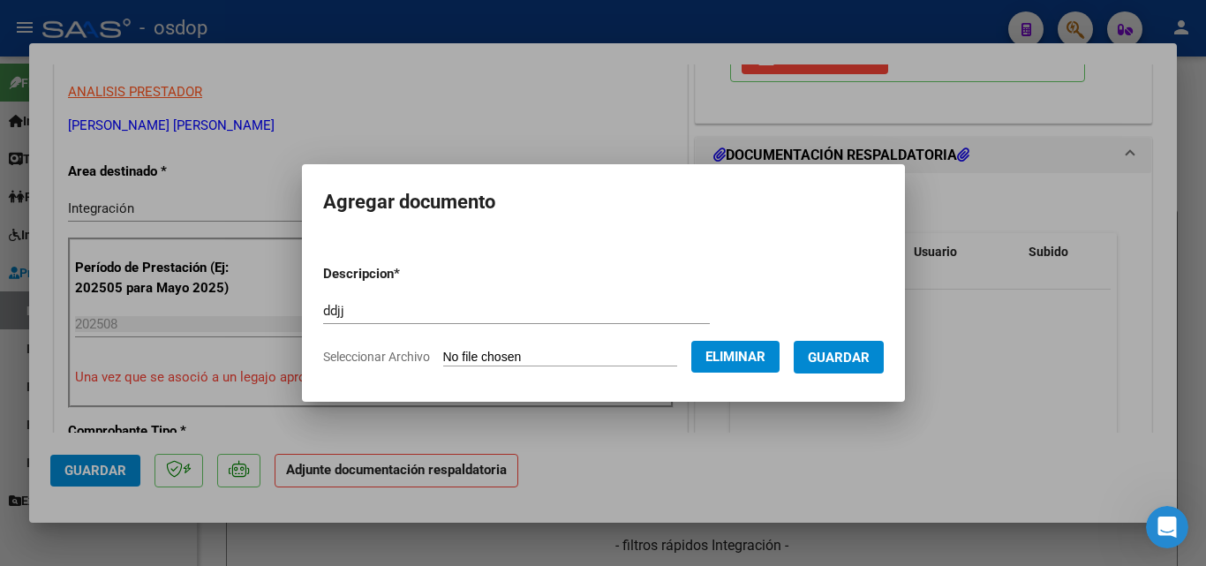
click at [870, 351] on span "Guardar" at bounding box center [839, 358] width 62 height 16
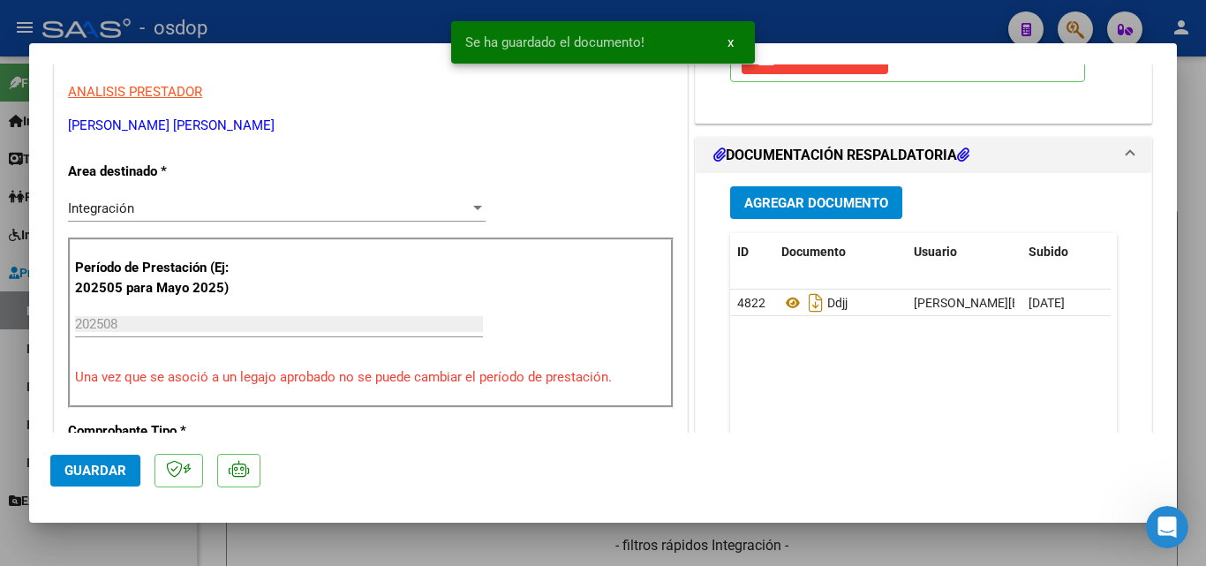
click at [839, 26] on div at bounding box center [603, 283] width 1206 height 566
type input "$ 0,00"
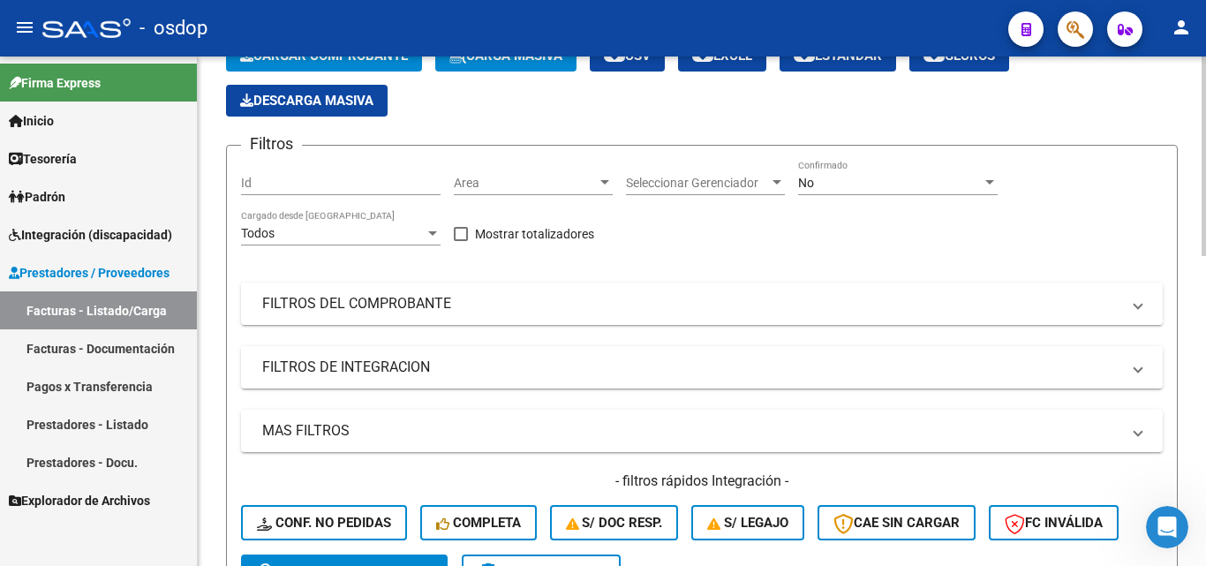
scroll to position [0, 0]
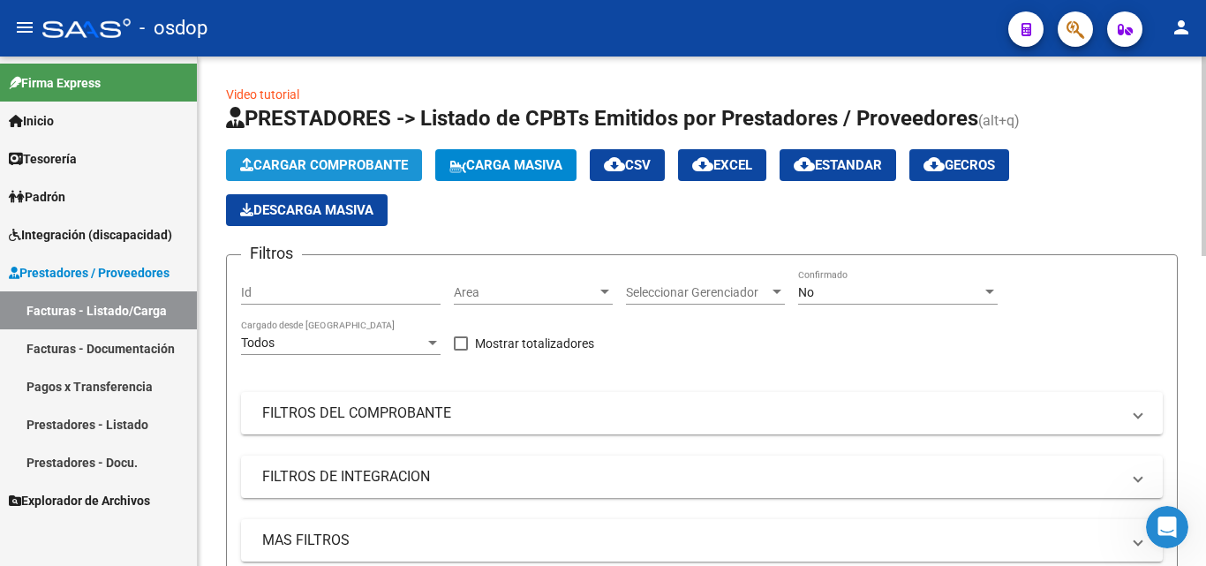
click at [395, 162] on span "Cargar Comprobante" at bounding box center [324, 165] width 168 height 16
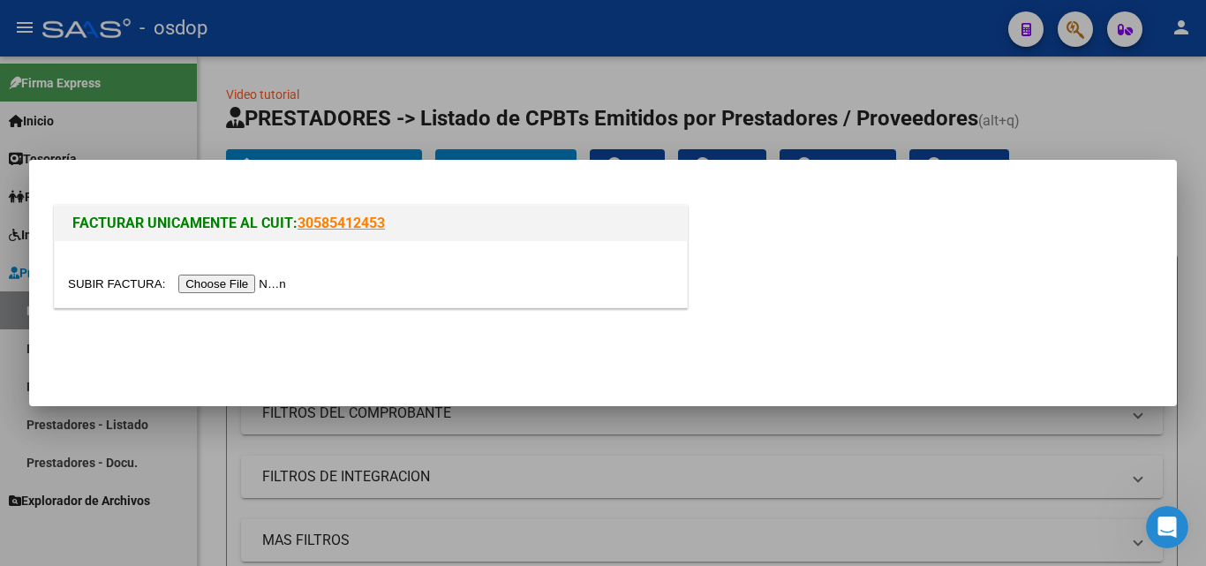
click at [242, 287] on input "file" at bounding box center [179, 284] width 223 height 19
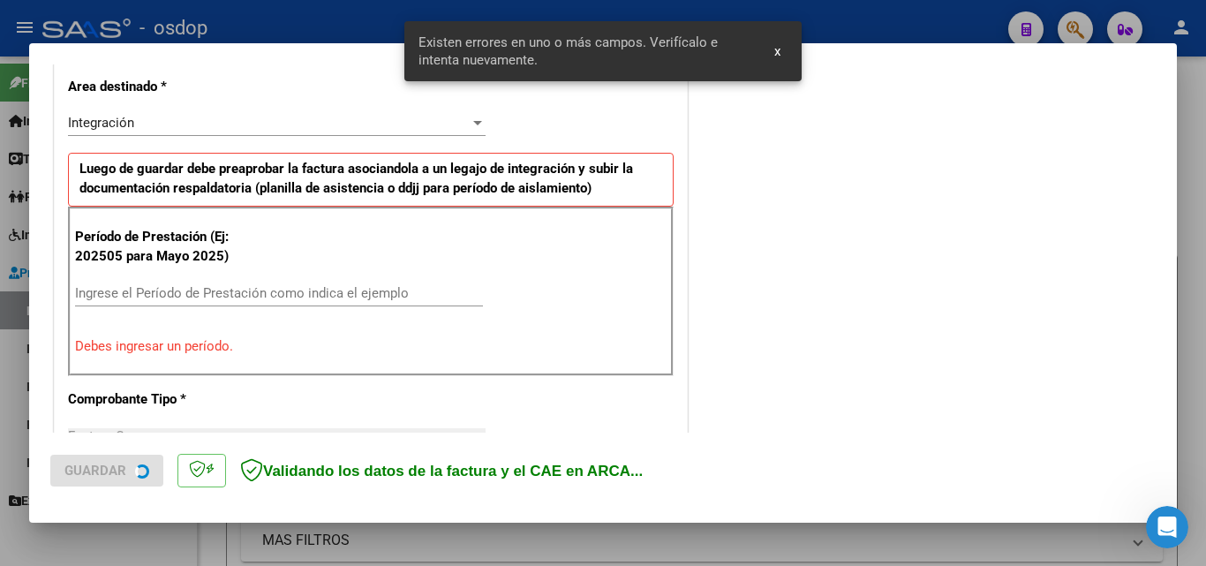
scroll to position [431, 0]
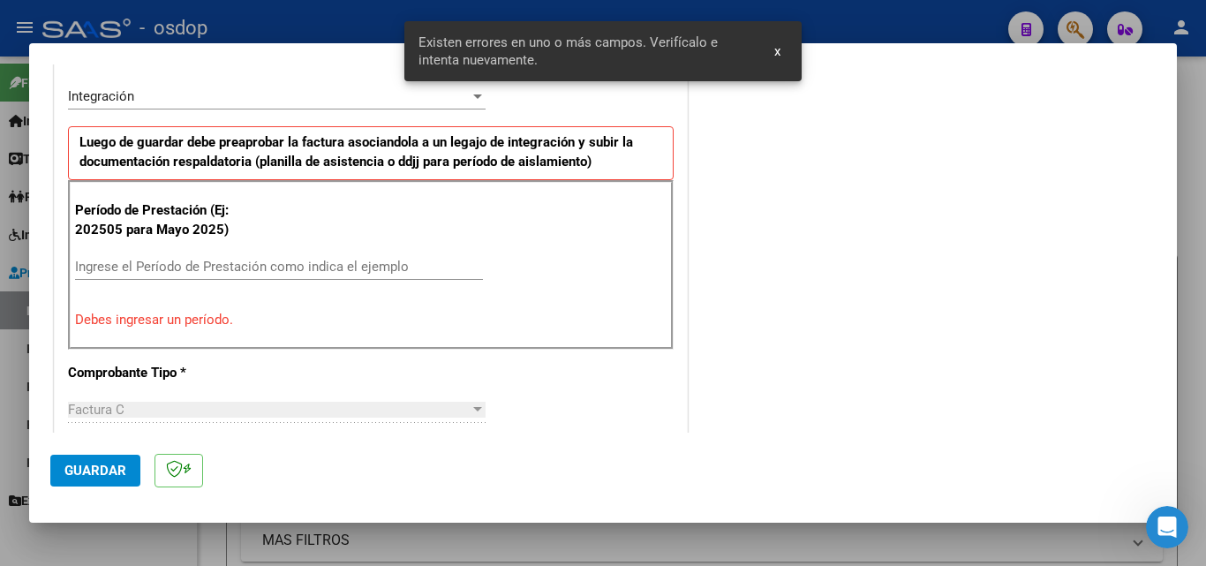
click at [143, 259] on input "Ingrese el Período de Prestación como indica el ejemplo" at bounding box center [279, 267] width 408 height 16
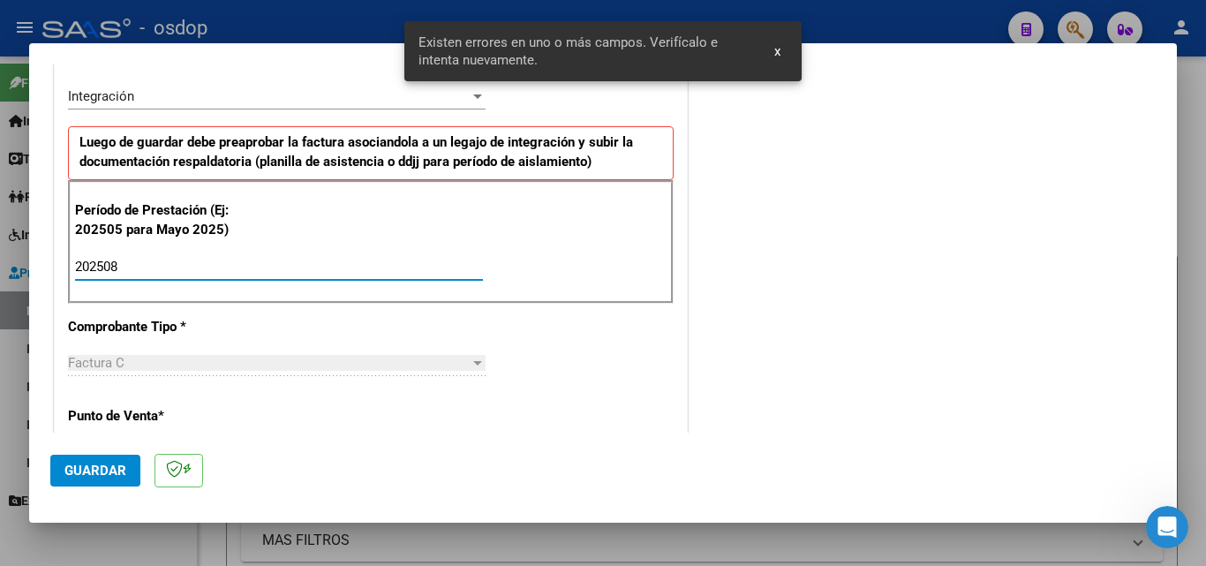
type input "202508"
click at [106, 475] on span "Guardar" at bounding box center [95, 471] width 62 height 16
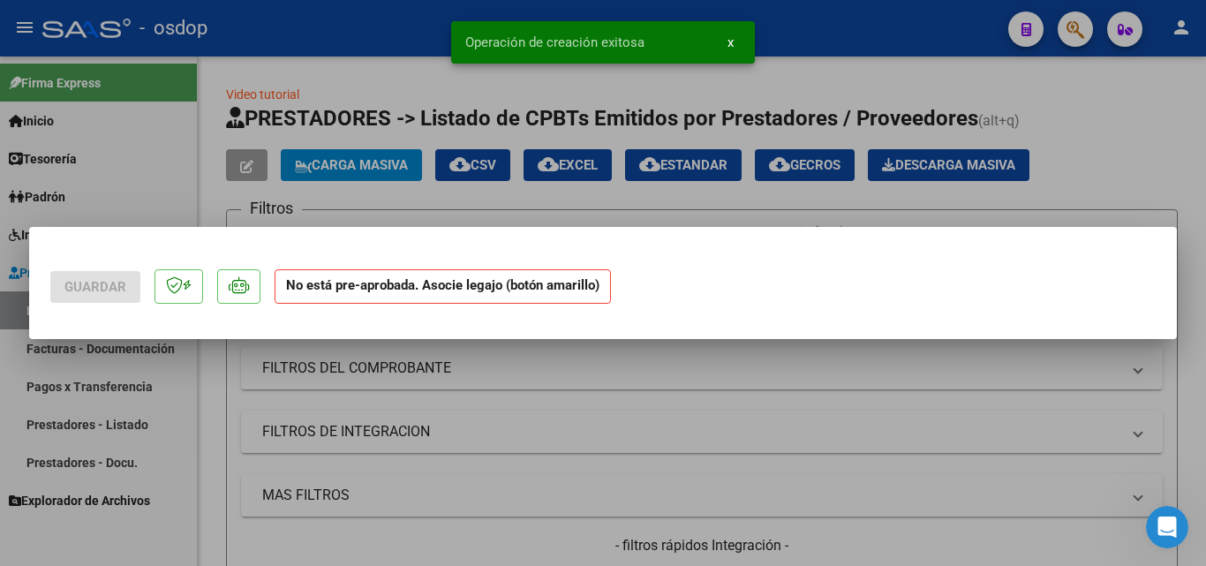
scroll to position [0, 0]
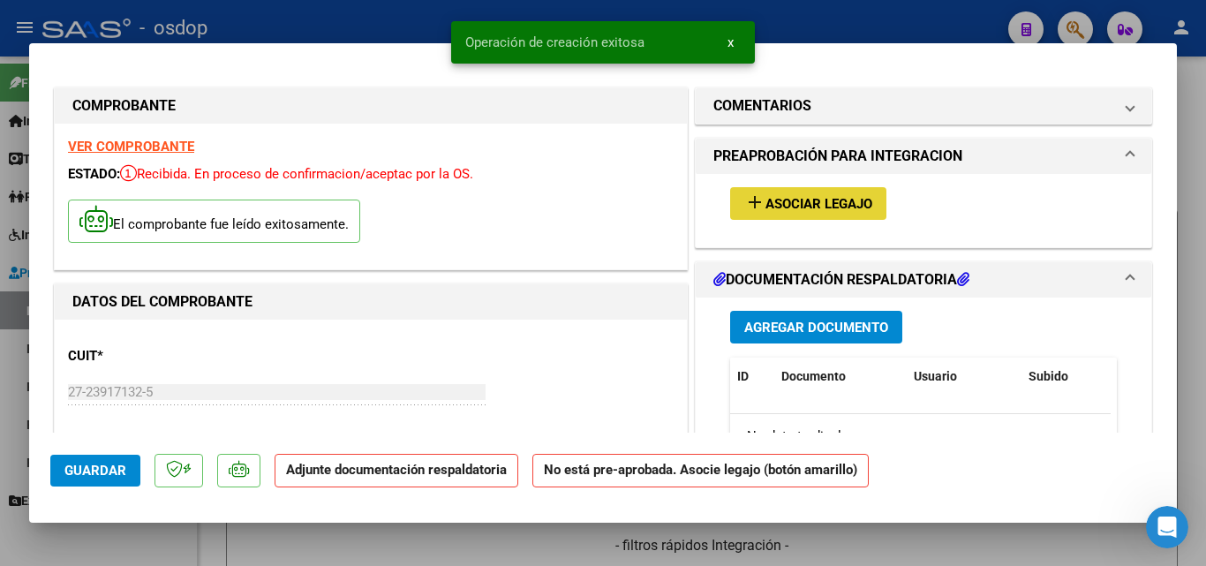
click at [751, 208] on mat-icon "add" at bounding box center [755, 202] width 21 height 21
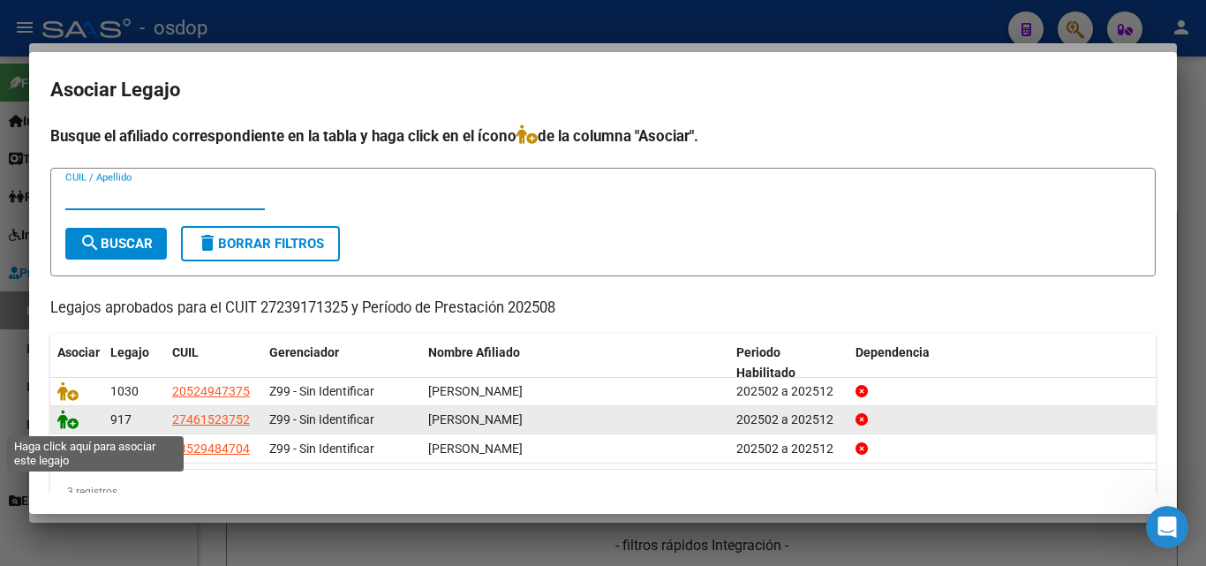
click at [72, 428] on icon at bounding box center [67, 419] width 21 height 19
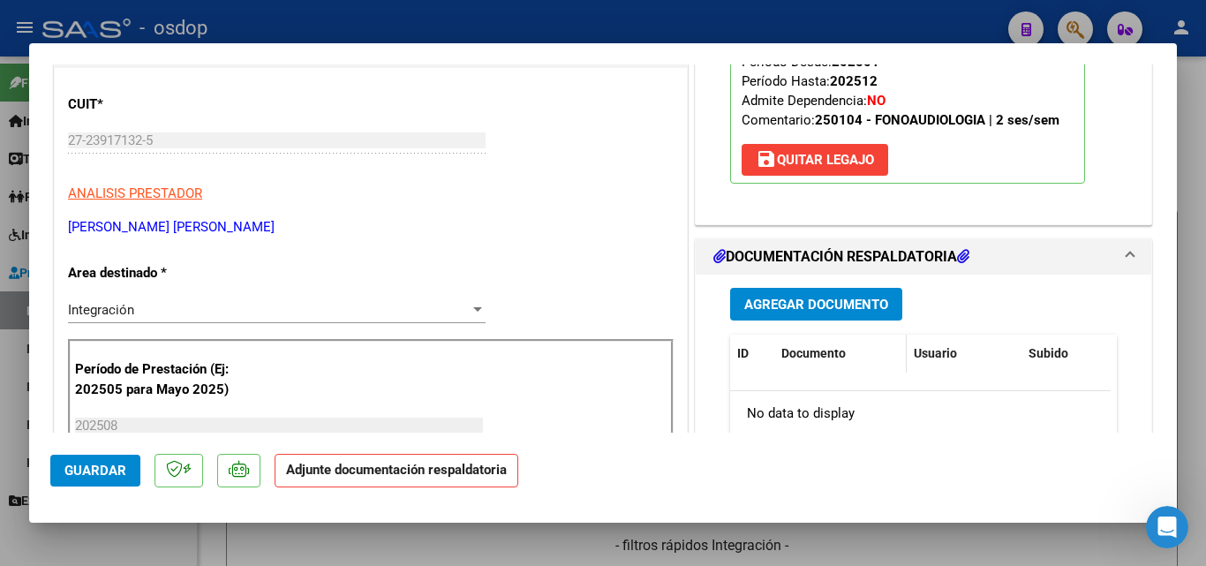
scroll to position [265, 0]
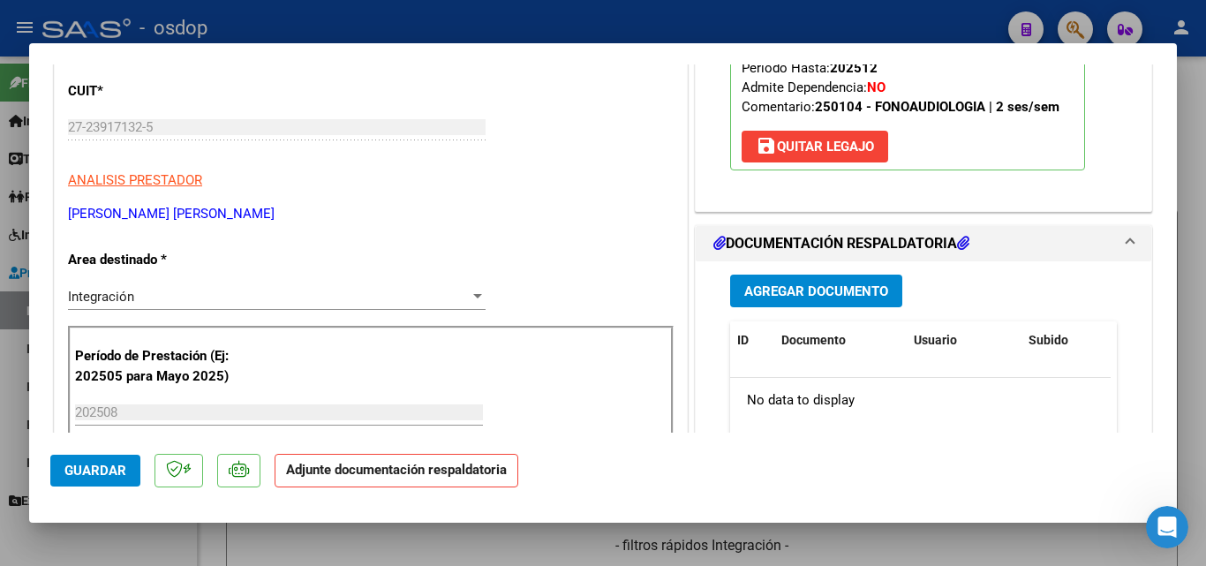
click at [788, 290] on span "Agregar Documento" at bounding box center [817, 292] width 144 height 16
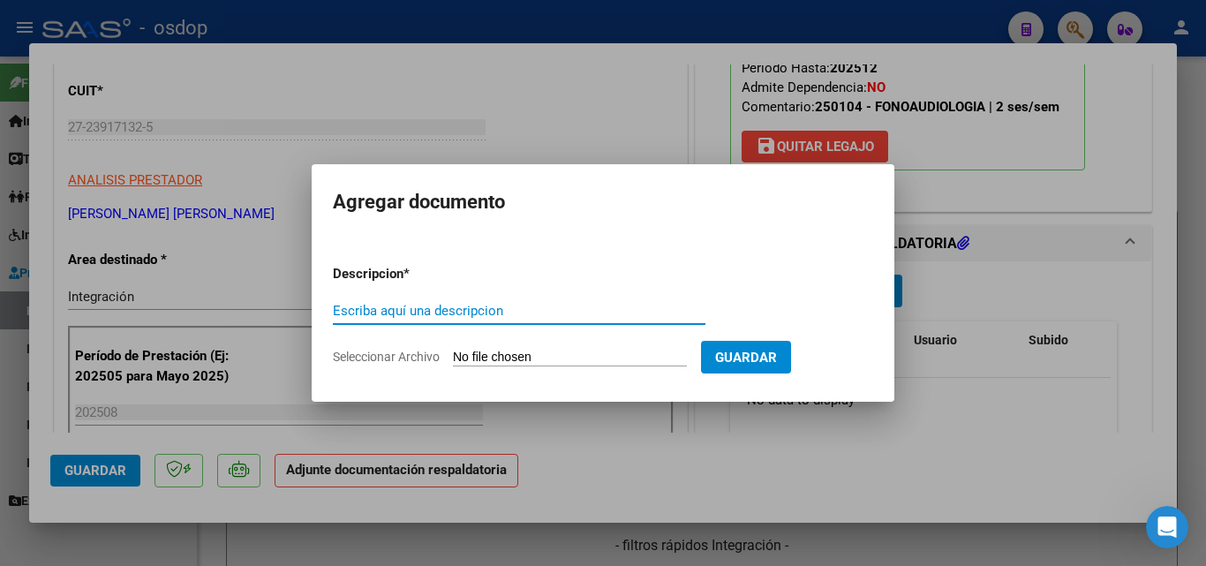
click at [442, 313] on input "Escriba aquí una descripcion" at bounding box center [519, 311] width 373 height 16
type input "ddjj"
click at [473, 344] on form "Descripcion * ddjj Escriba aquí una descripcion Seleccionar Archivo Guardar" at bounding box center [603, 315] width 541 height 129
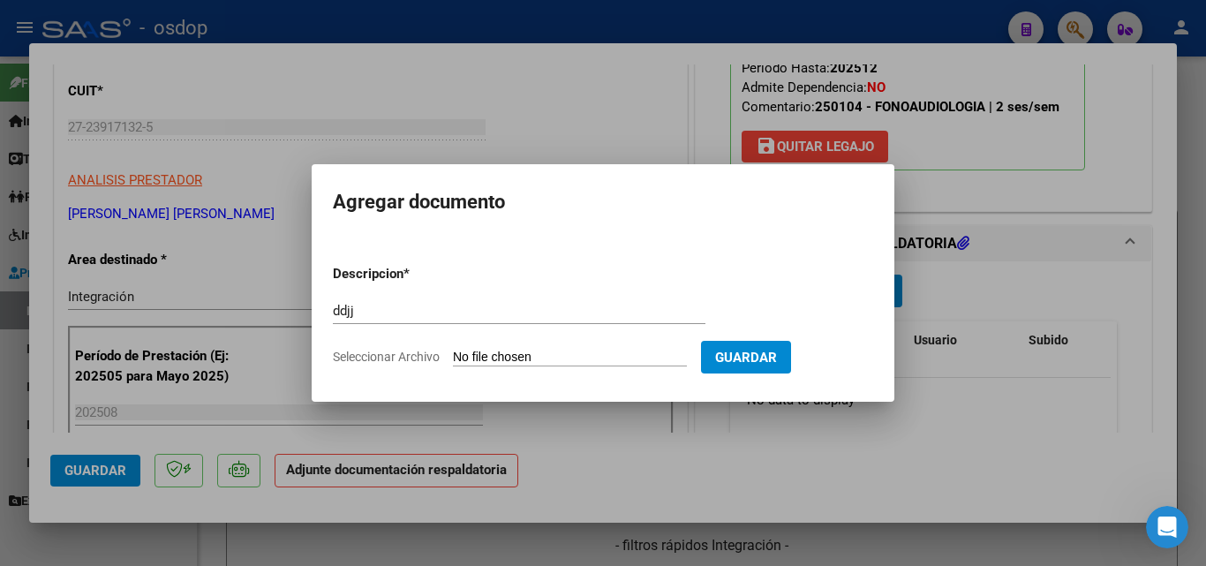
click at [492, 355] on input "Seleccionar Archivo" at bounding box center [570, 358] width 234 height 17
type input "C:\fakepath\asist [PERSON_NAME] AG 25.pdf"
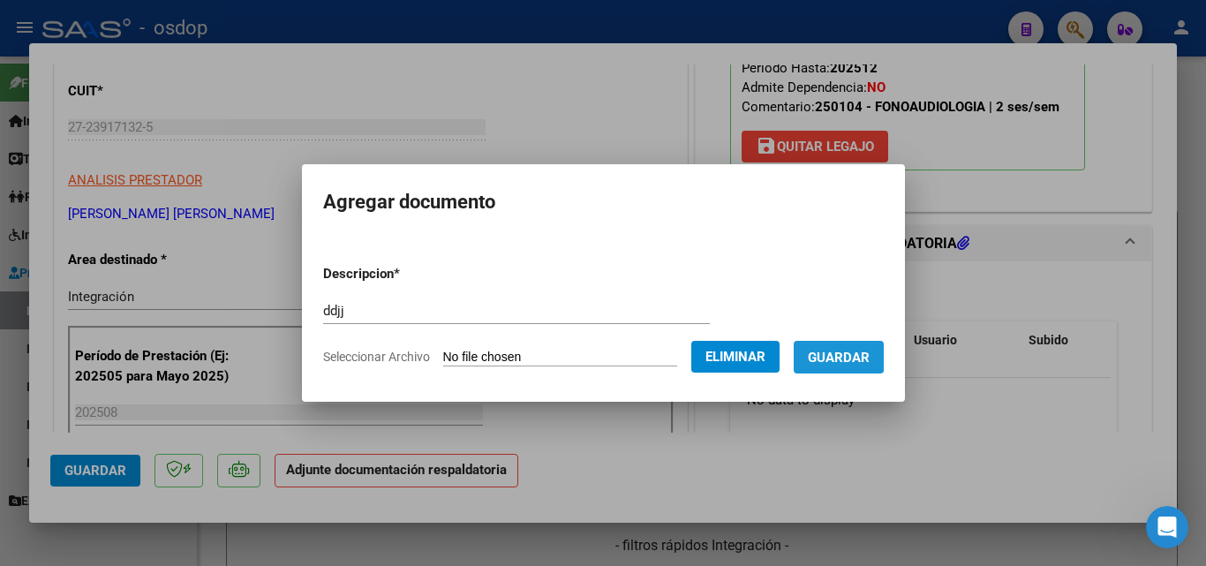
drag, startPoint x: 843, startPoint y: 351, endPoint x: 830, endPoint y: 353, distance: 13.5
click at [842, 352] on span "Guardar" at bounding box center [839, 358] width 62 height 16
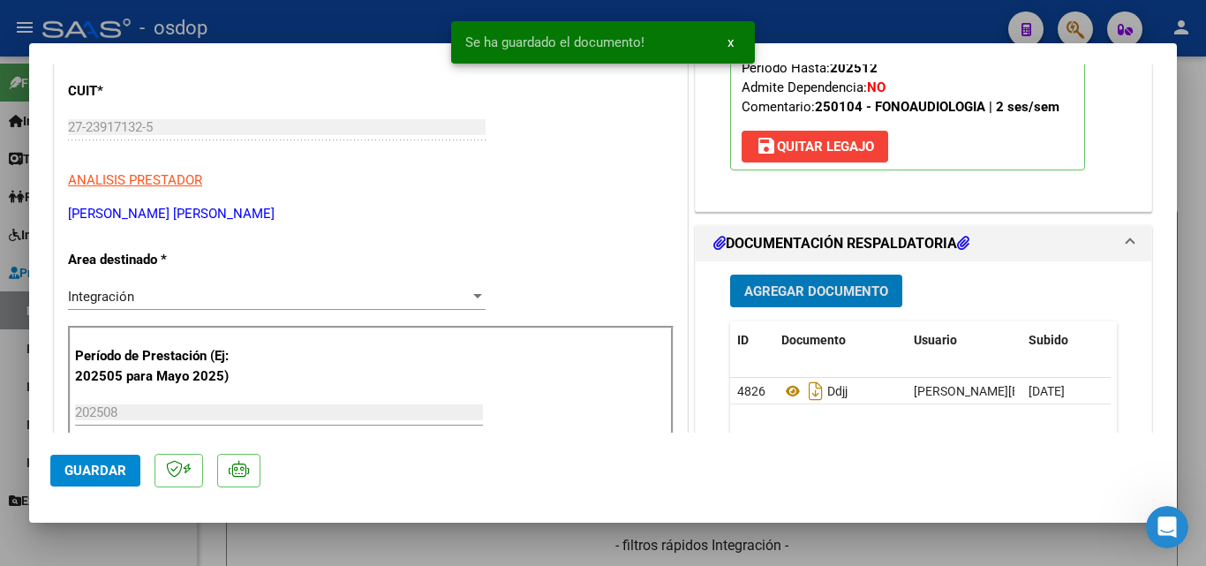
click at [827, 19] on div at bounding box center [603, 283] width 1206 height 566
type input "$ 0,00"
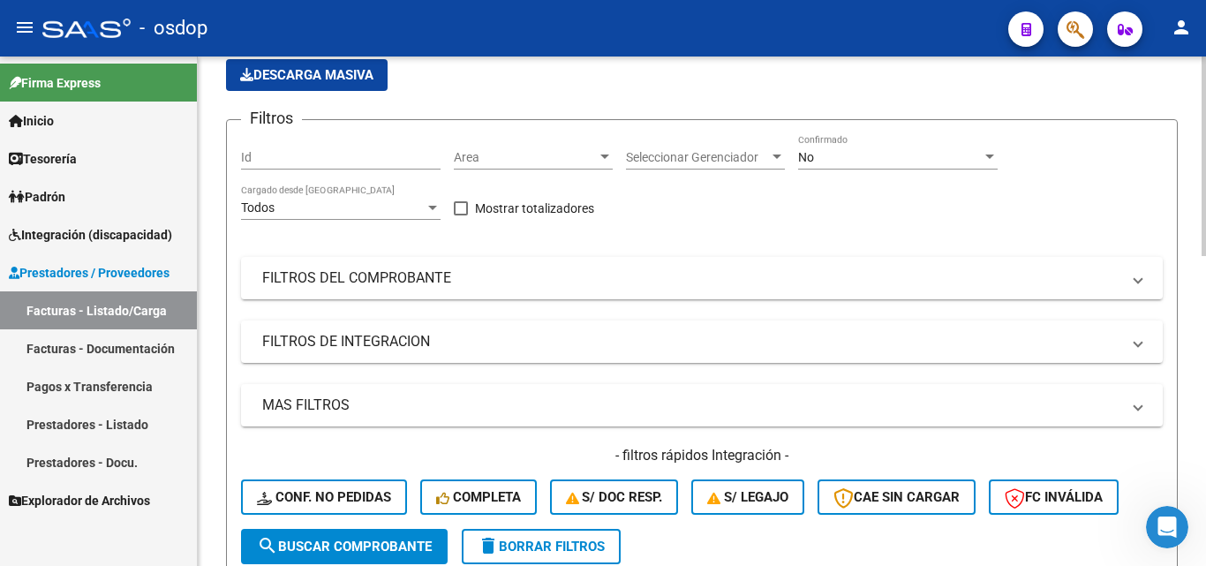
scroll to position [0, 0]
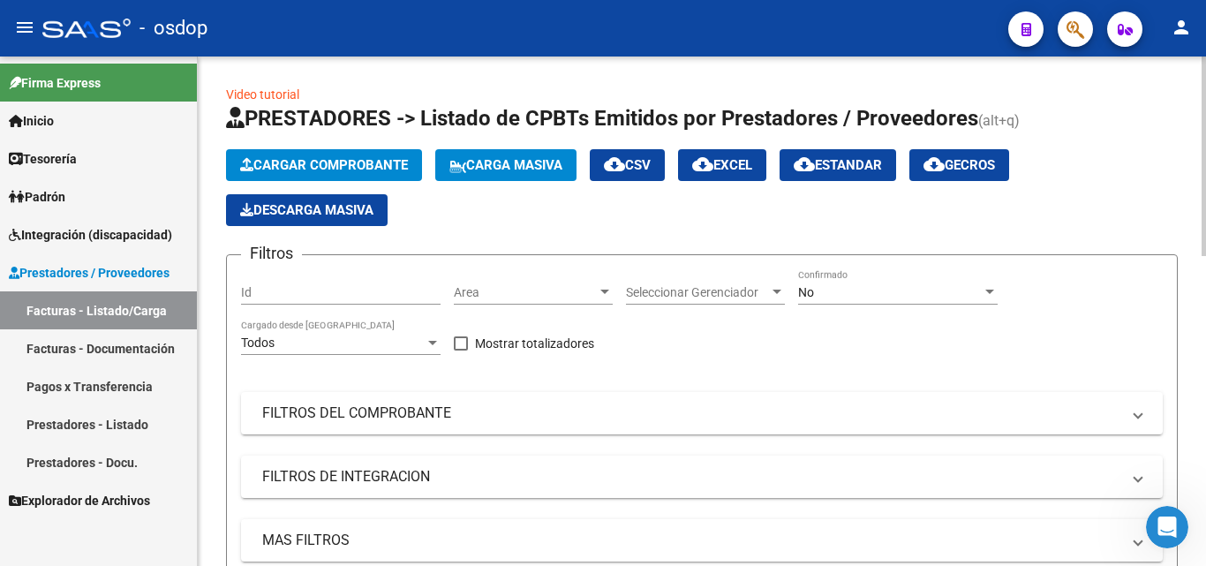
click at [356, 163] on span "Cargar Comprobante" at bounding box center [324, 165] width 168 height 16
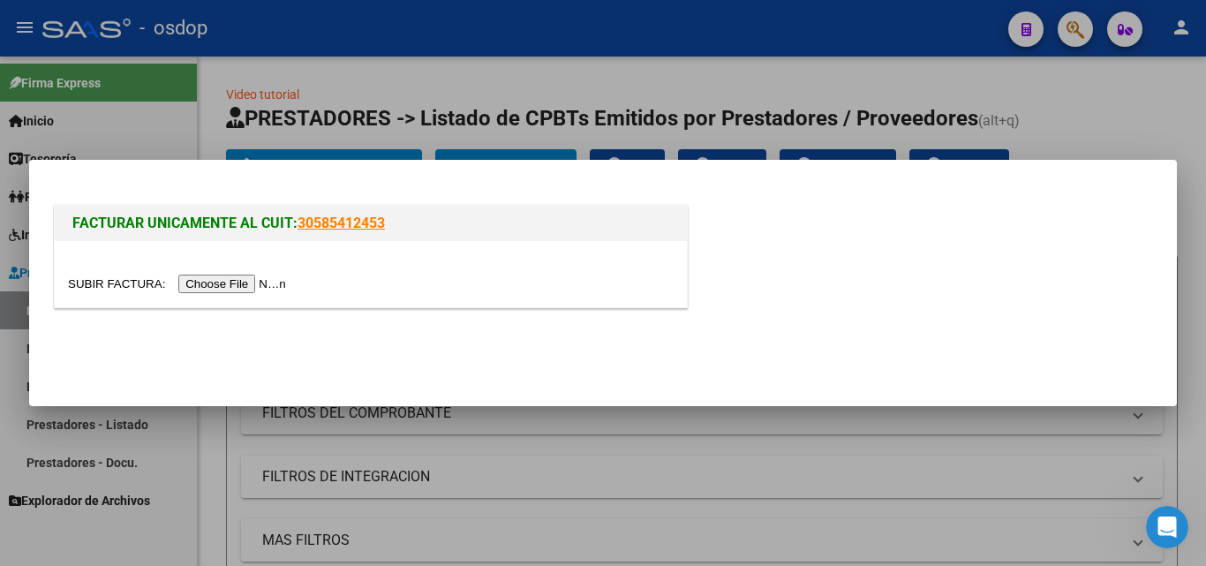
click at [277, 285] on input "file" at bounding box center [179, 284] width 223 height 19
click at [228, 280] on input "file" at bounding box center [179, 284] width 223 height 19
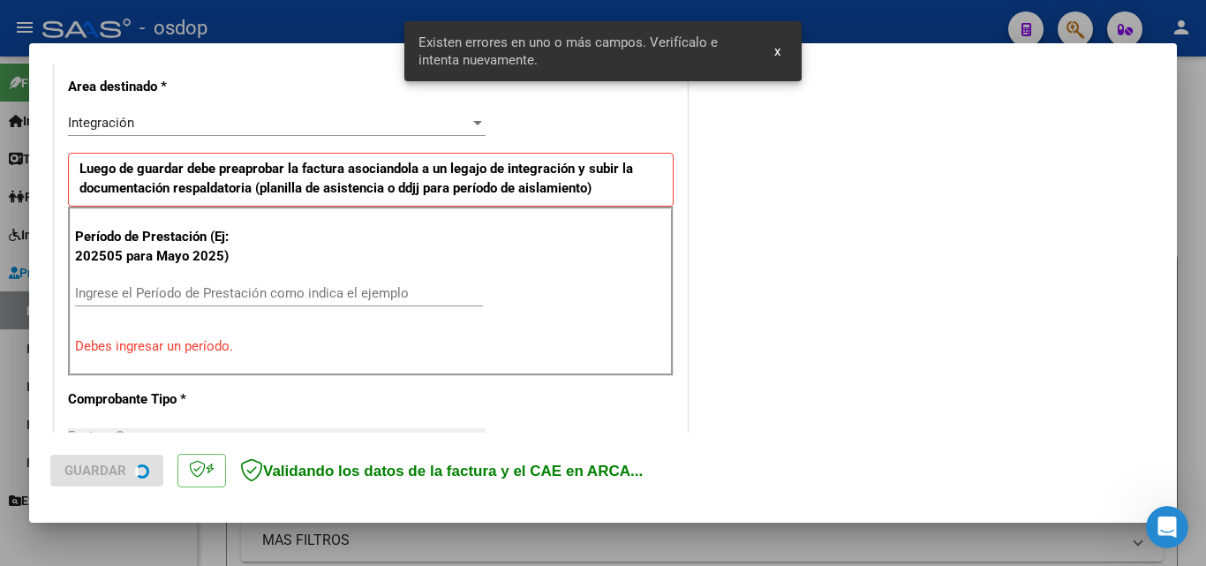
scroll to position [431, 0]
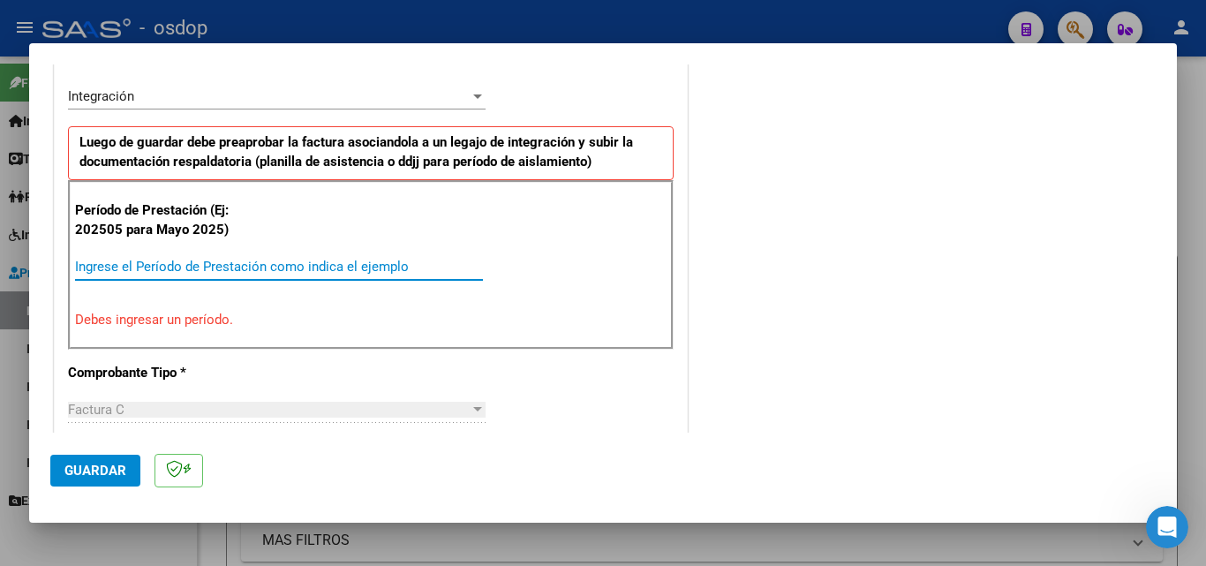
click at [157, 273] on input "Ingrese el Período de Prestación como indica el ejemplo" at bounding box center [279, 267] width 408 height 16
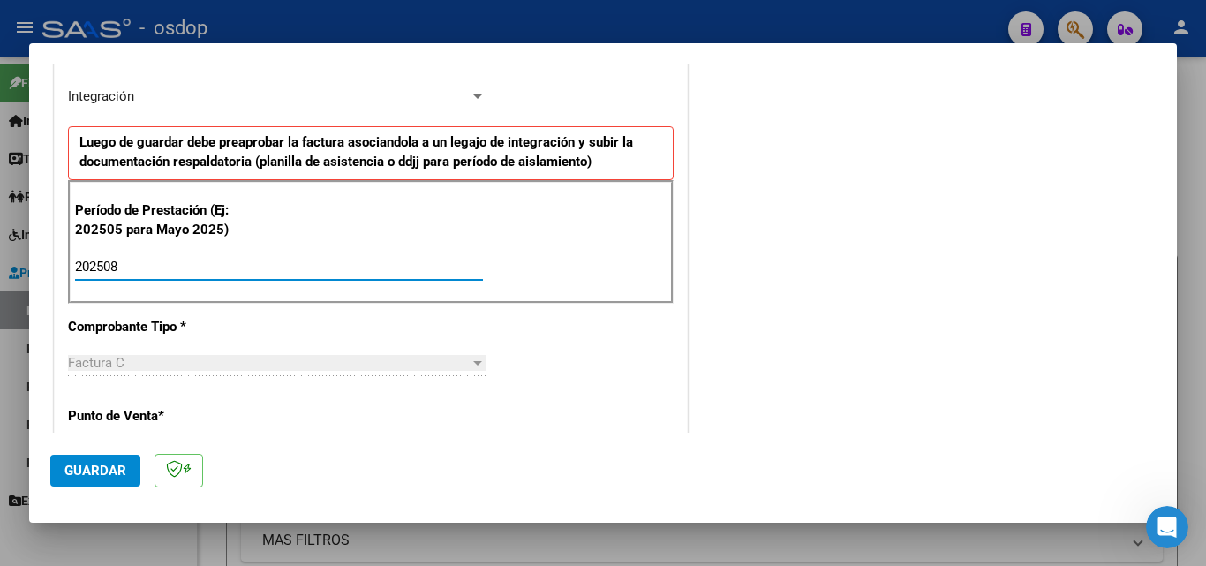
type input "202508"
click at [89, 466] on span "Guardar" at bounding box center [95, 471] width 62 height 16
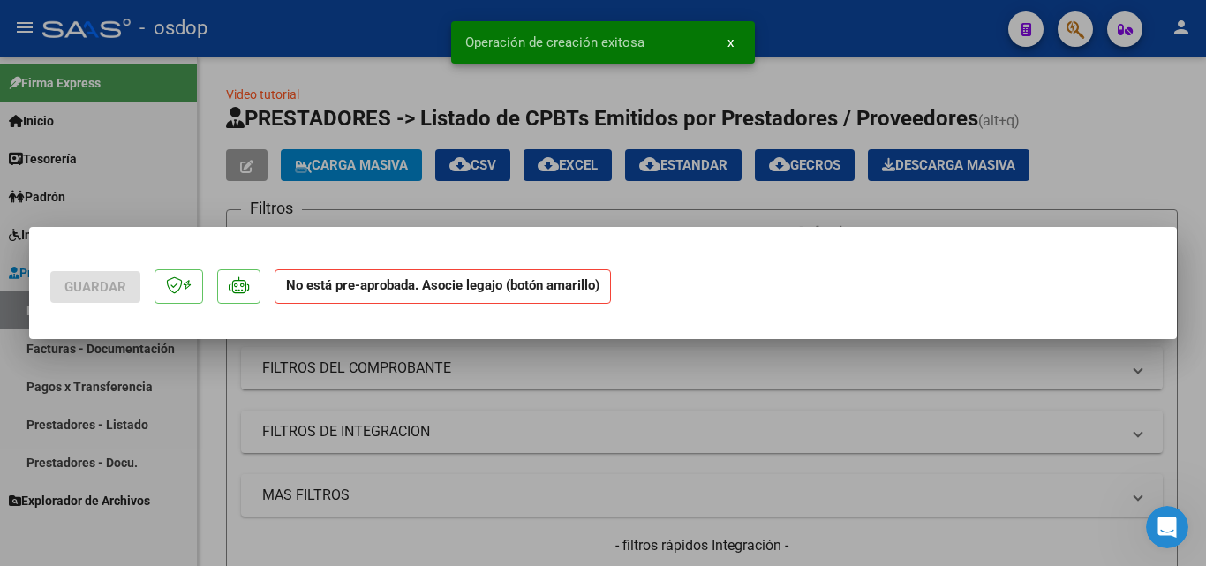
scroll to position [0, 0]
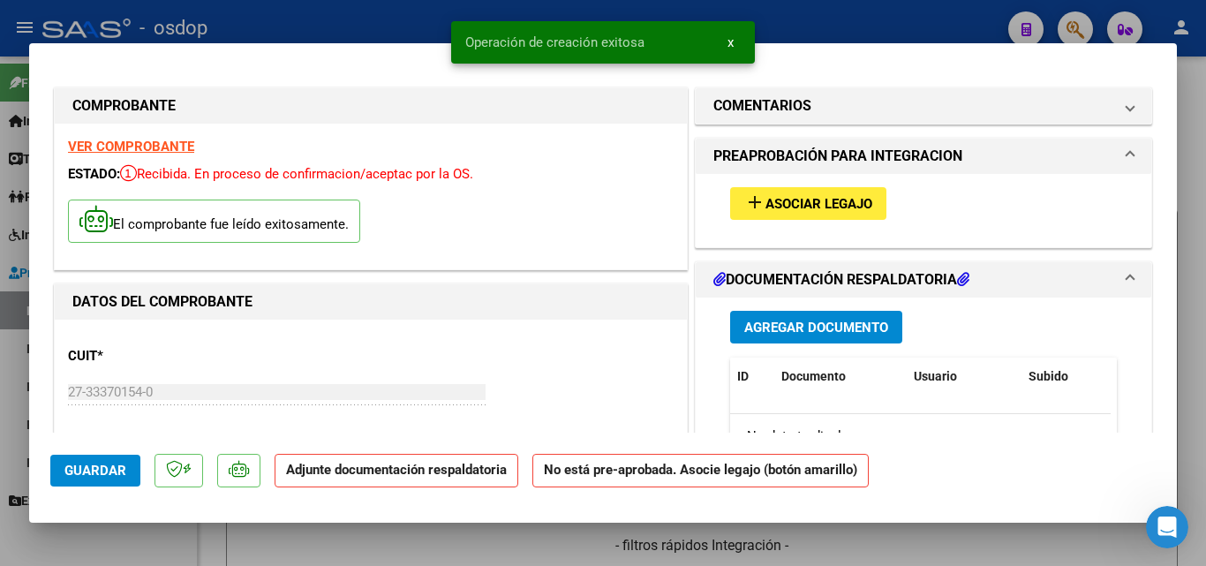
click at [745, 199] on mat-icon "add" at bounding box center [755, 202] width 21 height 21
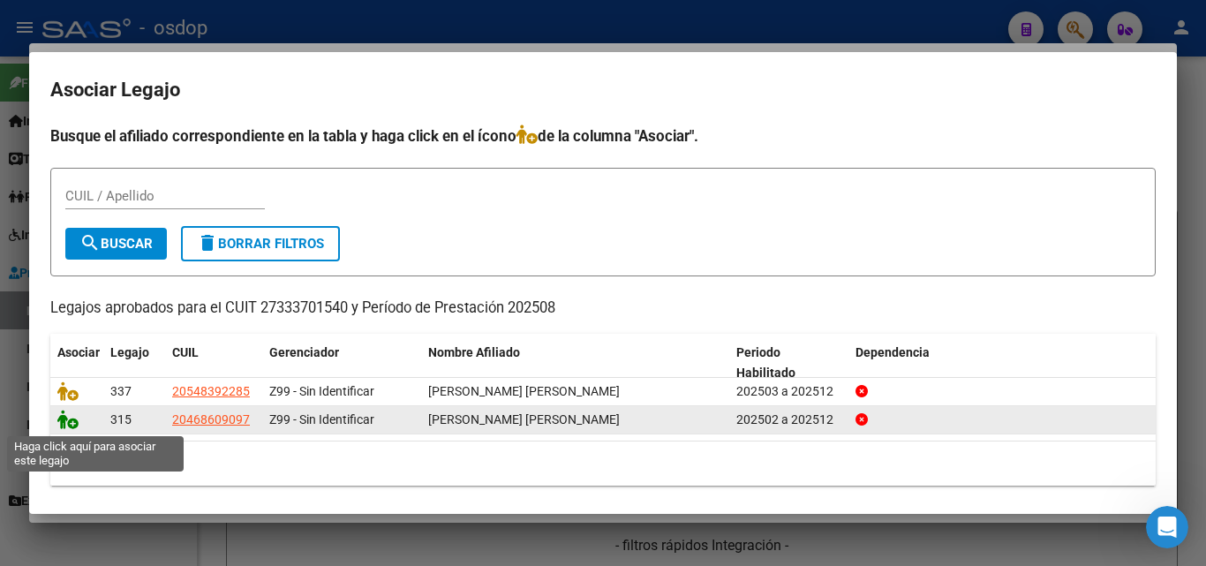
click at [64, 422] on icon at bounding box center [67, 419] width 21 height 19
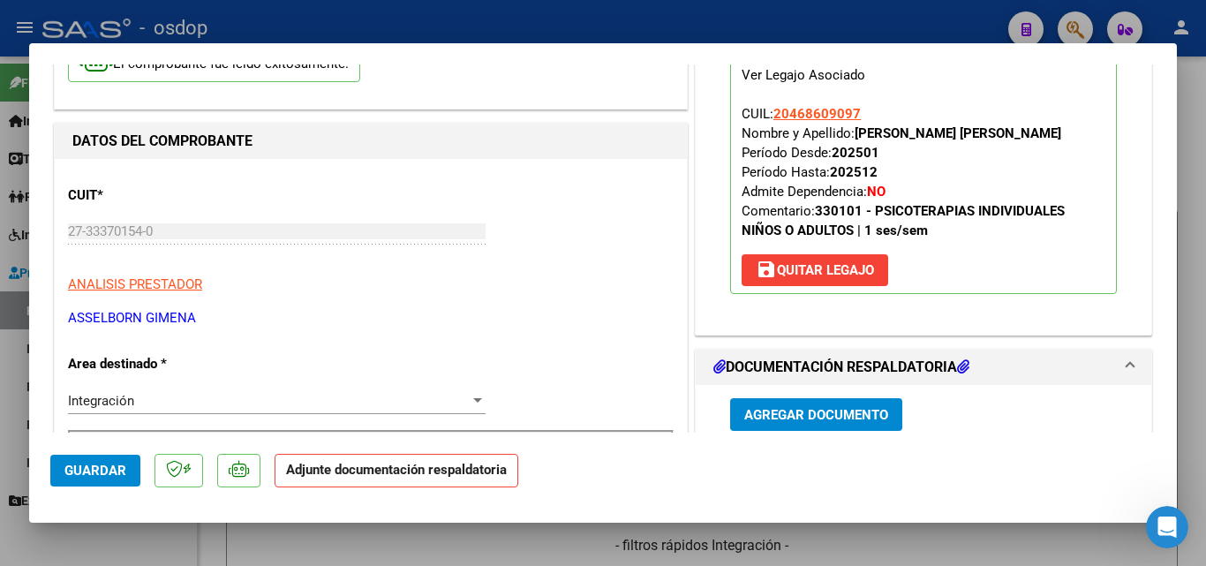
scroll to position [265, 0]
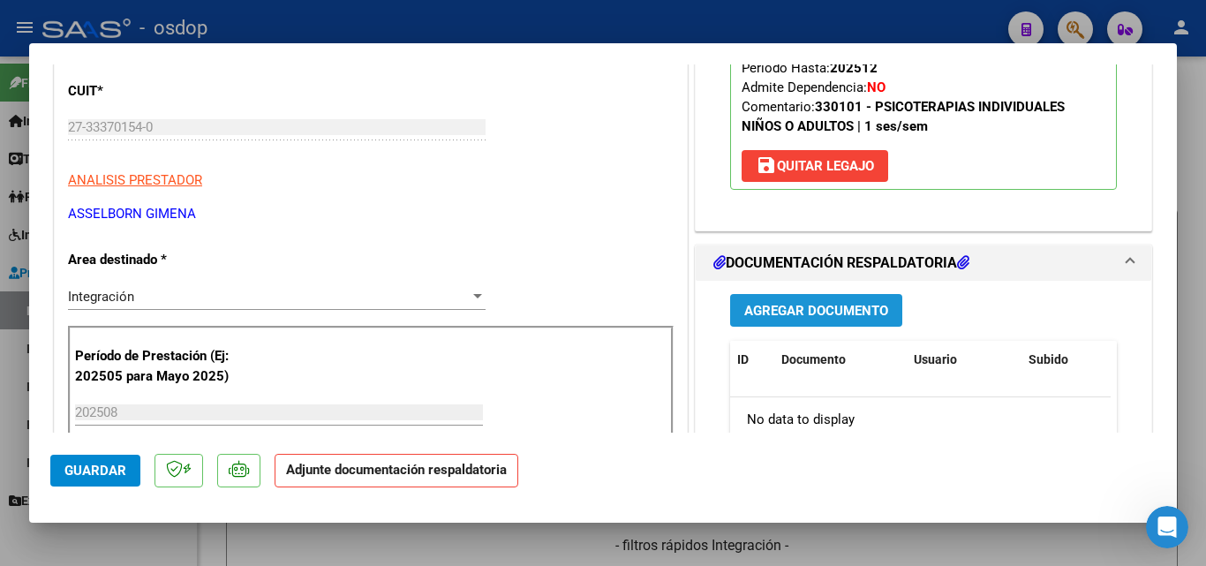
click at [822, 310] on span "Agregar Documento" at bounding box center [817, 311] width 144 height 16
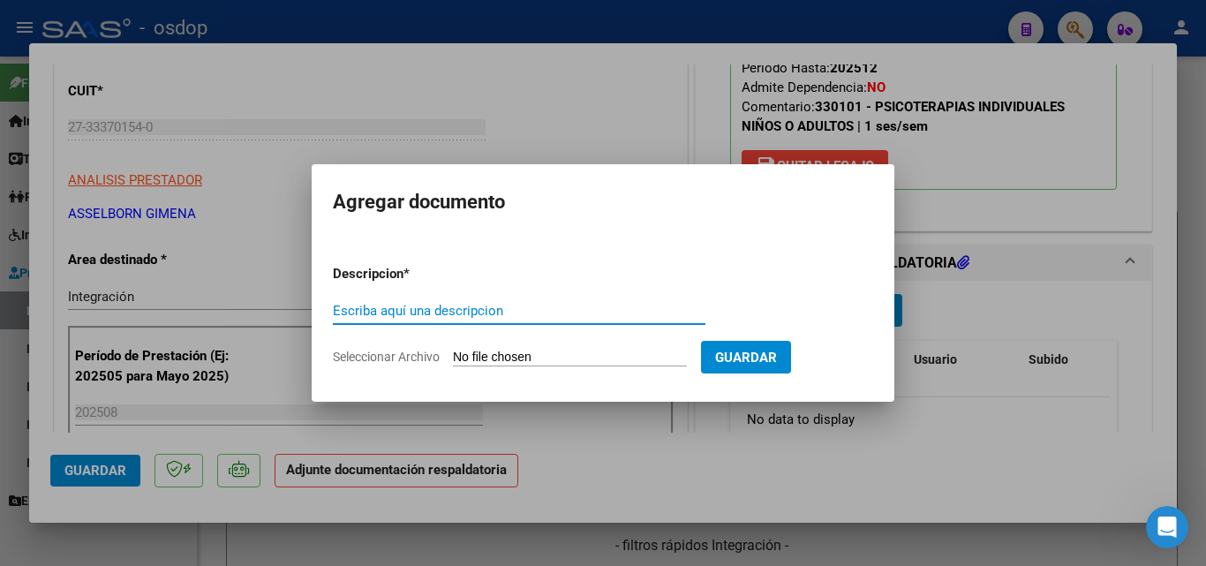
click at [412, 306] on input "Escriba aquí una descripcion" at bounding box center [519, 311] width 373 height 16
type input "ddjj"
click at [536, 369] on form "Descripcion * ddjj Escriba aquí una descripcion Seleccionar Archivo Guardar" at bounding box center [603, 315] width 541 height 129
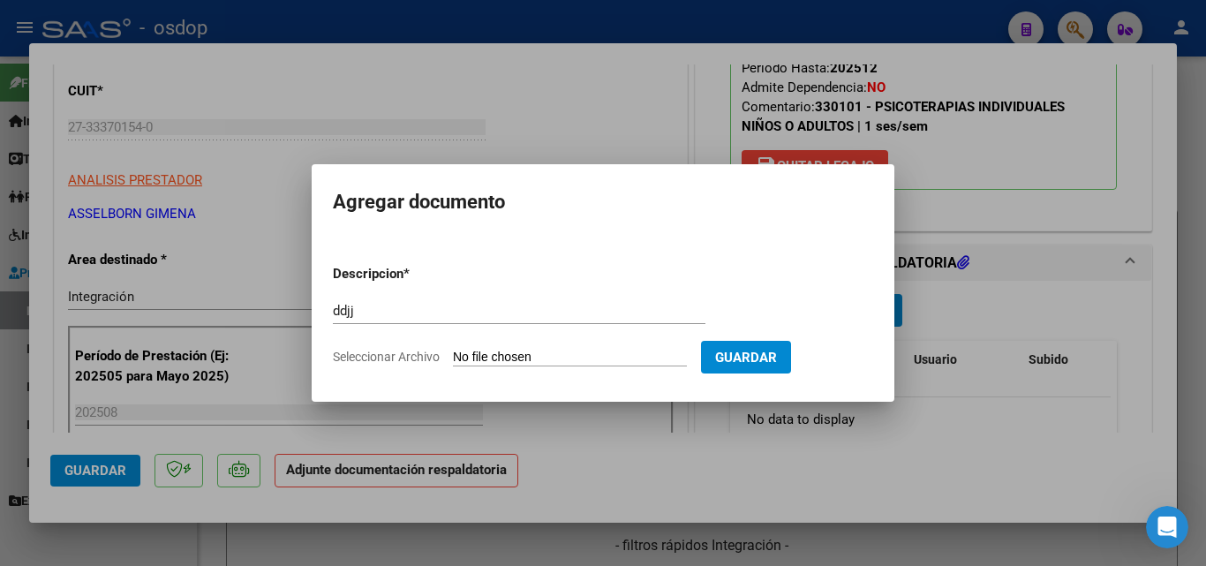
click at [536, 356] on input "Seleccionar Archivo" at bounding box center [570, 358] width 234 height 17
type input "C:\fakepath\Asistencia Agosto RH.pdf"
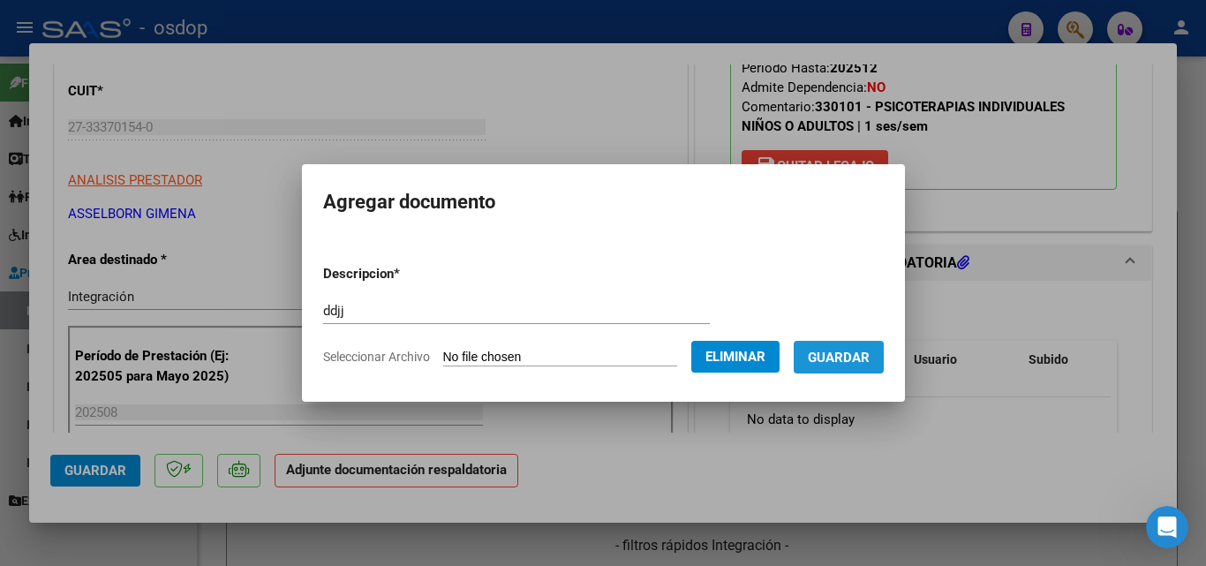
click at [852, 362] on span "Guardar" at bounding box center [839, 358] width 62 height 16
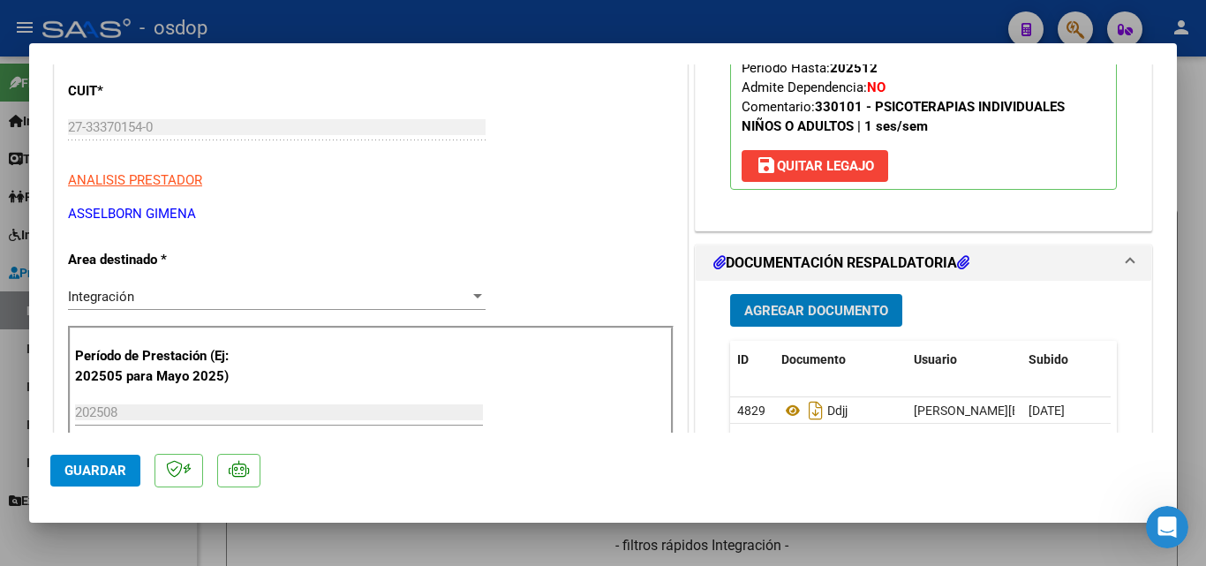
click at [672, 6] on div at bounding box center [603, 283] width 1206 height 566
type input "$ 0,00"
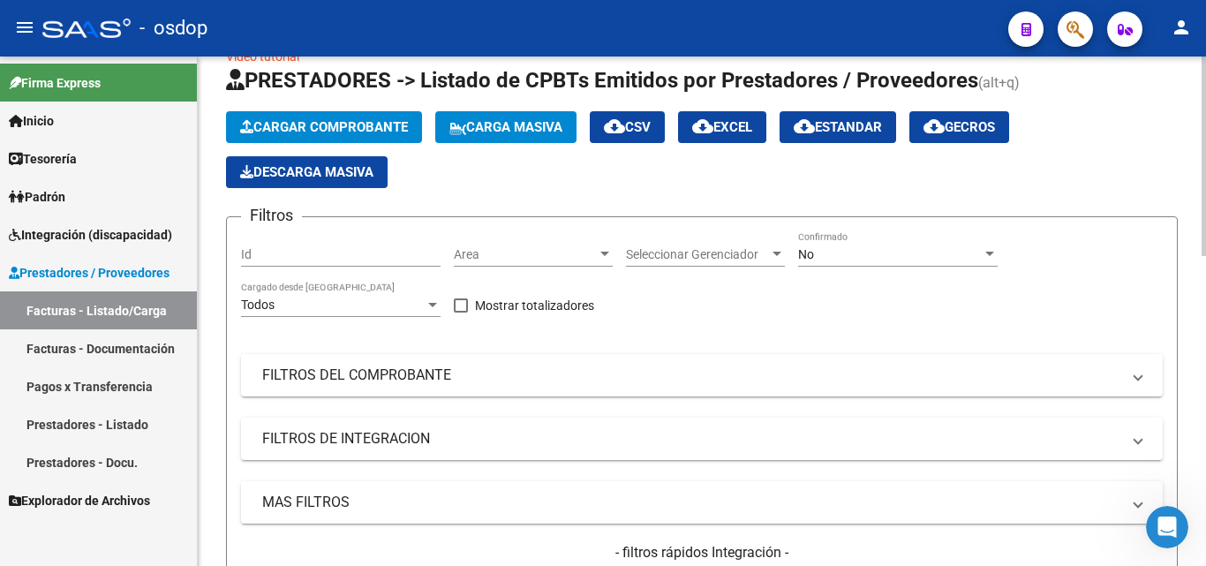
scroll to position [0, 0]
